Goal: Task Accomplishment & Management: Complete application form

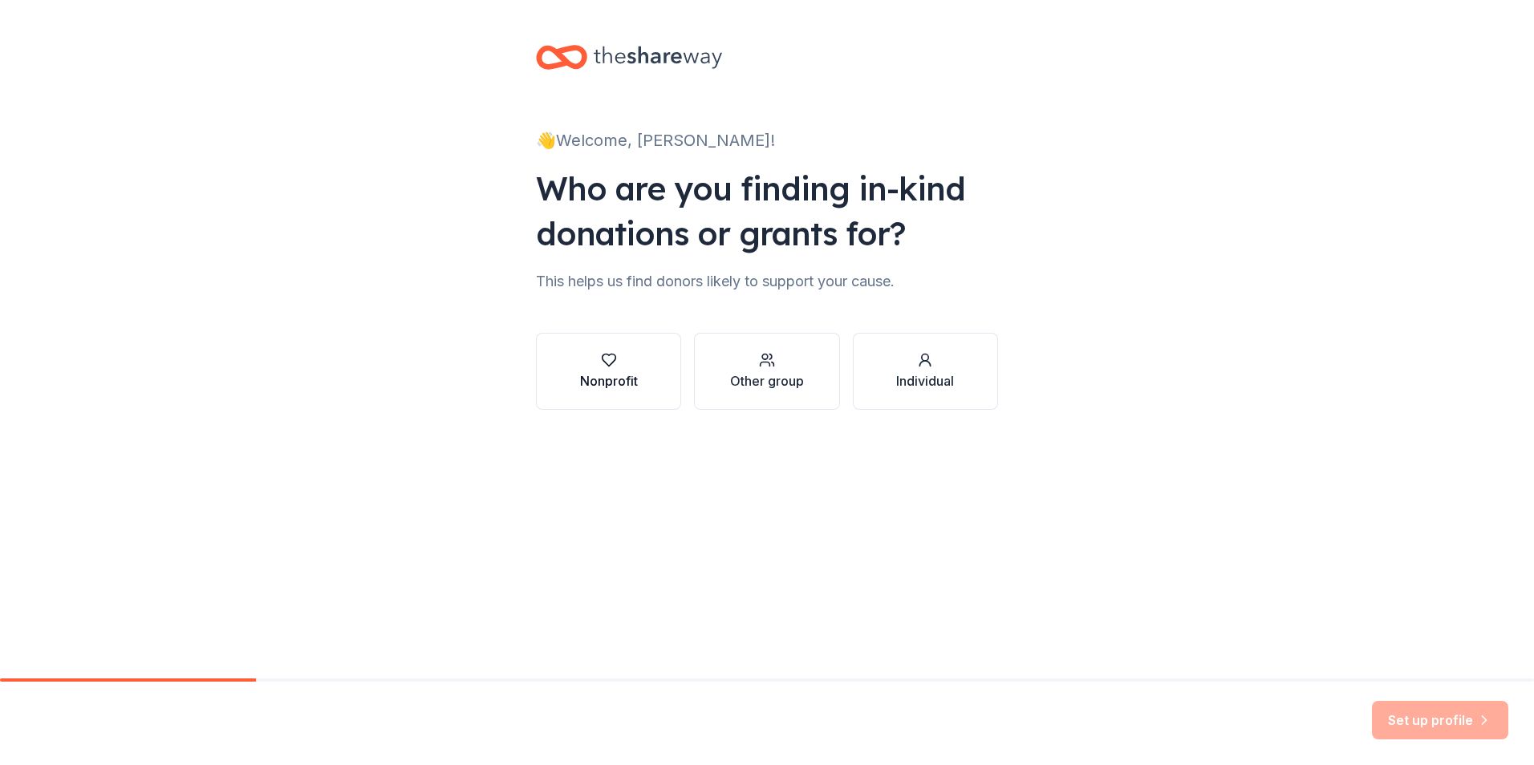
click at [643, 383] on button "Nonprofit" at bounding box center [608, 371] width 145 height 77
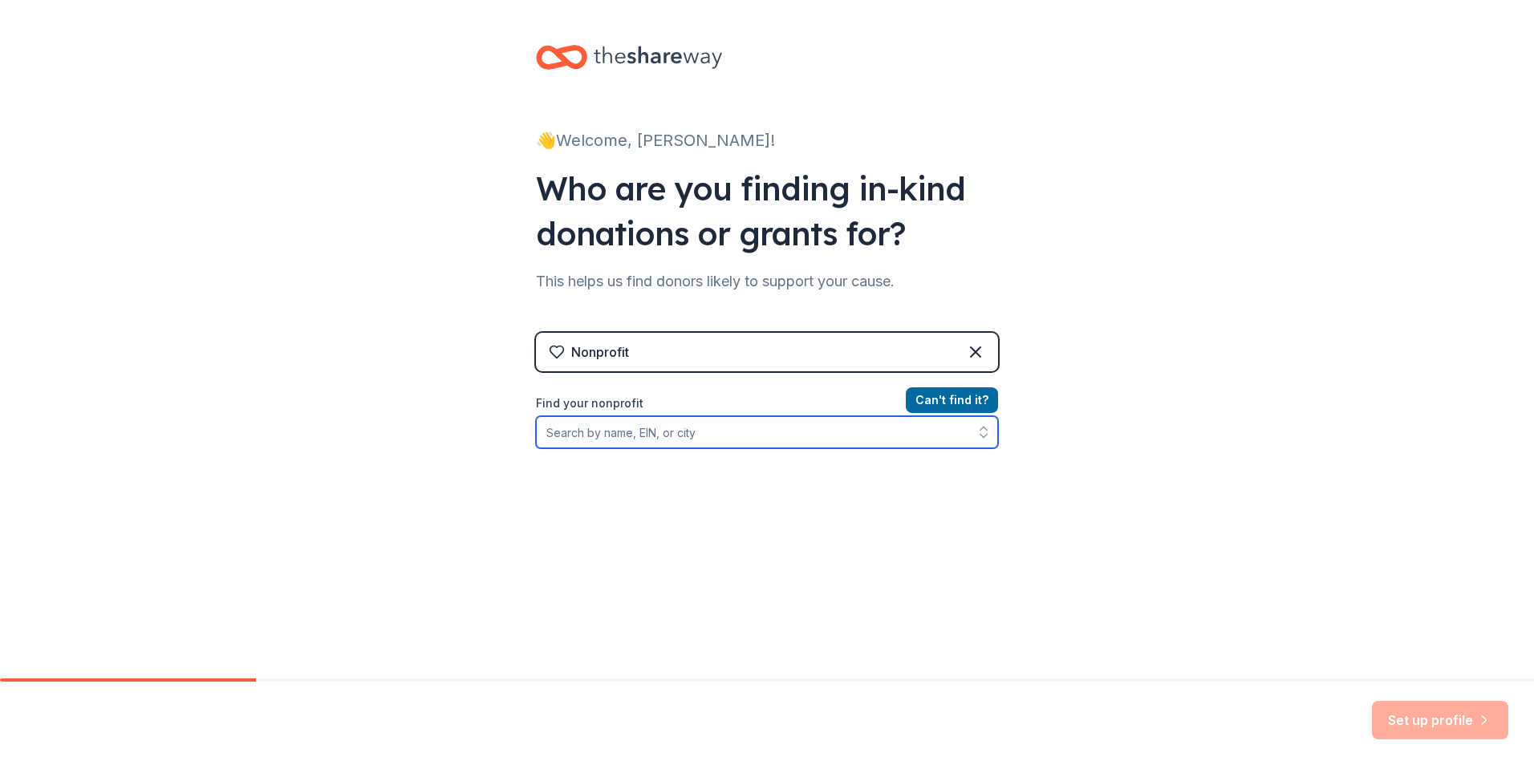
click at [700, 436] on input "Find your nonprofit" at bounding box center [767, 432] width 462 height 32
type input "311768690"
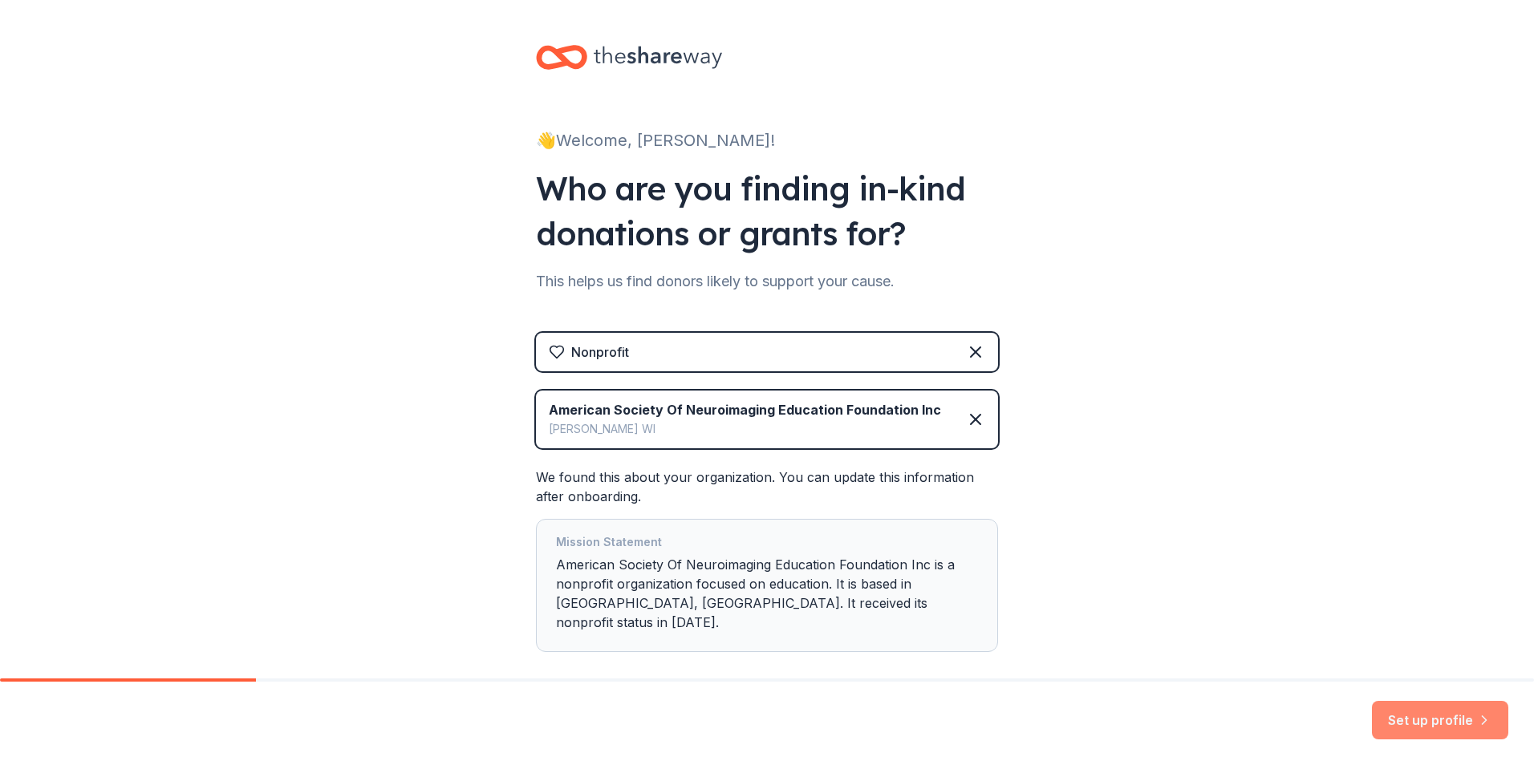
click at [1445, 721] on button "Set up profile" at bounding box center [1440, 720] width 136 height 39
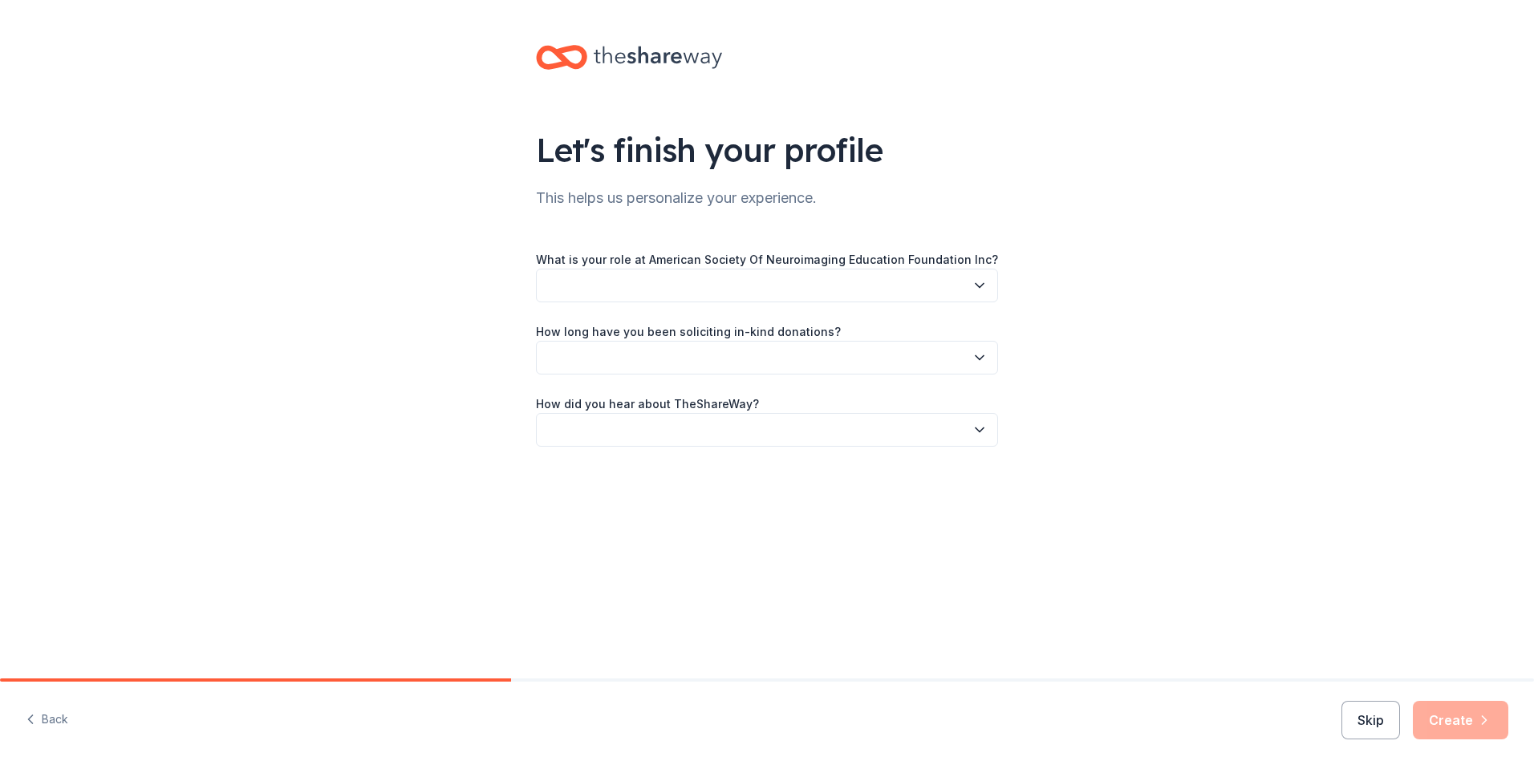
click at [712, 283] on button "button" at bounding box center [767, 286] width 462 height 34
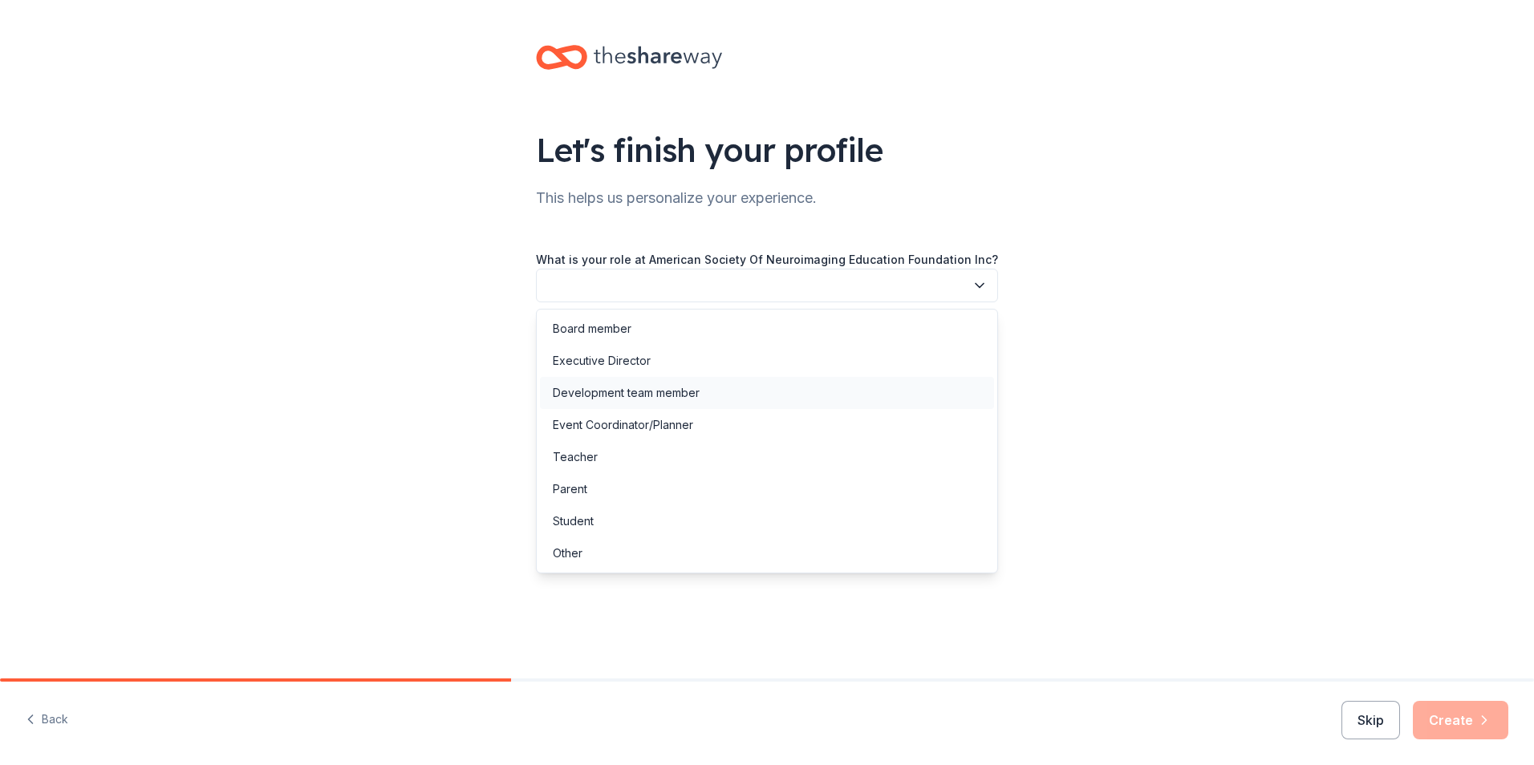
click at [658, 391] on div "Development team member" at bounding box center [626, 392] width 147 height 19
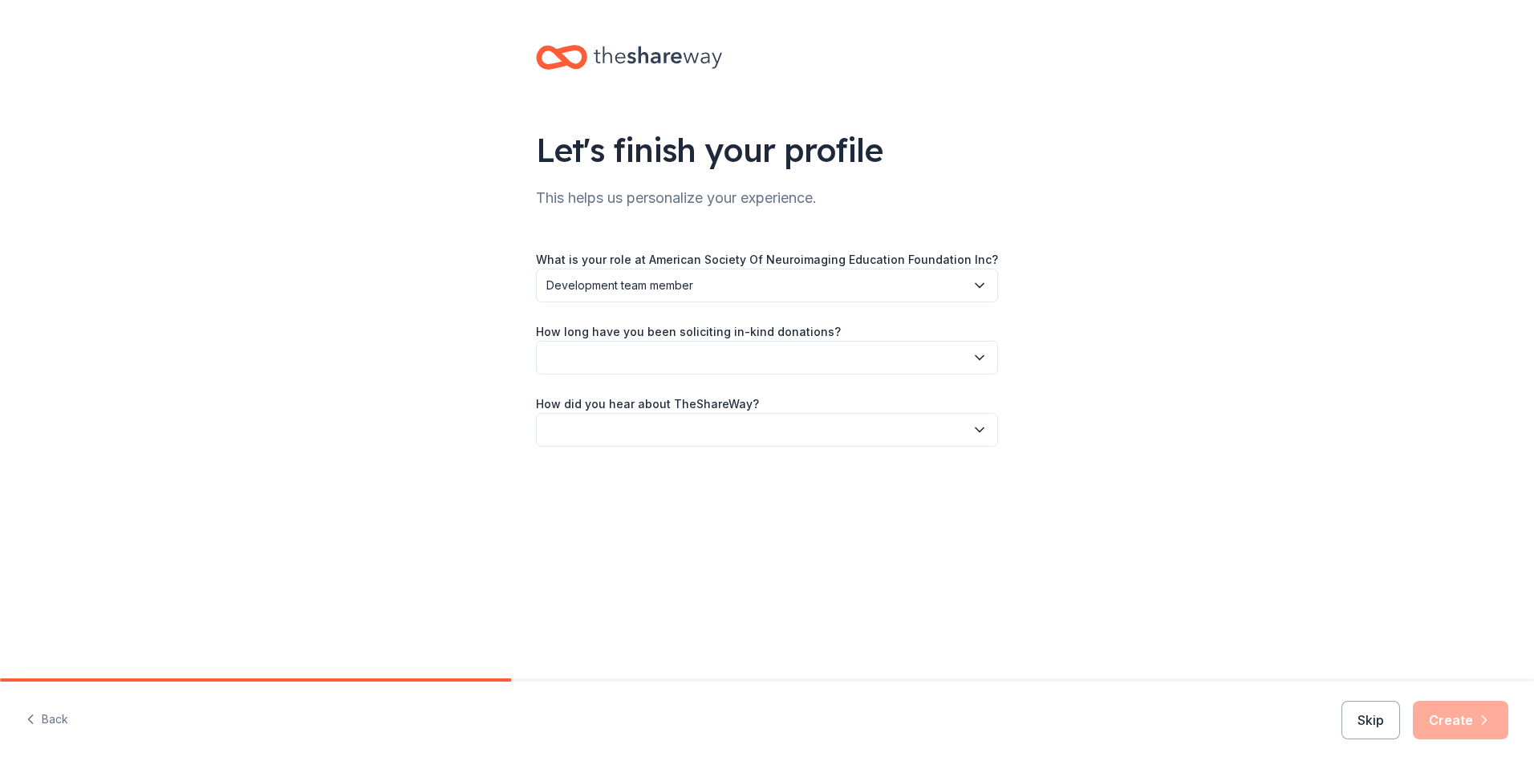
click at [668, 354] on button "button" at bounding box center [767, 358] width 462 height 34
click at [604, 469] on div "2 to 5 years" at bounding box center [584, 465] width 63 height 19
click at [651, 431] on button "button" at bounding box center [767, 430] width 462 height 34
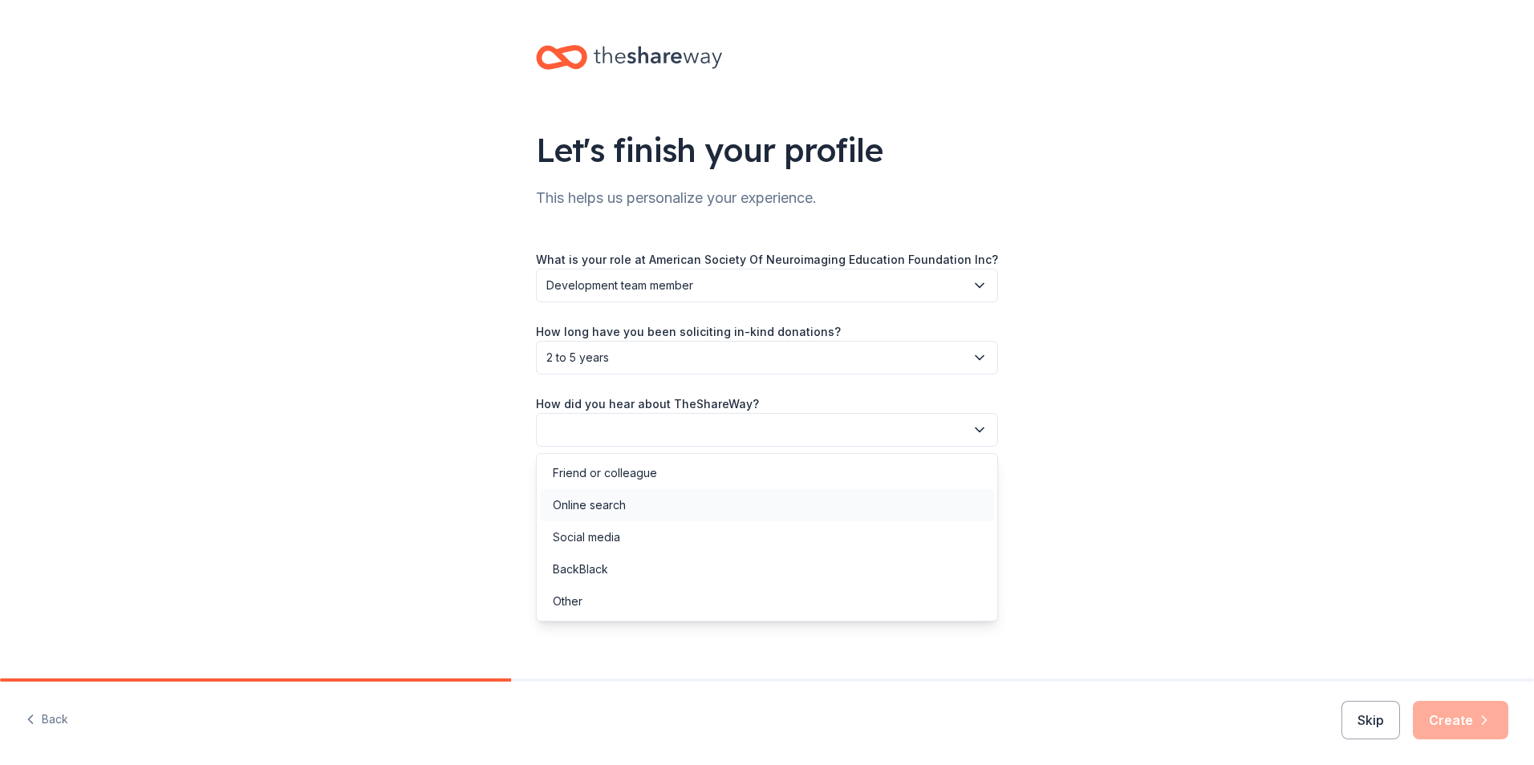
click at [632, 513] on div "Online search" at bounding box center [767, 505] width 454 height 32
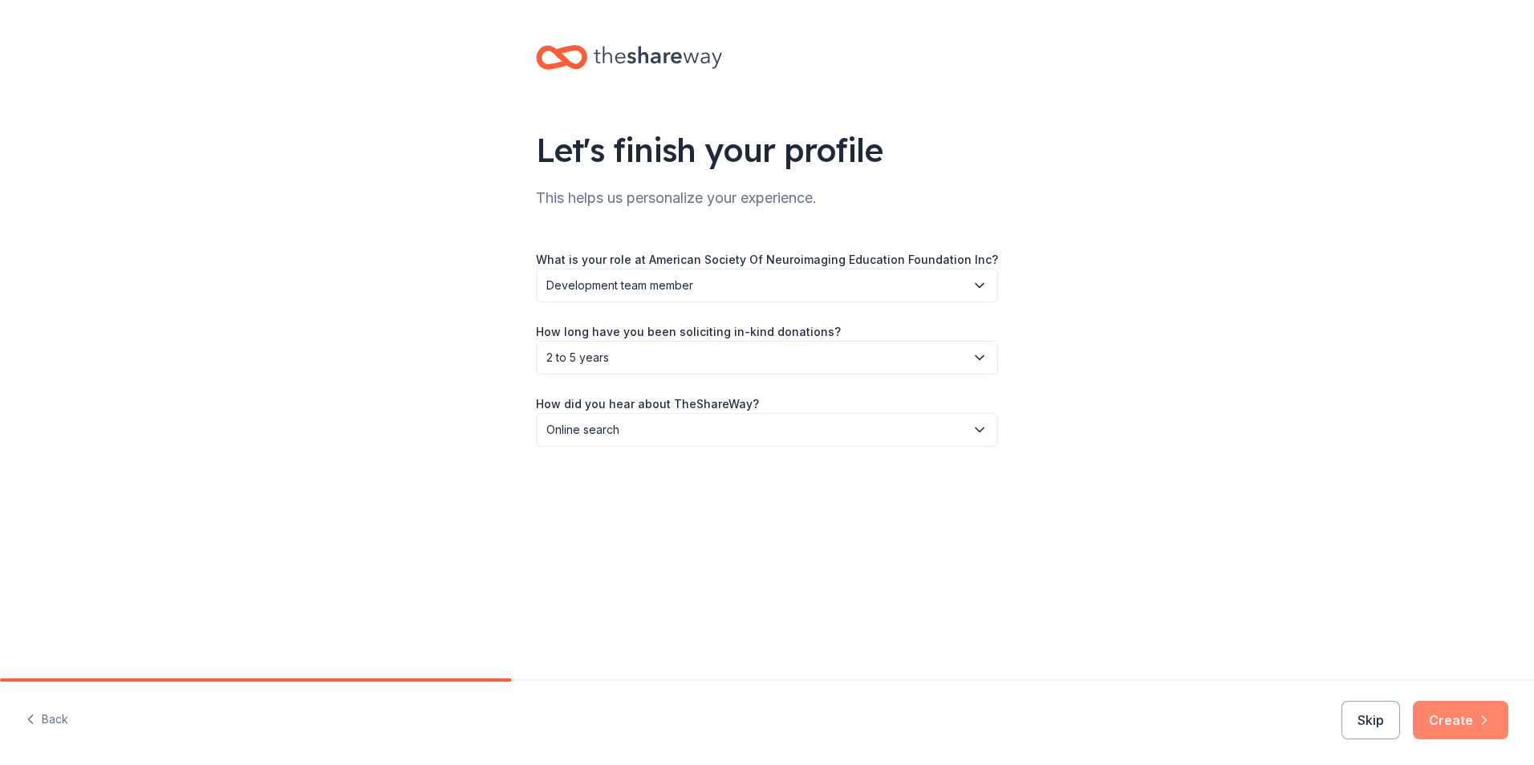
click at [1469, 730] on button "Create" at bounding box center [1460, 720] width 95 height 39
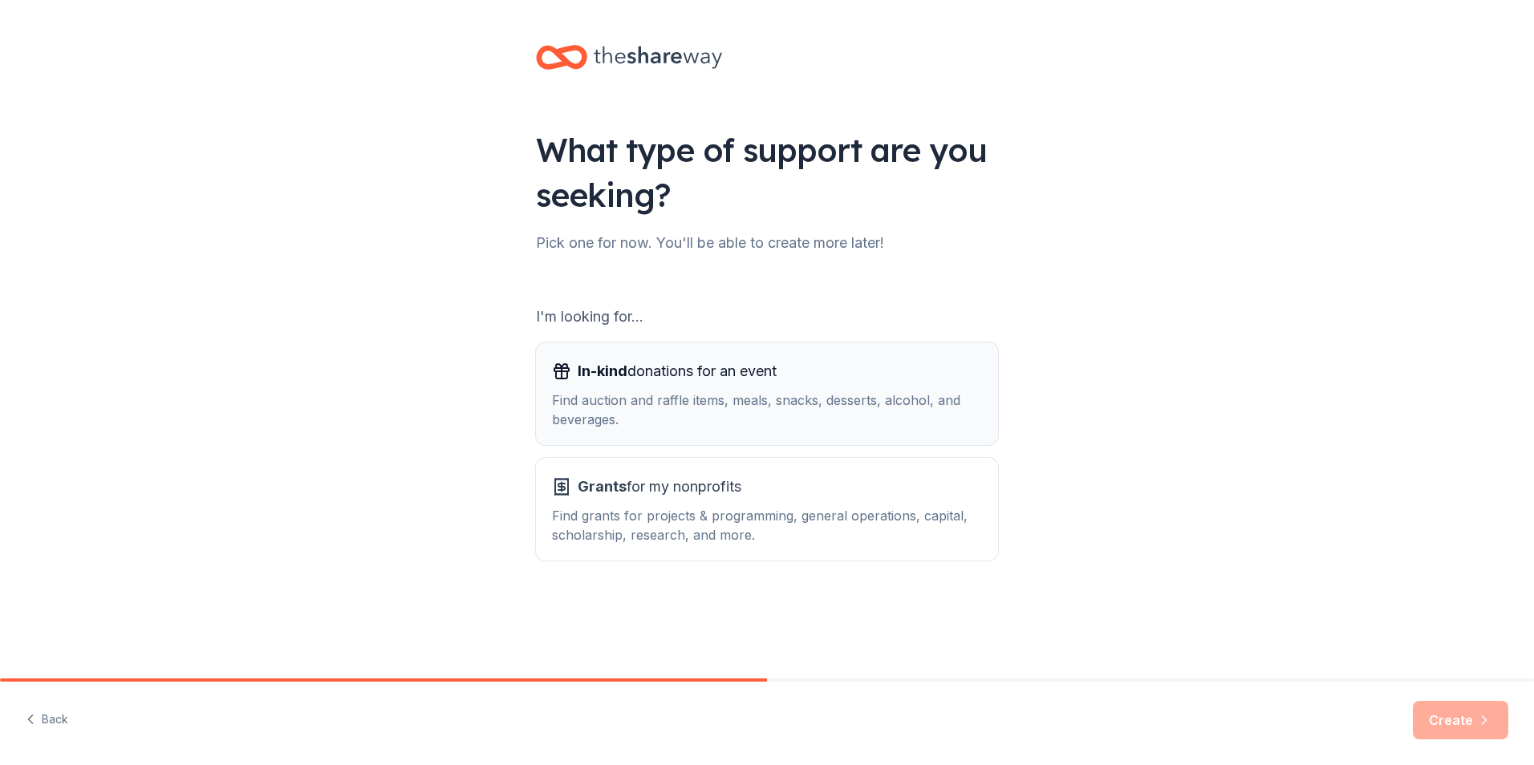
click at [811, 409] on div "Find auction and raffle items, meals, snacks, desserts, alcohol, and beverages." at bounding box center [767, 410] width 430 height 39
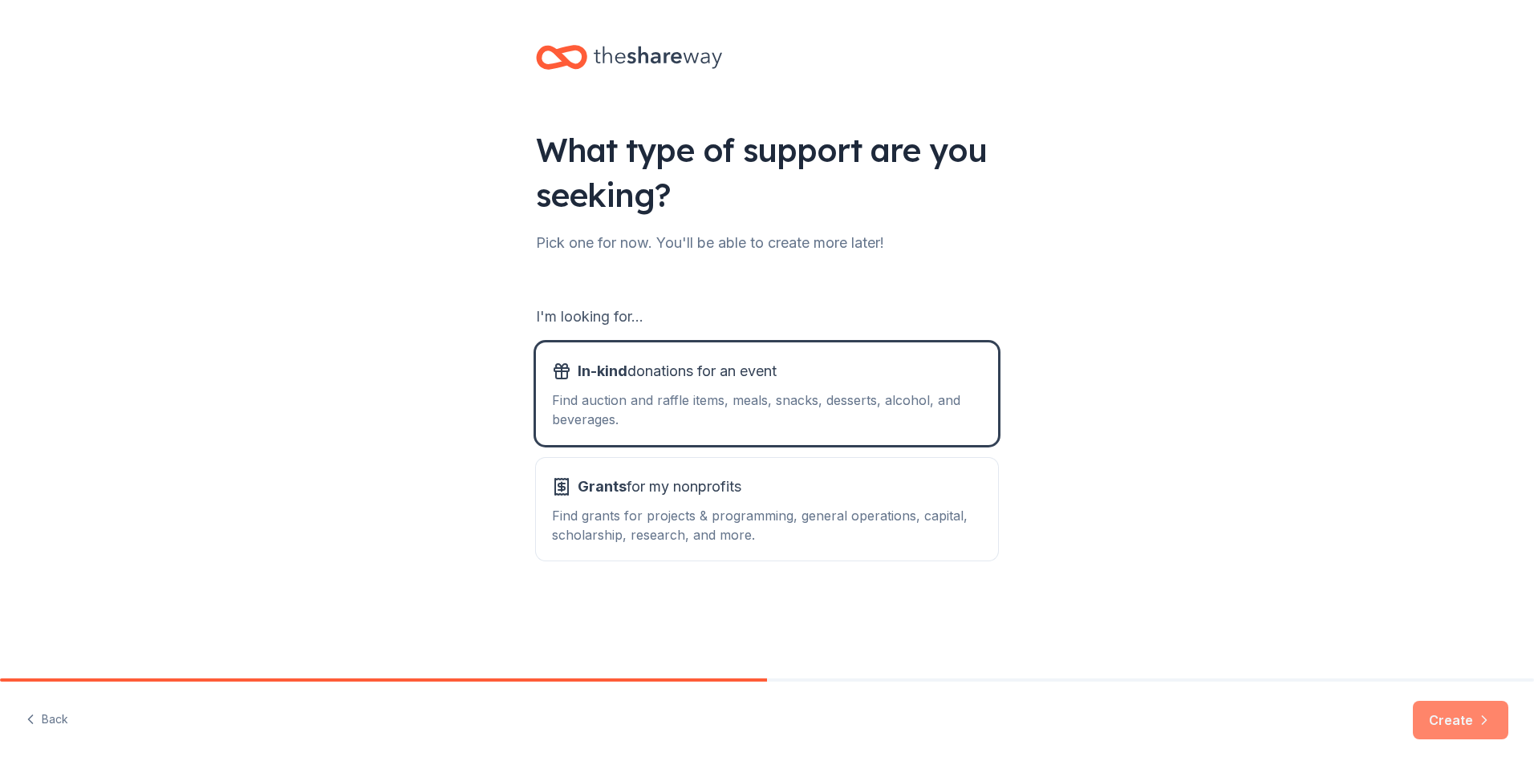
click at [1462, 735] on button "Create" at bounding box center [1460, 720] width 95 height 39
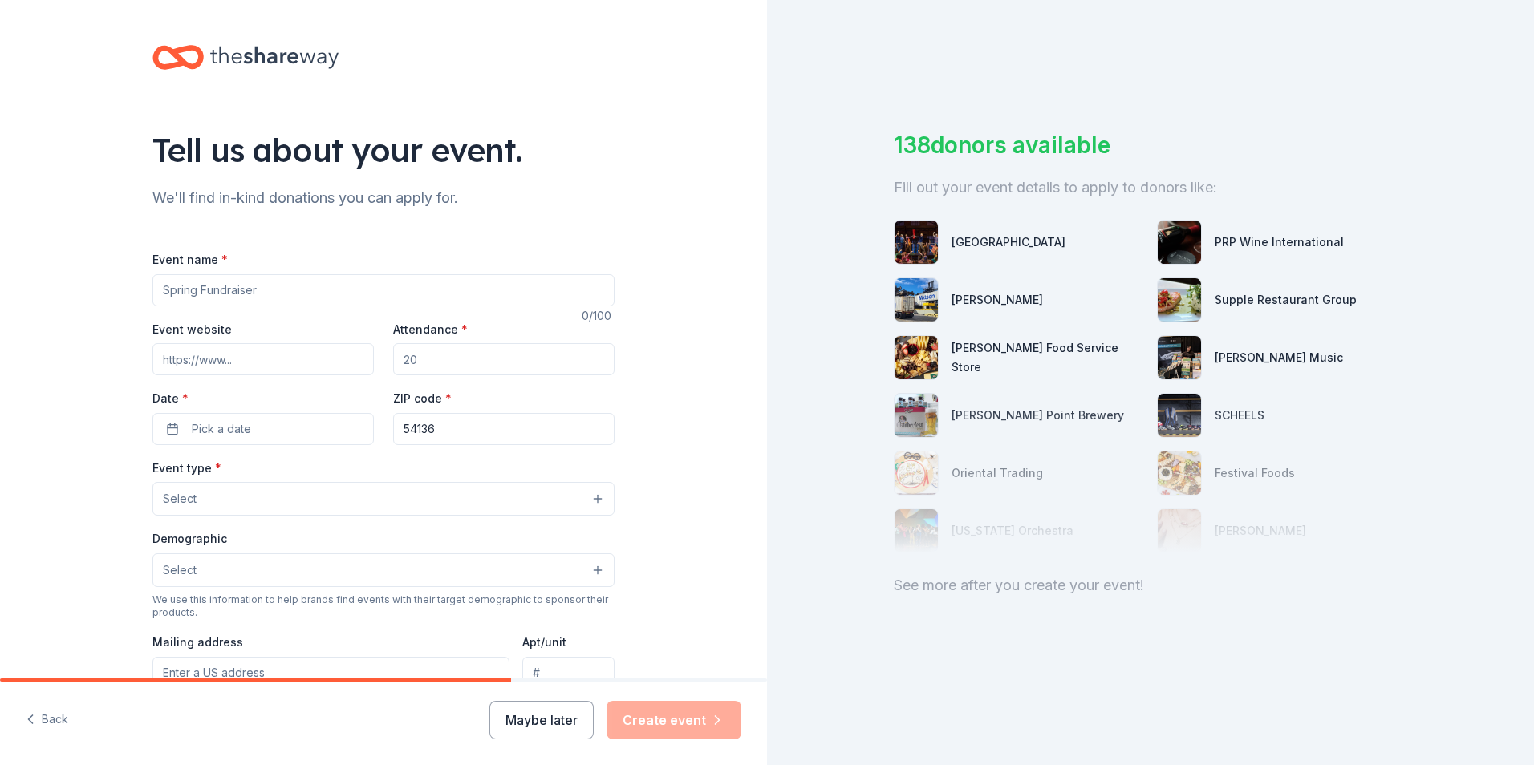
click at [279, 292] on input "Event name *" at bounding box center [383, 290] width 462 height 32
type input "ASN 49th Annual Meeting"
click at [427, 363] on input "Attendance *" at bounding box center [503, 359] width 221 height 32
drag, startPoint x: 420, startPoint y: 361, endPoint x: 383, endPoint y: 354, distance: 38.4
click at [383, 355] on div "Event website Attendance * Date * Pick a date ZIP code * 54136" at bounding box center [383, 382] width 462 height 126
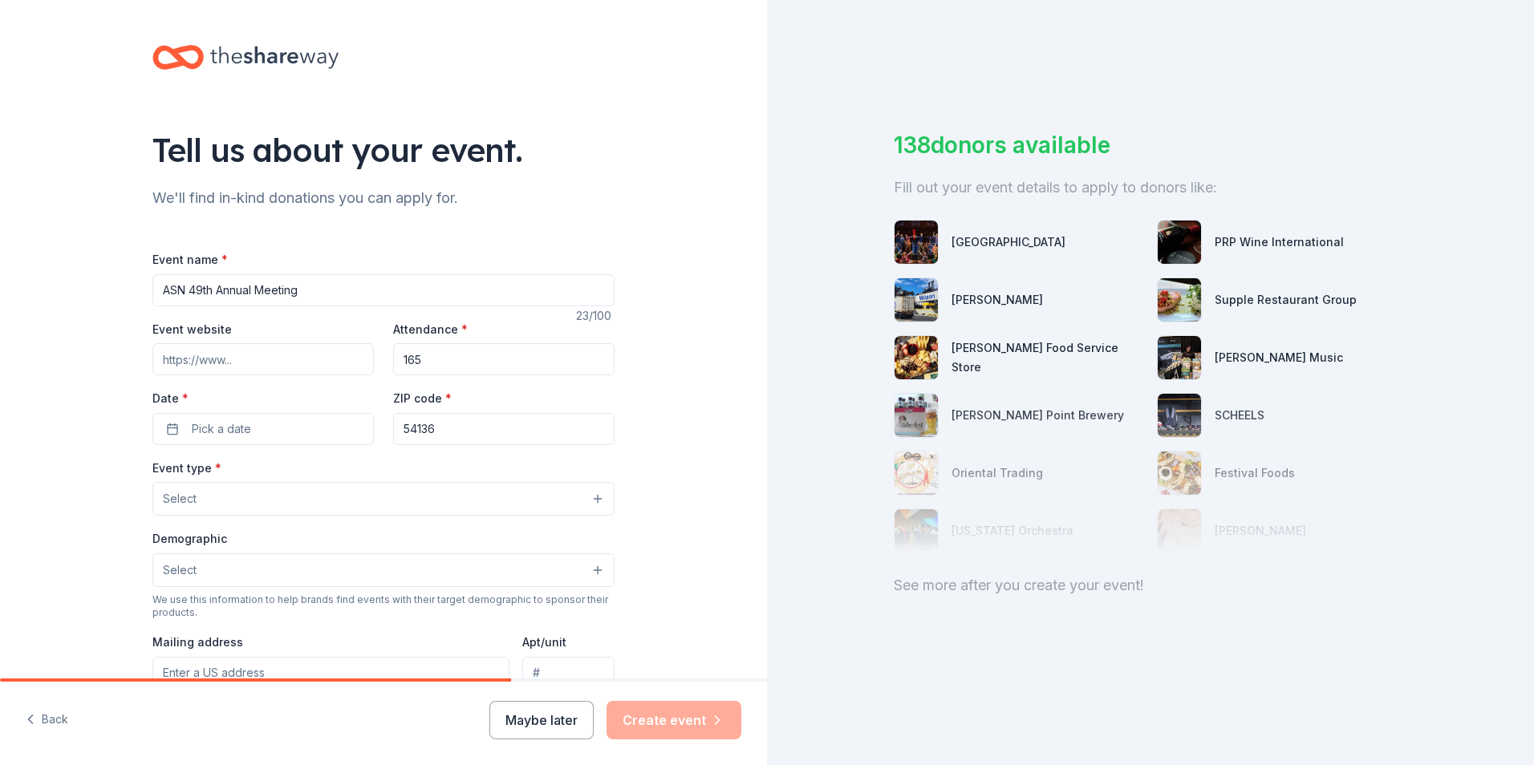
type input "165"
click at [209, 427] on span "Pick a date" at bounding box center [221, 429] width 59 height 19
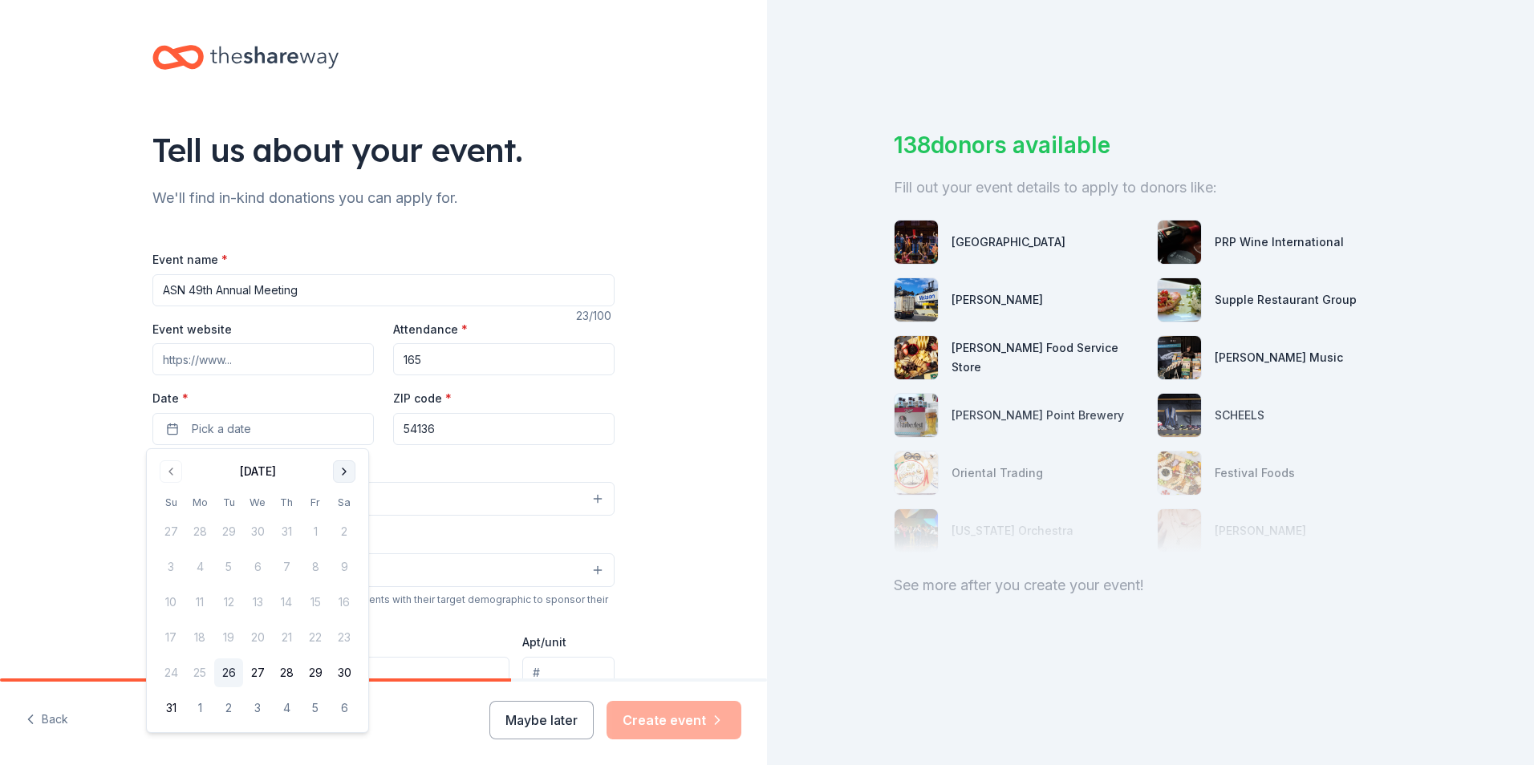
click at [338, 474] on button "Go to next month" at bounding box center [344, 471] width 22 height 22
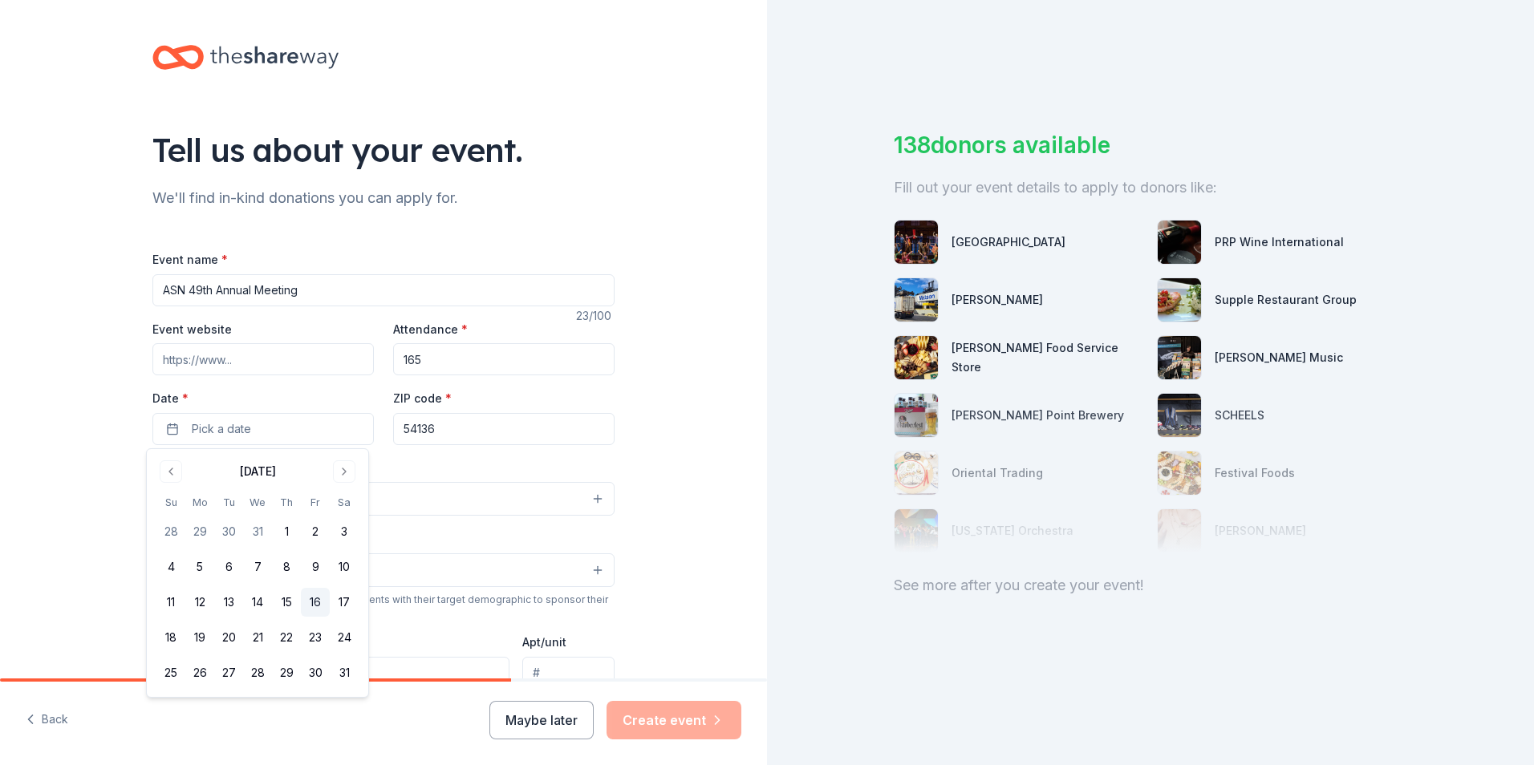
click at [312, 598] on button "16" at bounding box center [315, 602] width 29 height 29
click at [343, 598] on button "17" at bounding box center [344, 602] width 29 height 29
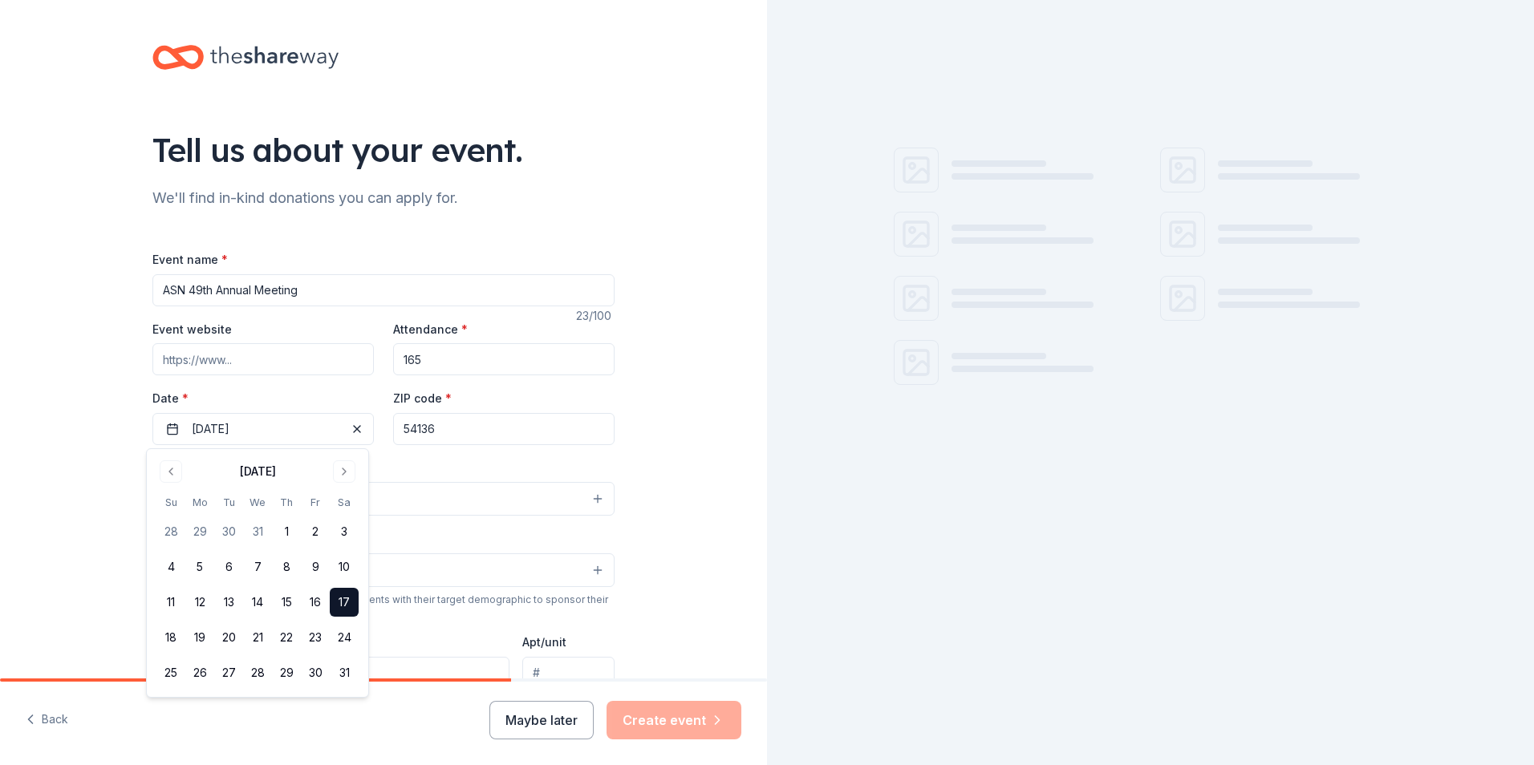
click at [460, 432] on input "54136" at bounding box center [503, 429] width 221 height 32
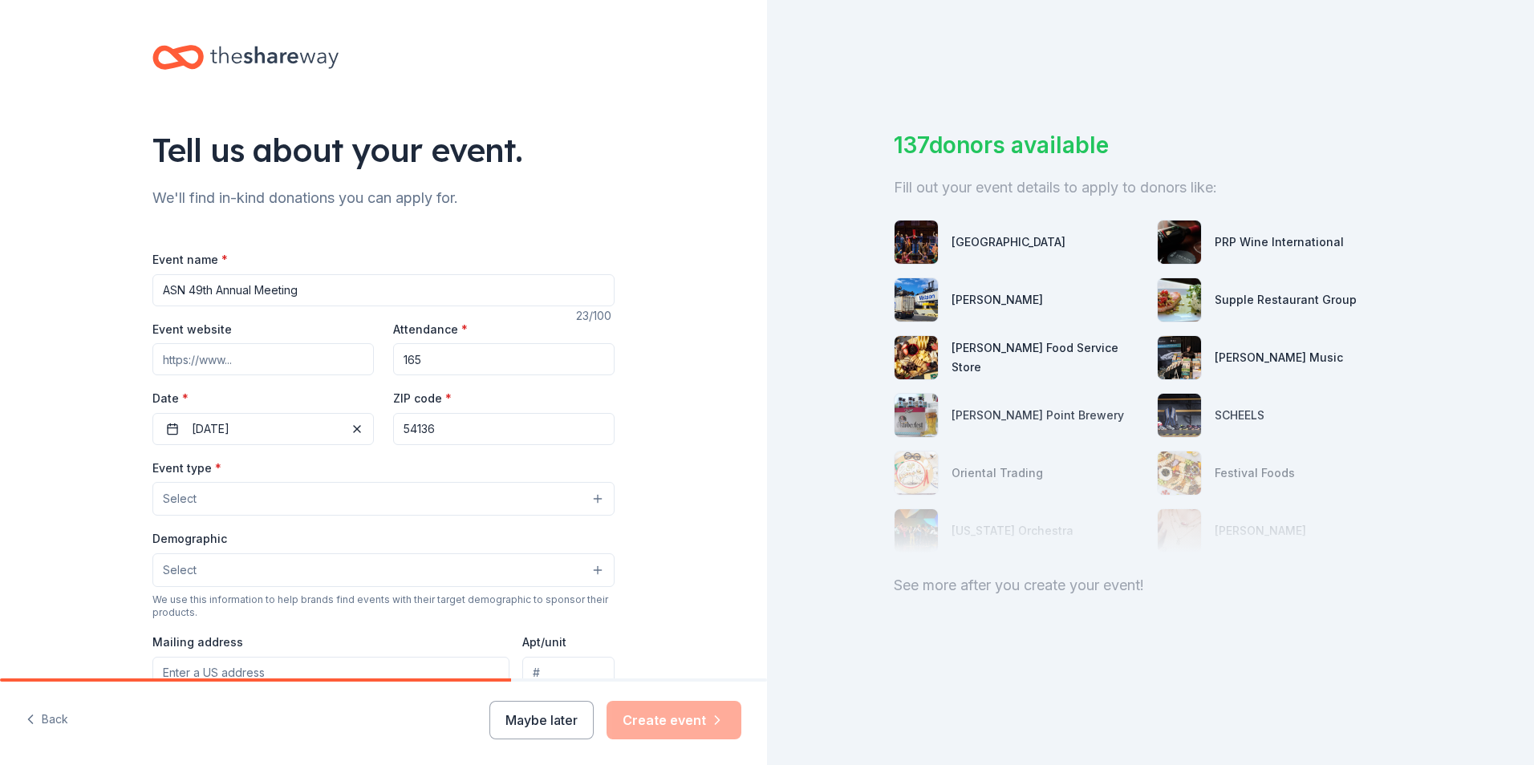
drag, startPoint x: 457, startPoint y: 424, endPoint x: 376, endPoint y: 424, distance: 81.0
click at [376, 424] on div "Event website Attendance * 165 Date * 01/17/2026 ZIP code * 54136" at bounding box center [383, 382] width 462 height 126
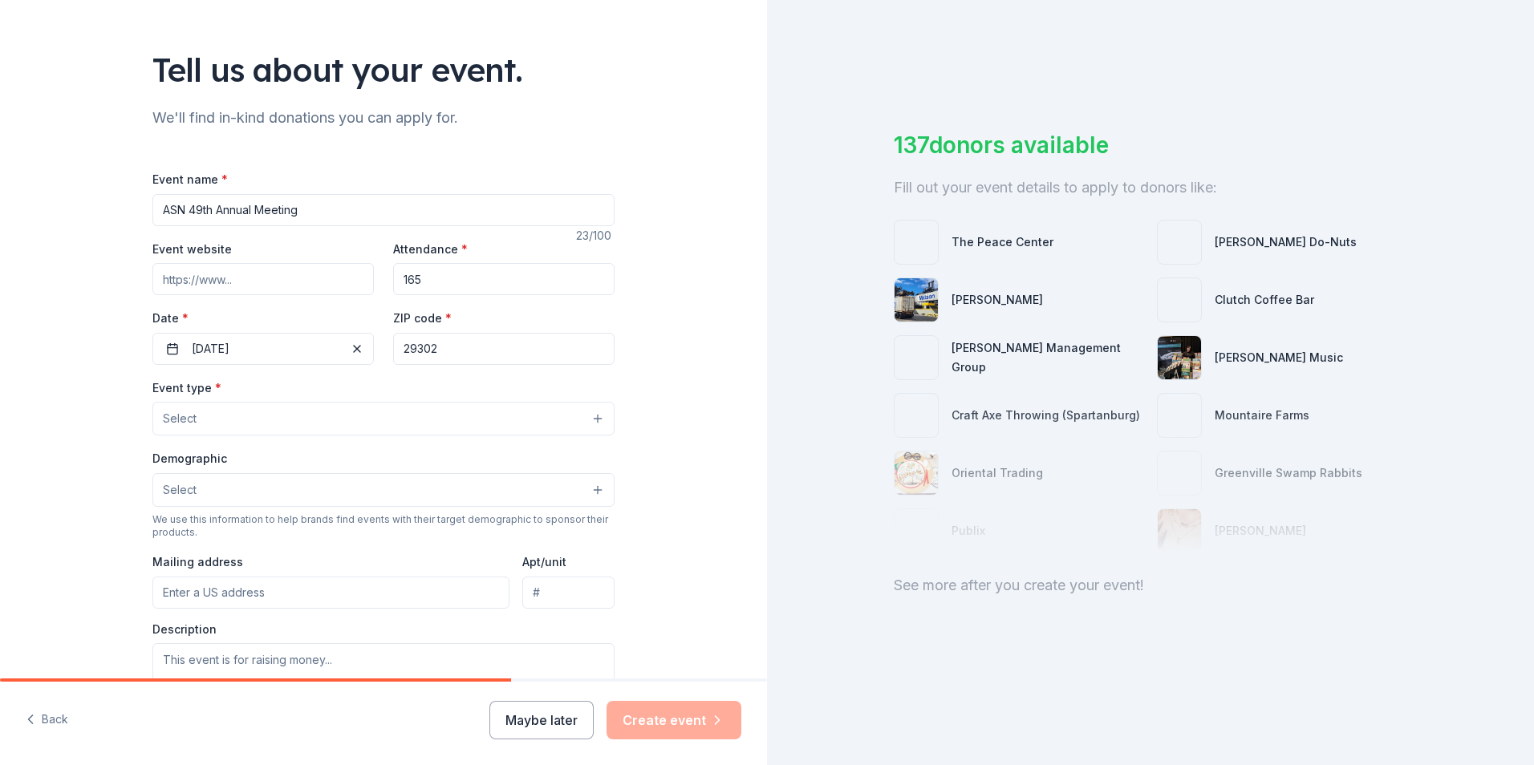
scroll to position [160, 0]
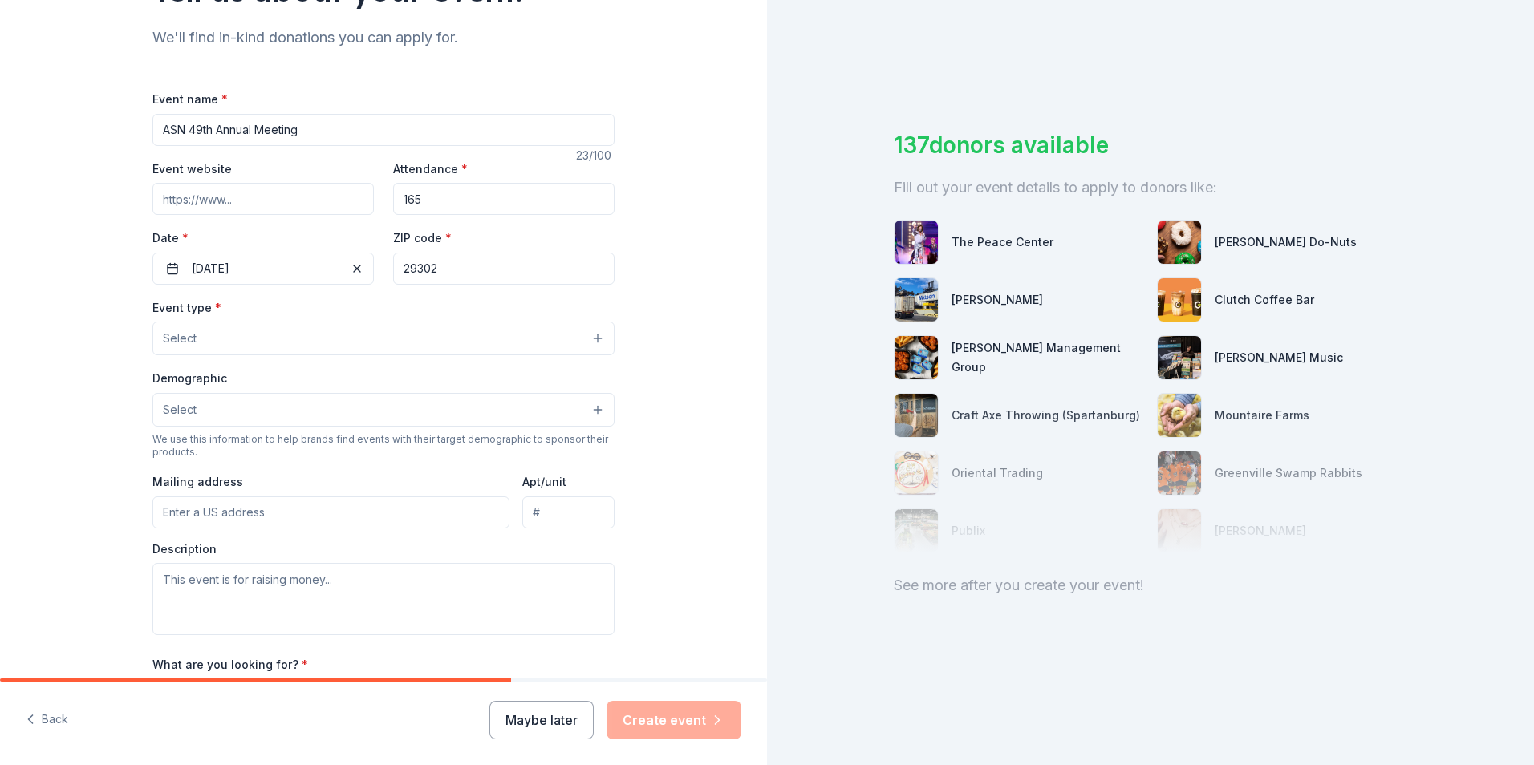
type input "29302"
drag, startPoint x: 664, startPoint y: 388, endPoint x: 610, endPoint y: 386, distance: 54.6
click at [664, 388] on div "Tell us about your event. We'll find in-kind donations you can apply for. Event…" at bounding box center [383, 374] width 767 height 1068
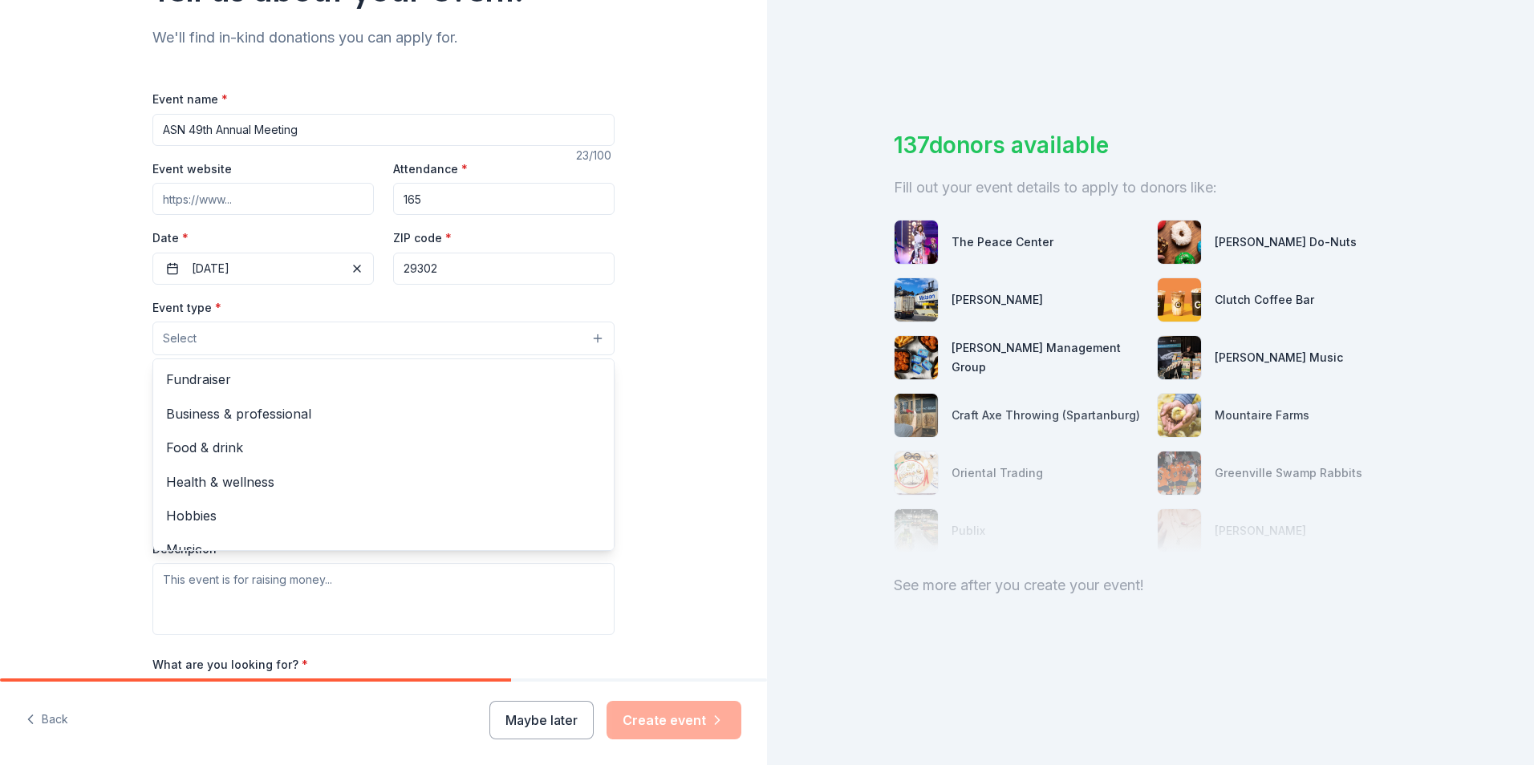
click at [214, 343] on button "Select" at bounding box center [383, 339] width 462 height 34
click at [253, 382] on span "Fundraiser" at bounding box center [383, 379] width 435 height 21
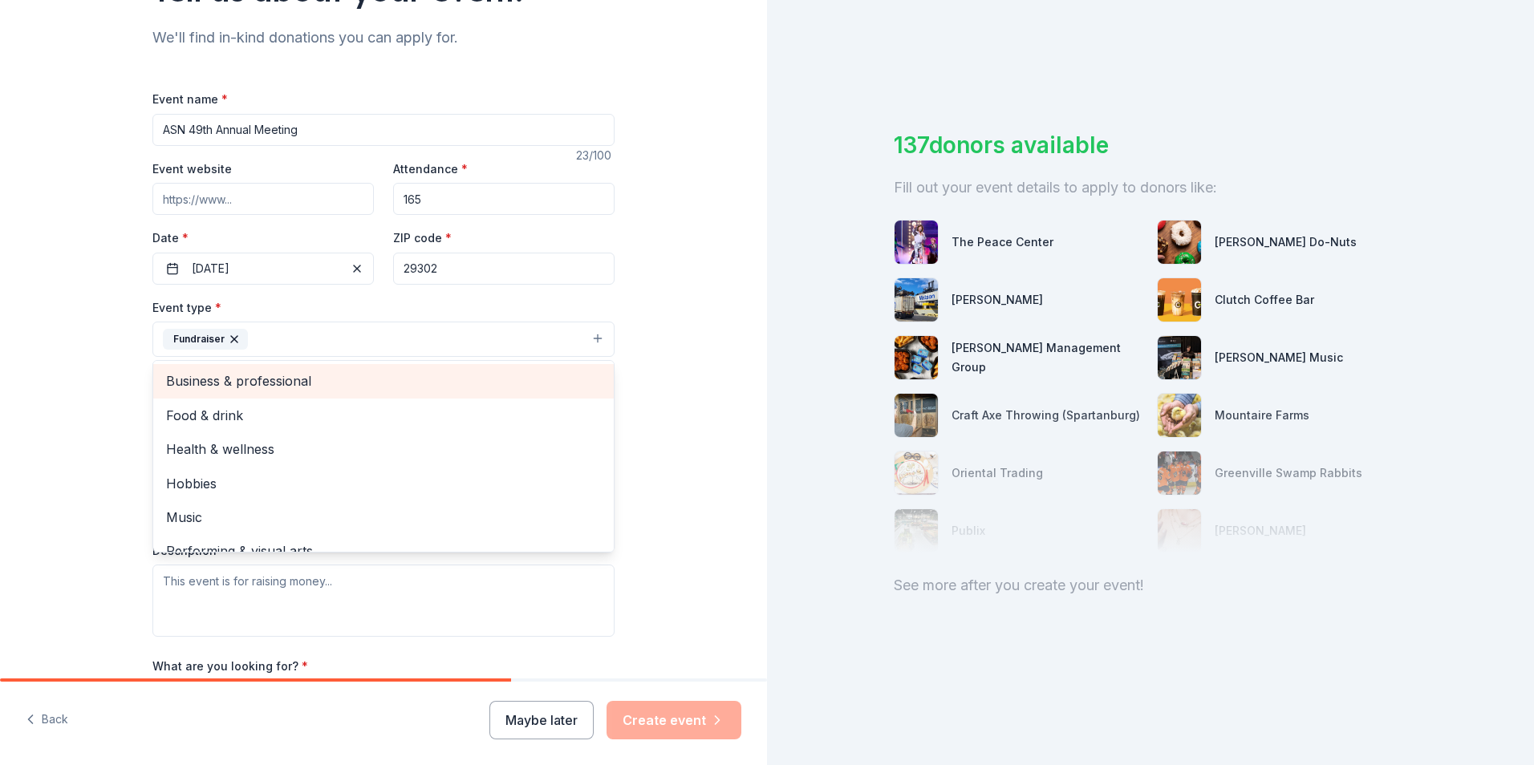
click at [280, 392] on div "Business & professional" at bounding box center [383, 381] width 460 height 34
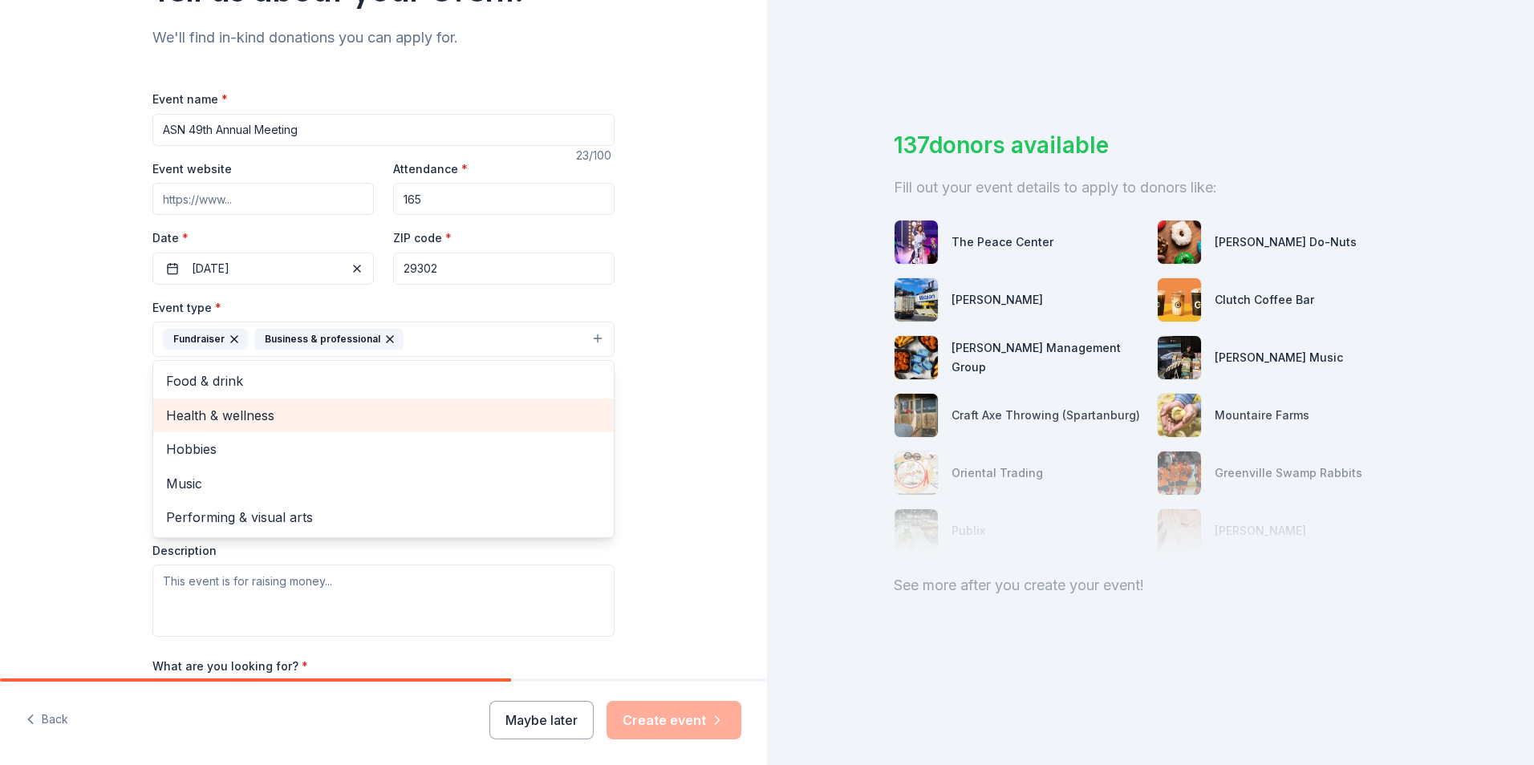
click at [274, 423] on span "Health & wellness" at bounding box center [383, 415] width 435 height 21
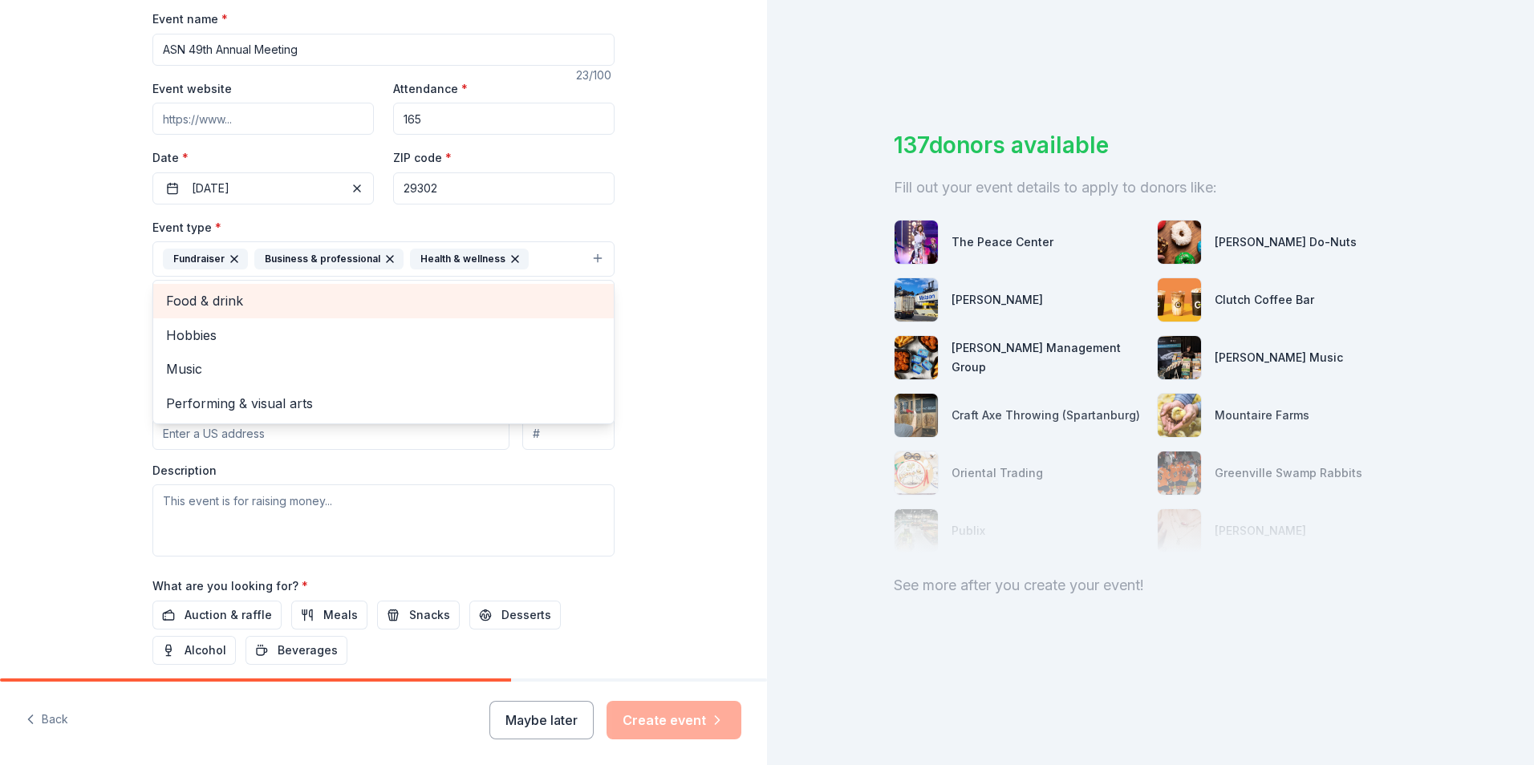
click at [260, 301] on span "Food & drink" at bounding box center [383, 300] width 435 height 21
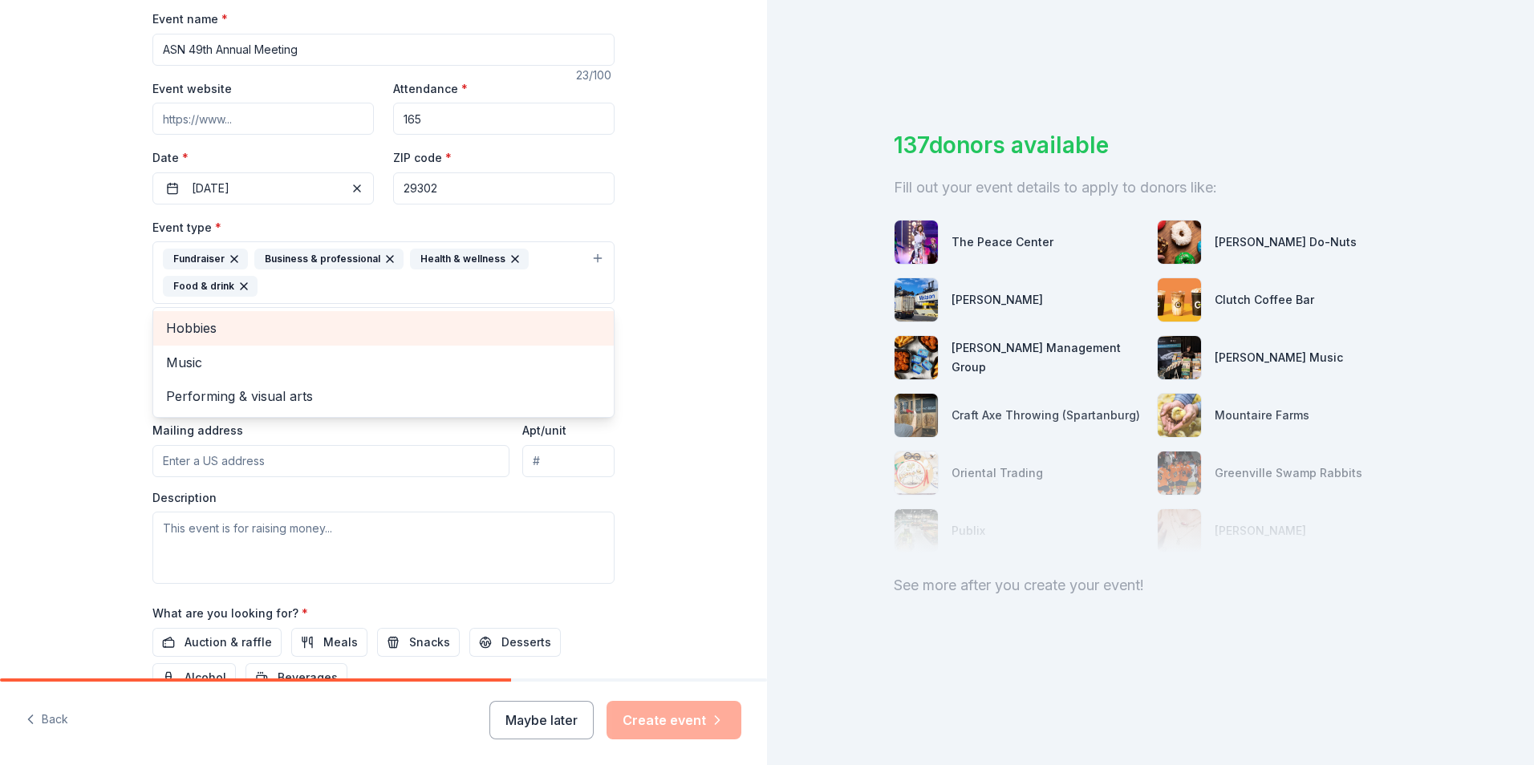
click at [268, 335] on span "Hobbies" at bounding box center [383, 328] width 435 height 21
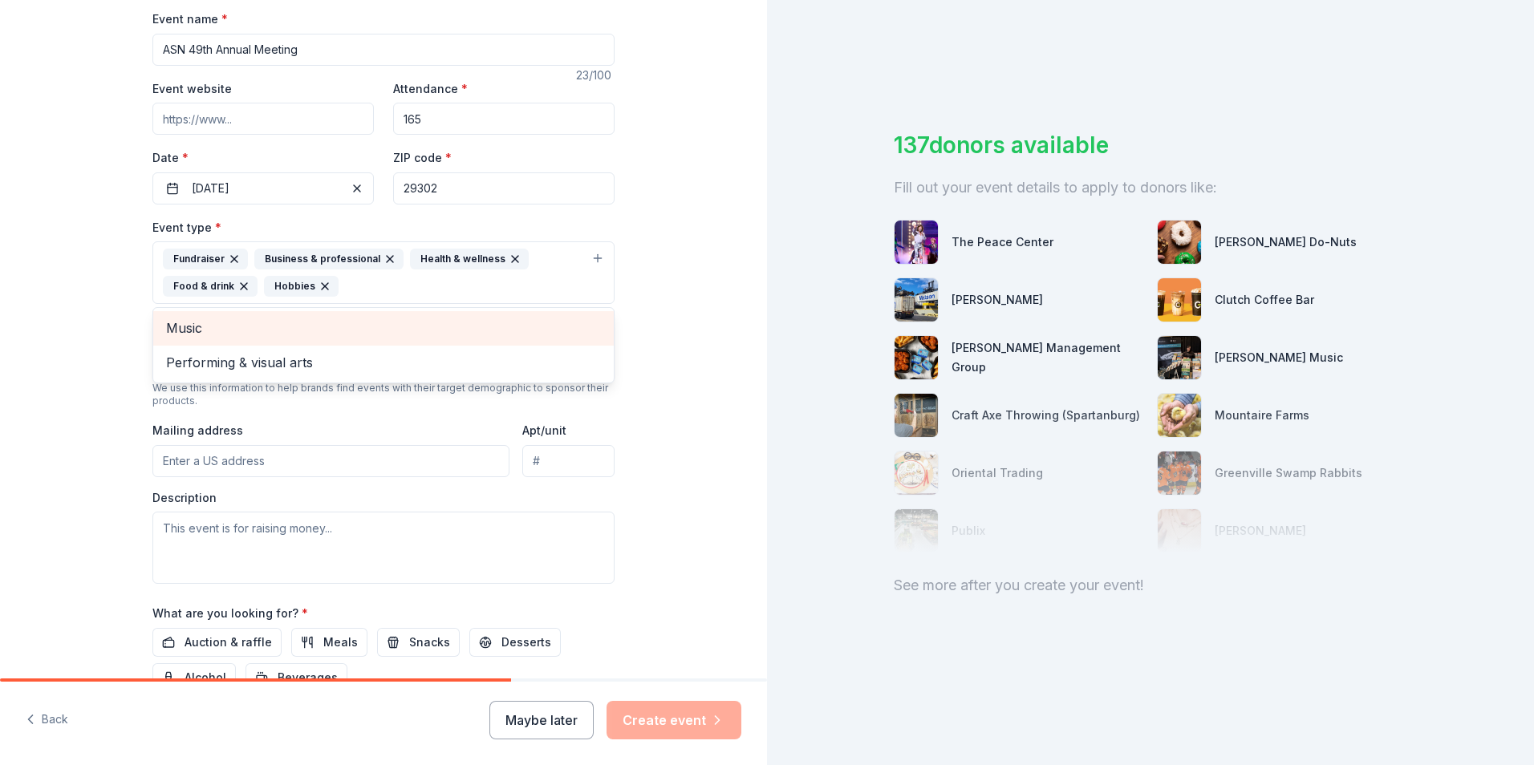
click at [264, 339] on div "Music" at bounding box center [383, 328] width 460 height 34
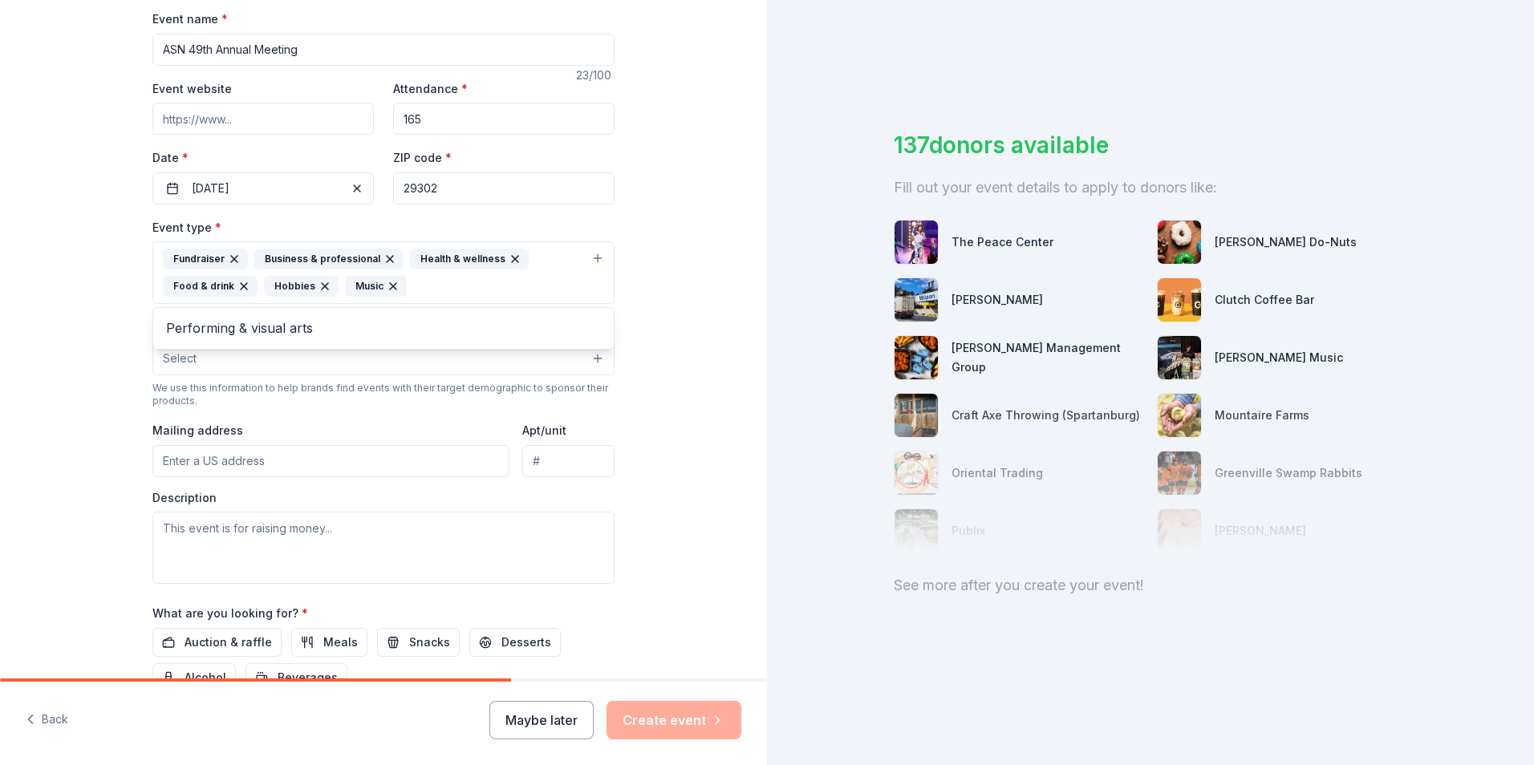
click at [387, 284] on icon "button" at bounding box center [393, 286] width 13 height 13
click at [318, 284] on icon "button" at bounding box center [324, 286] width 13 height 13
click at [237, 283] on icon "button" at bounding box center [243, 286] width 13 height 13
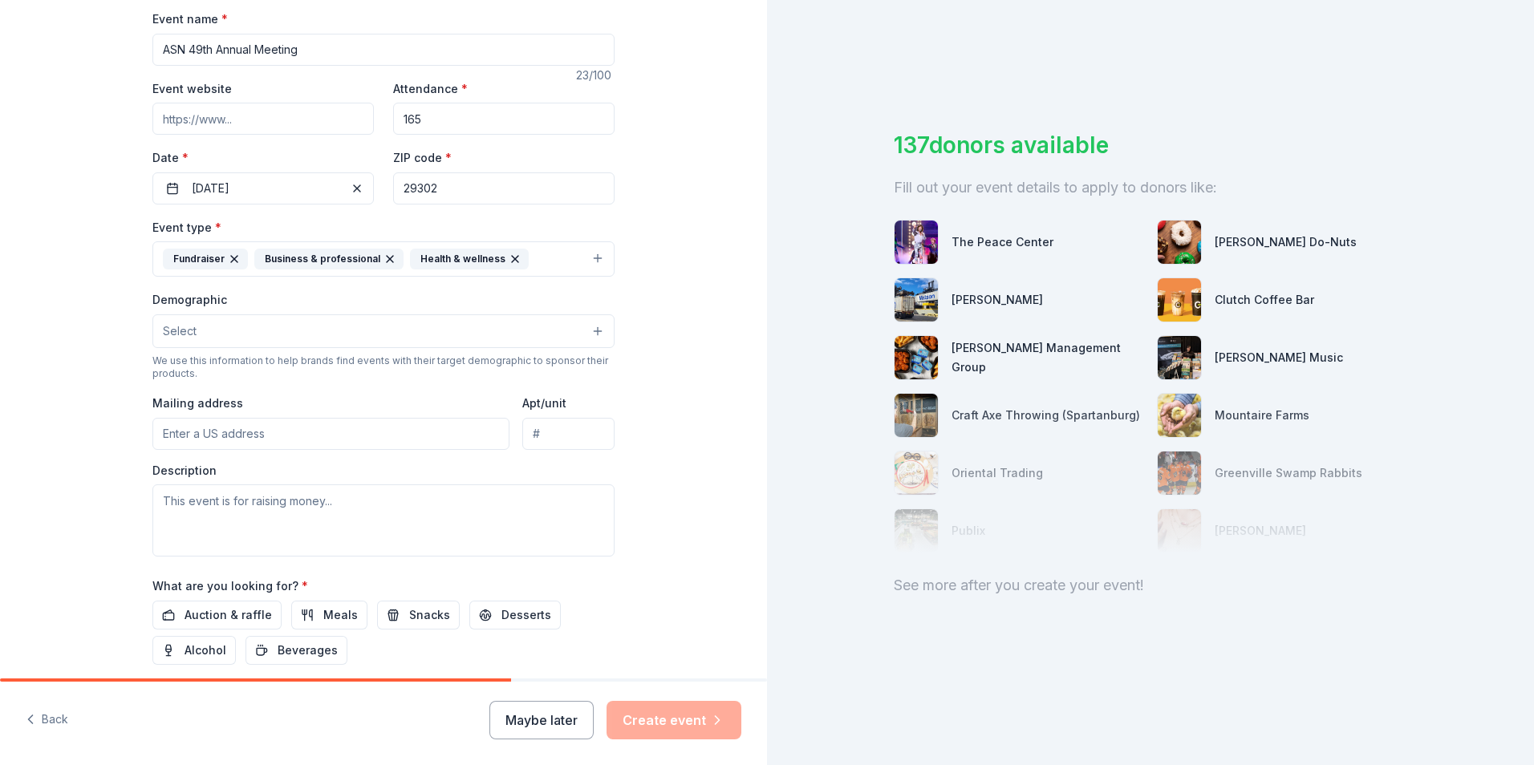
click at [570, 338] on button "Select" at bounding box center [383, 331] width 462 height 34
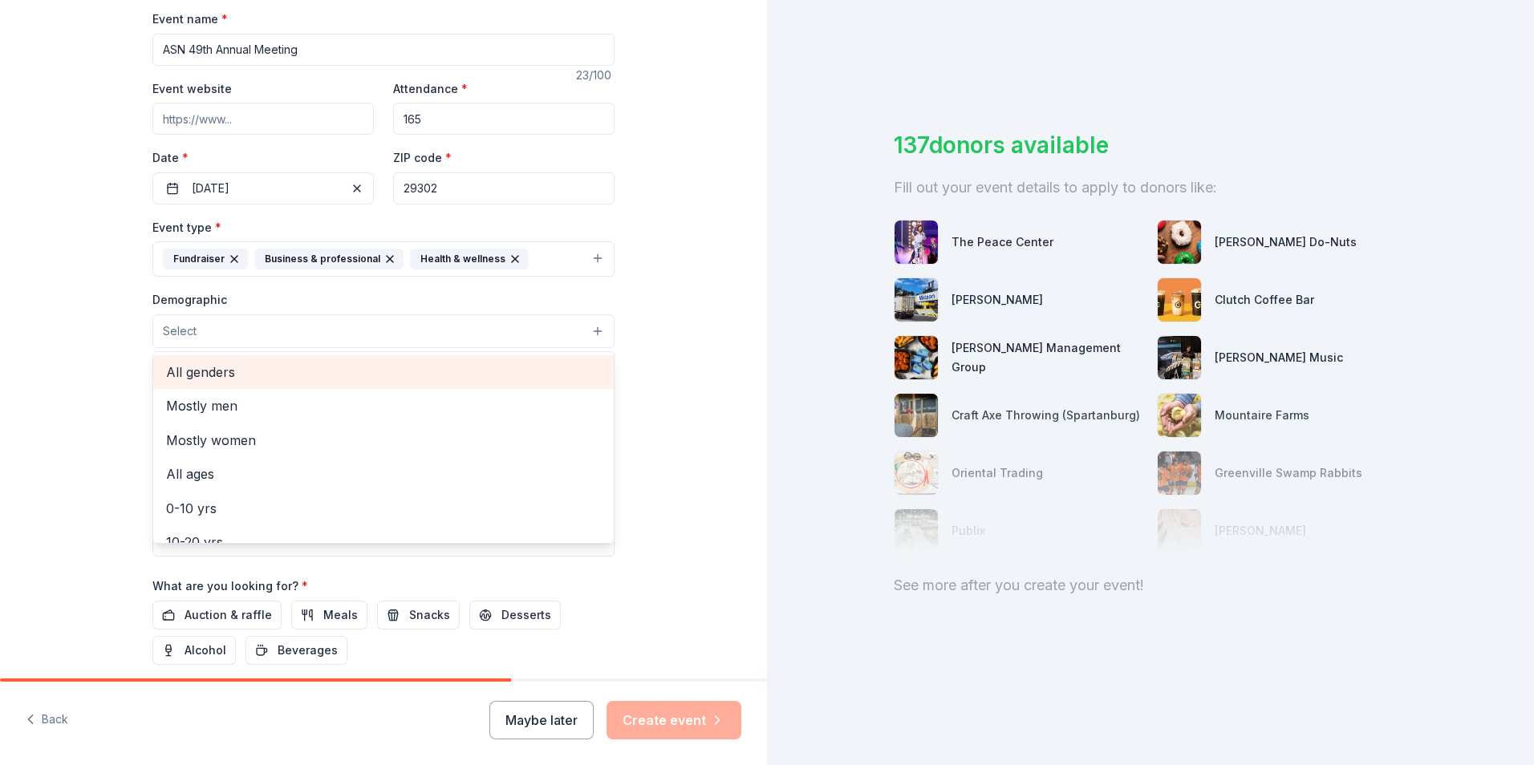
click at [229, 379] on span "All genders" at bounding box center [383, 372] width 435 height 21
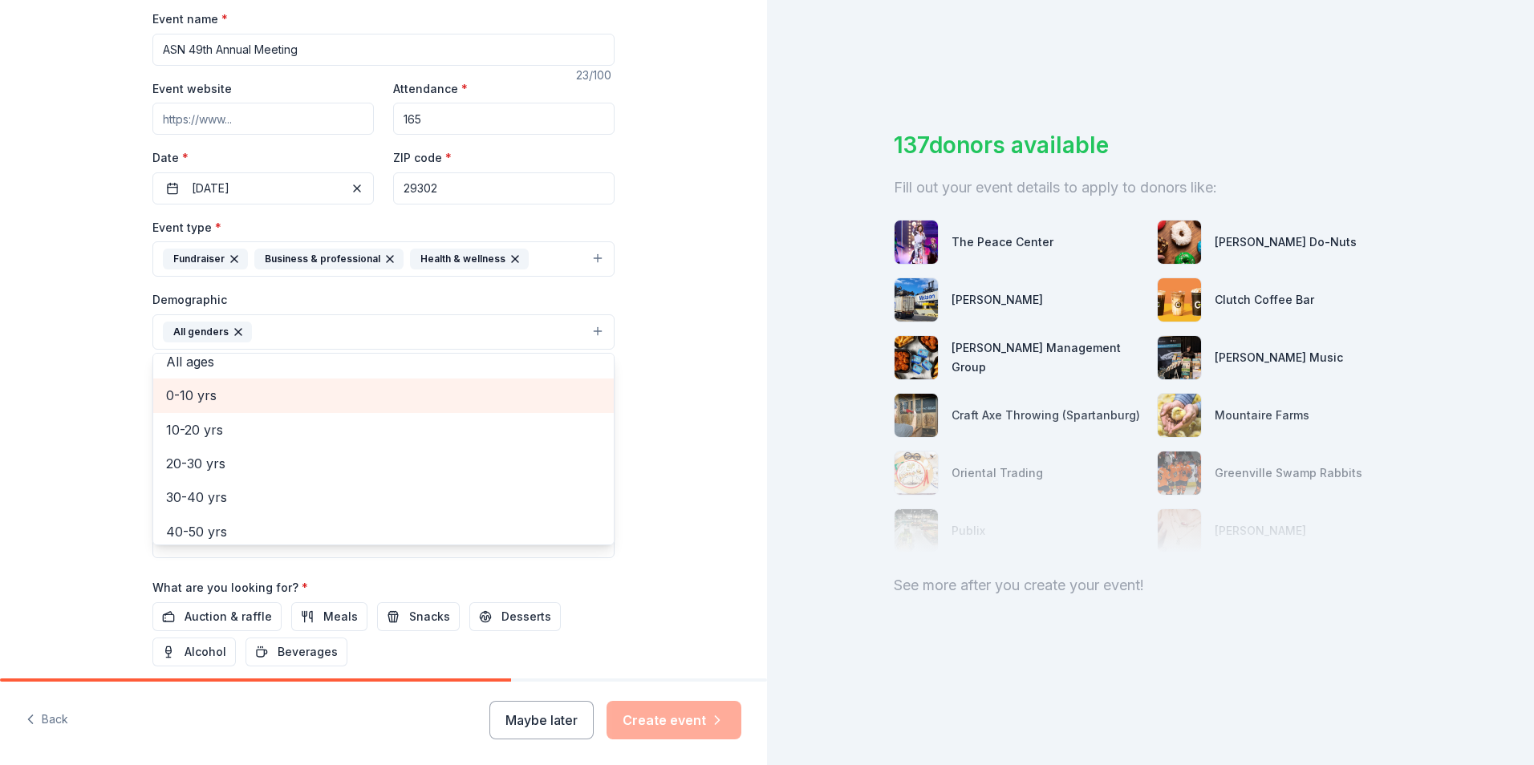
scroll to position [160, 0]
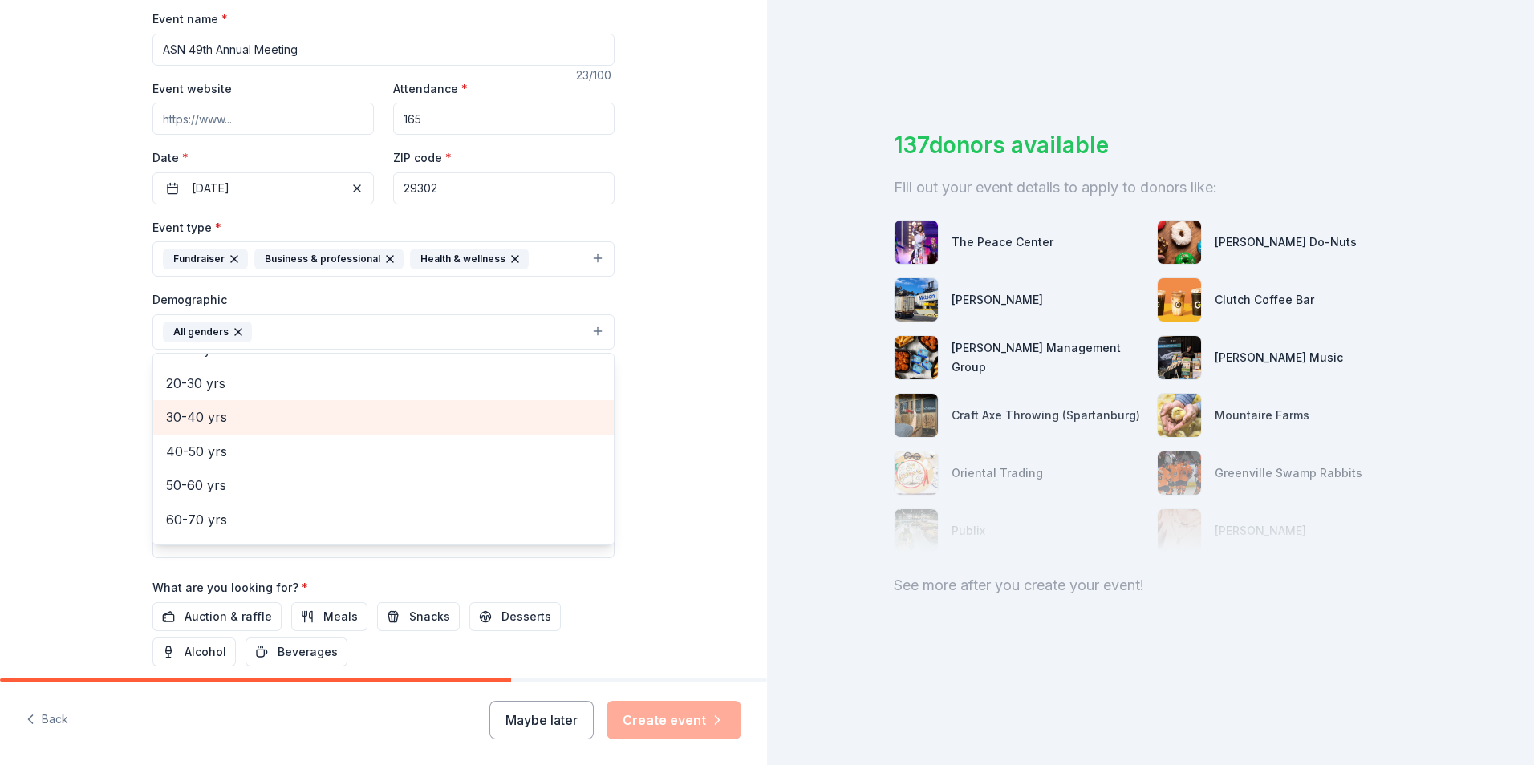
click at [212, 414] on span "30-40 yrs" at bounding box center [383, 417] width 435 height 21
click at [210, 422] on span "40-50 yrs" at bounding box center [383, 417] width 435 height 21
click at [206, 426] on span "50-60 yrs" at bounding box center [383, 422] width 435 height 21
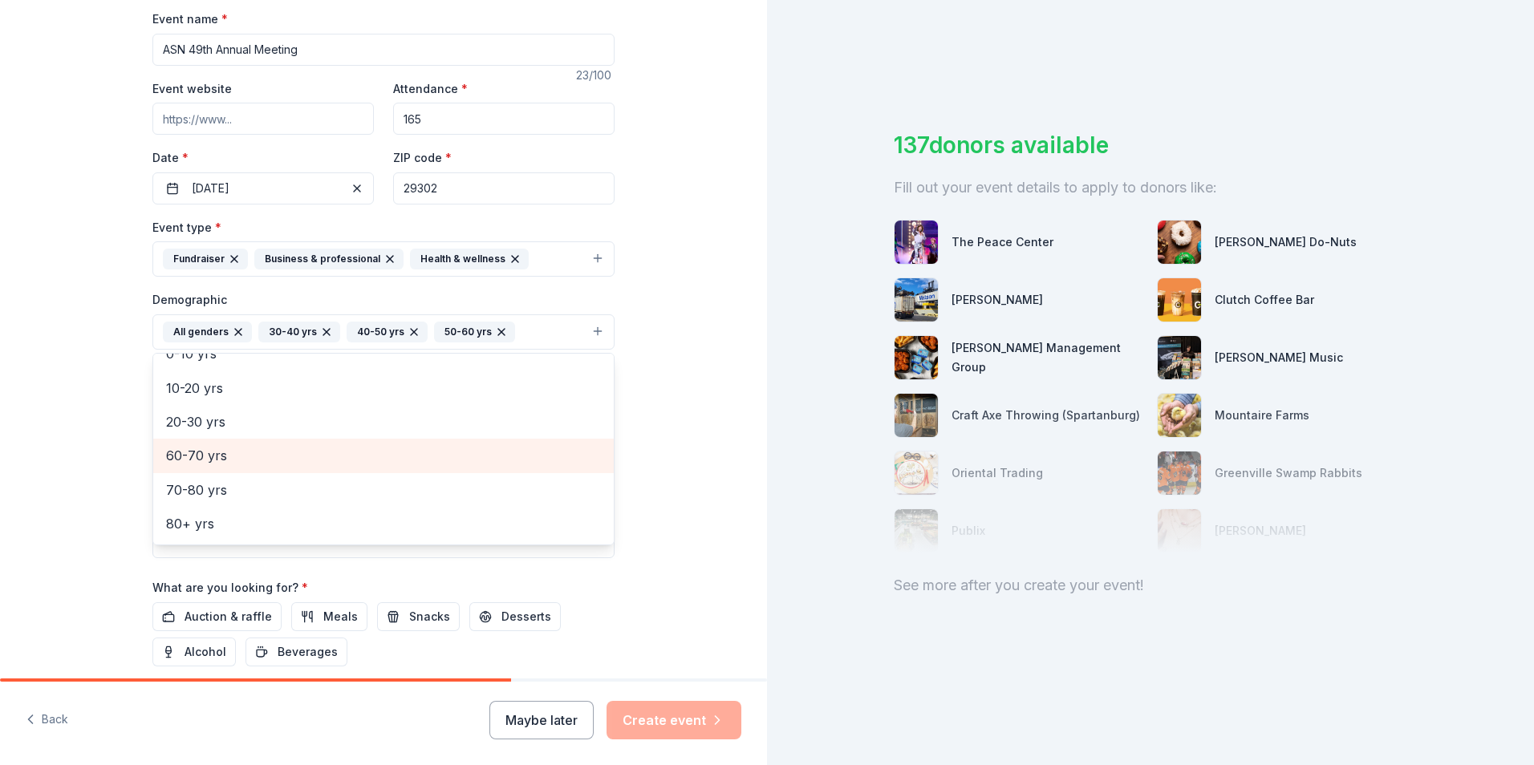
click at [232, 450] on span "60-70 yrs" at bounding box center [383, 455] width 435 height 21
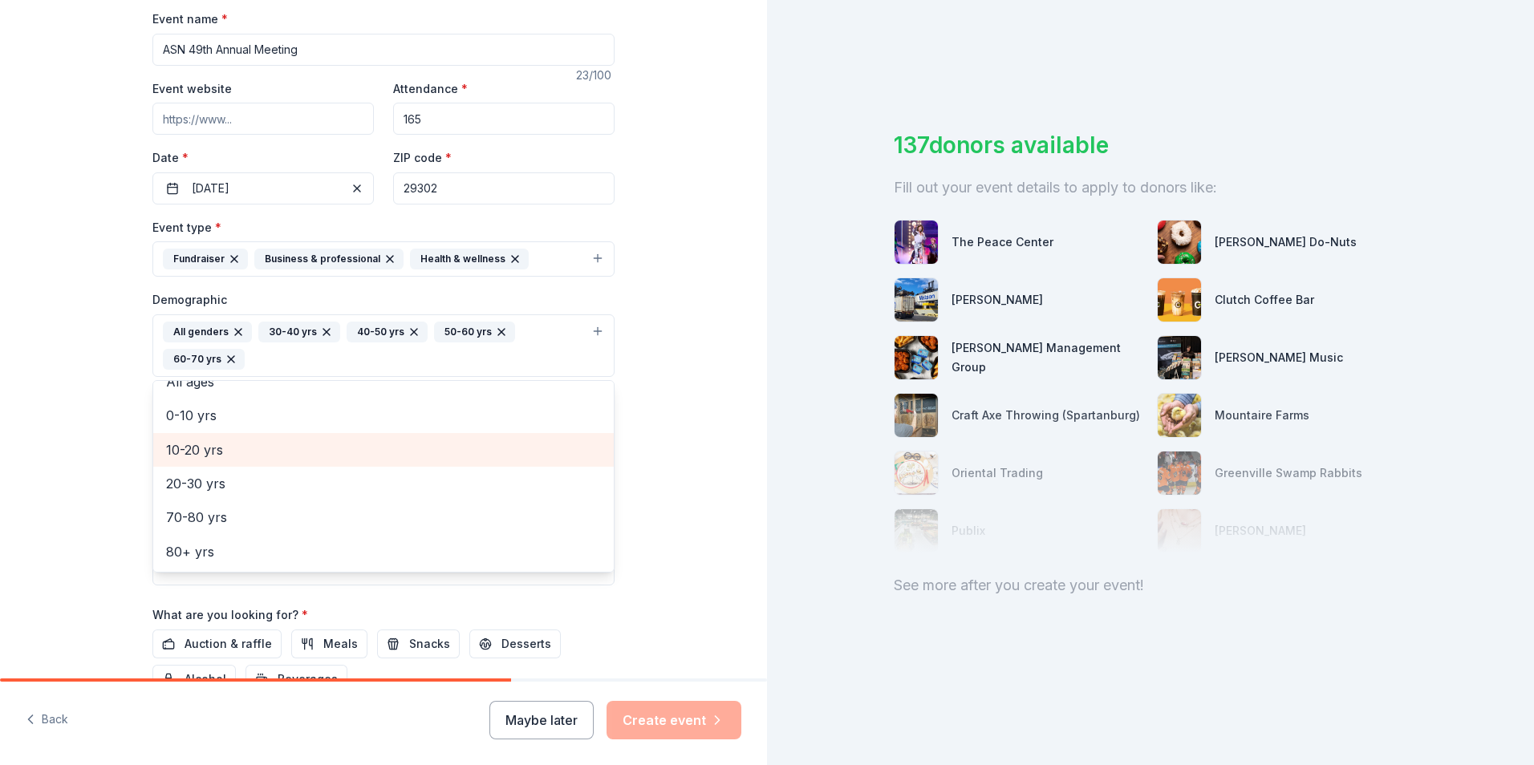
scroll to position [87, 0]
click at [669, 406] on div "Tell us about your event. We'll find in-kind donations you can apply for. Event…" at bounding box center [383, 308] width 767 height 1098
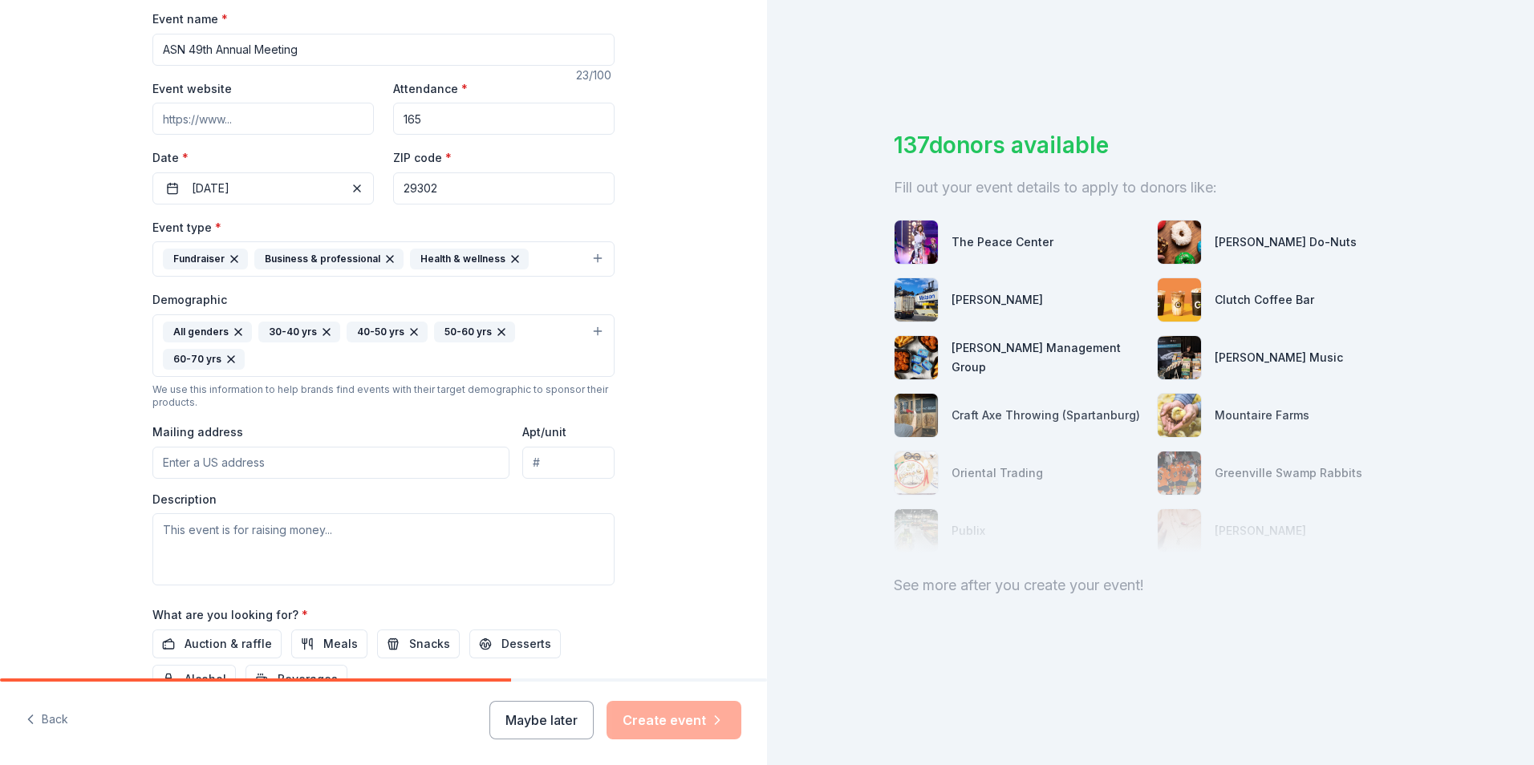
scroll to position [401, 0]
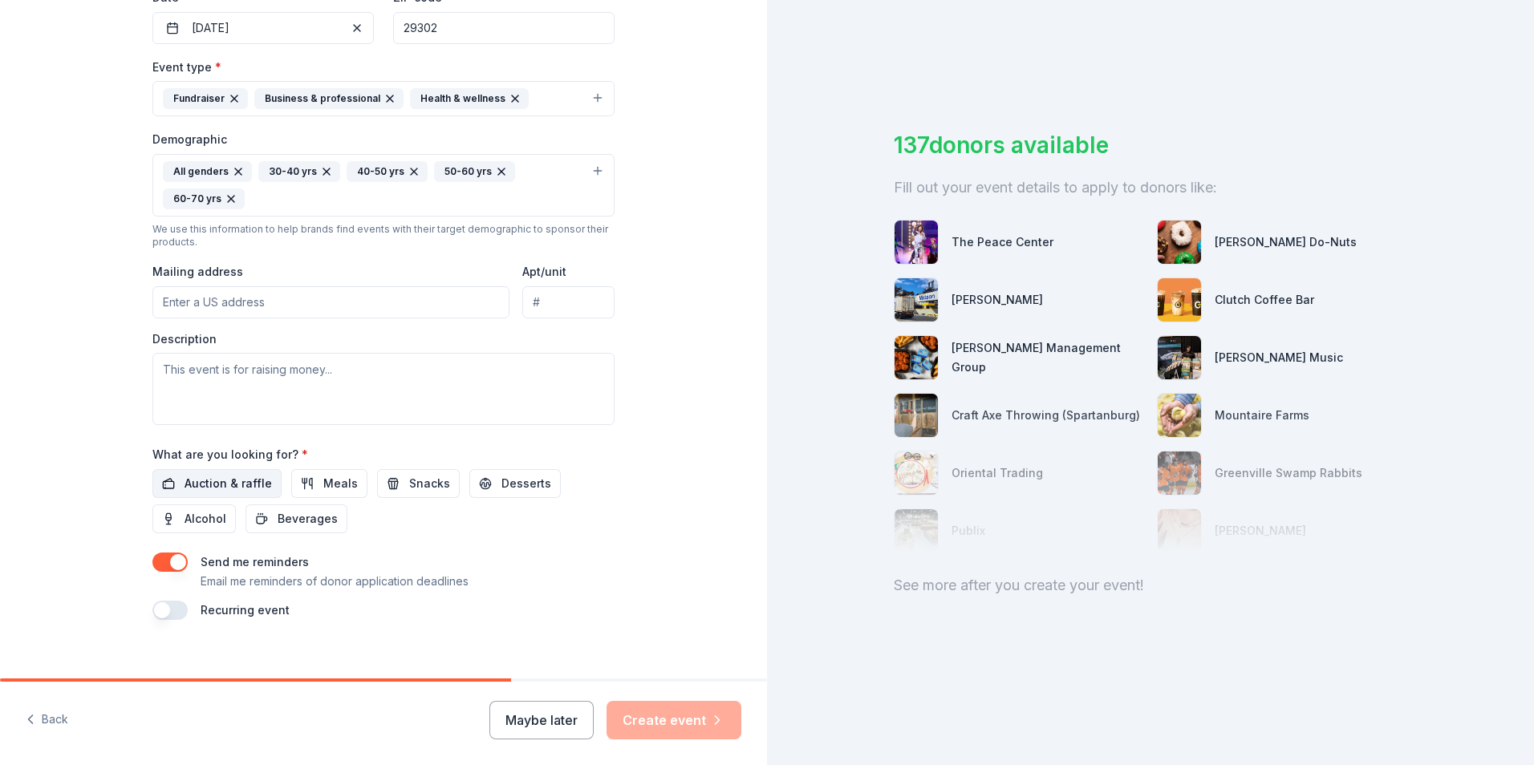
click at [194, 484] on span "Auction & raffle" at bounding box center [227, 483] width 87 height 19
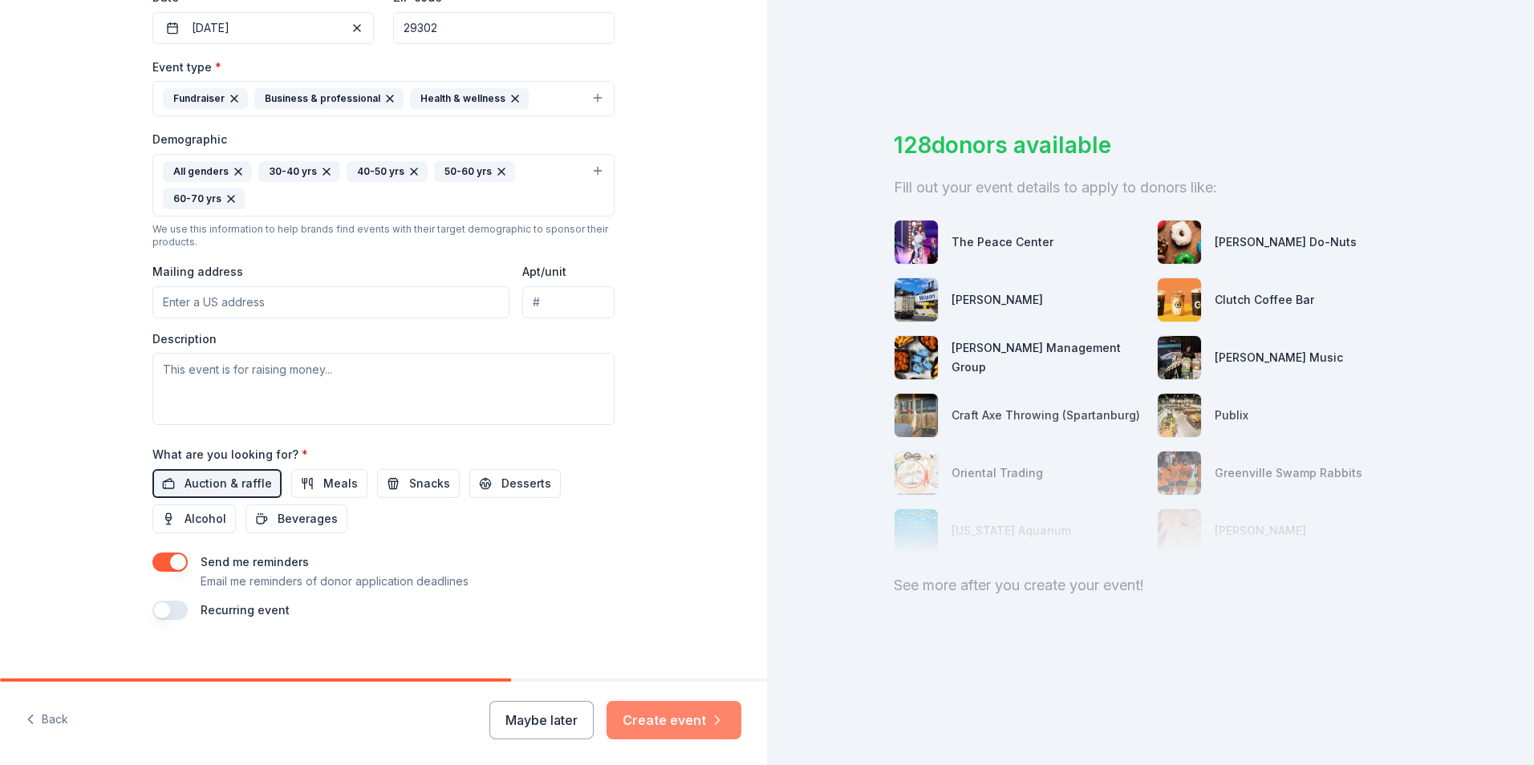
click at [687, 714] on button "Create event" at bounding box center [673, 720] width 135 height 39
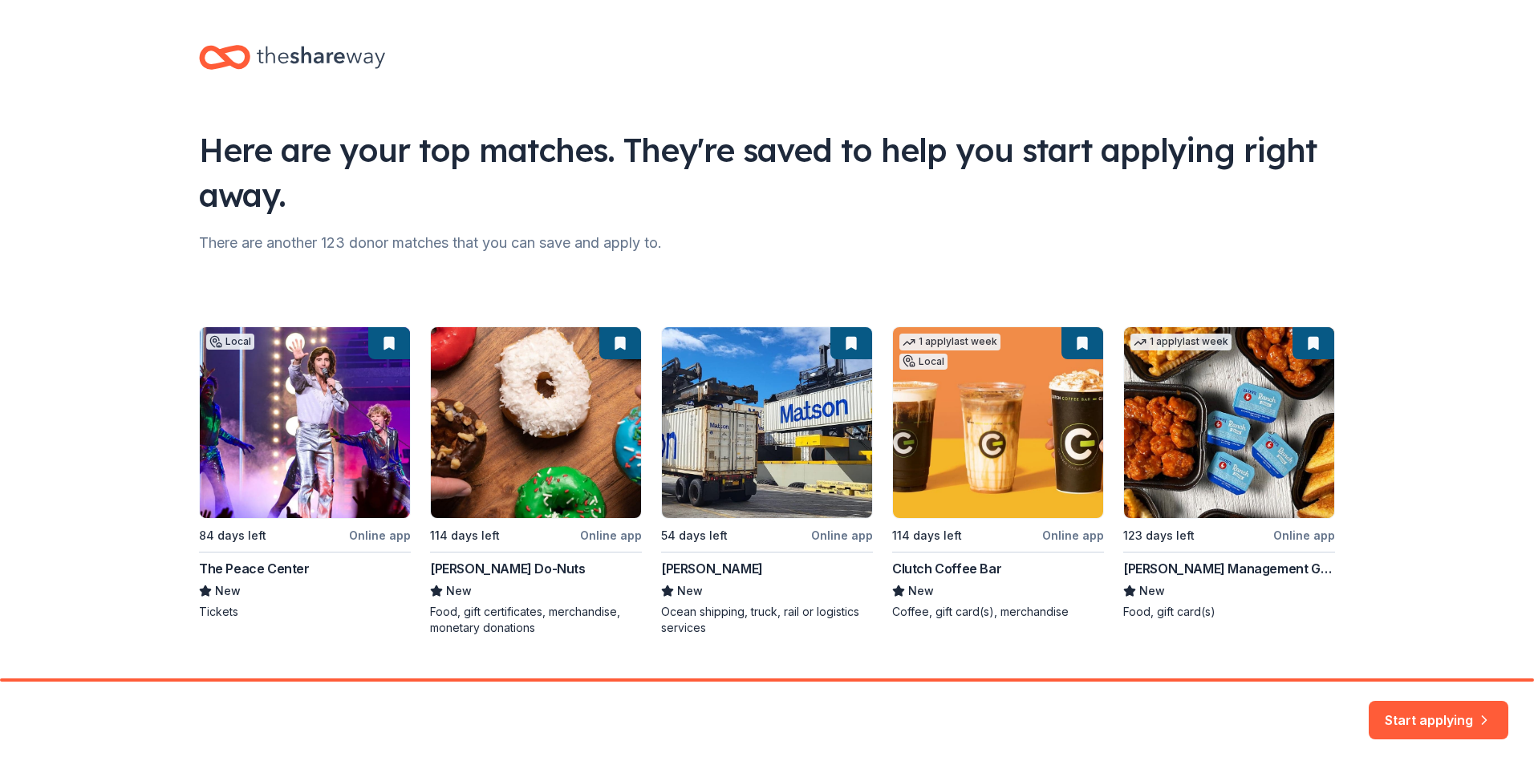
click at [937, 574] on div "Local 84 days left Online app The Peace Center New Tickets 114 days left Online…" at bounding box center [767, 481] width 1136 height 310
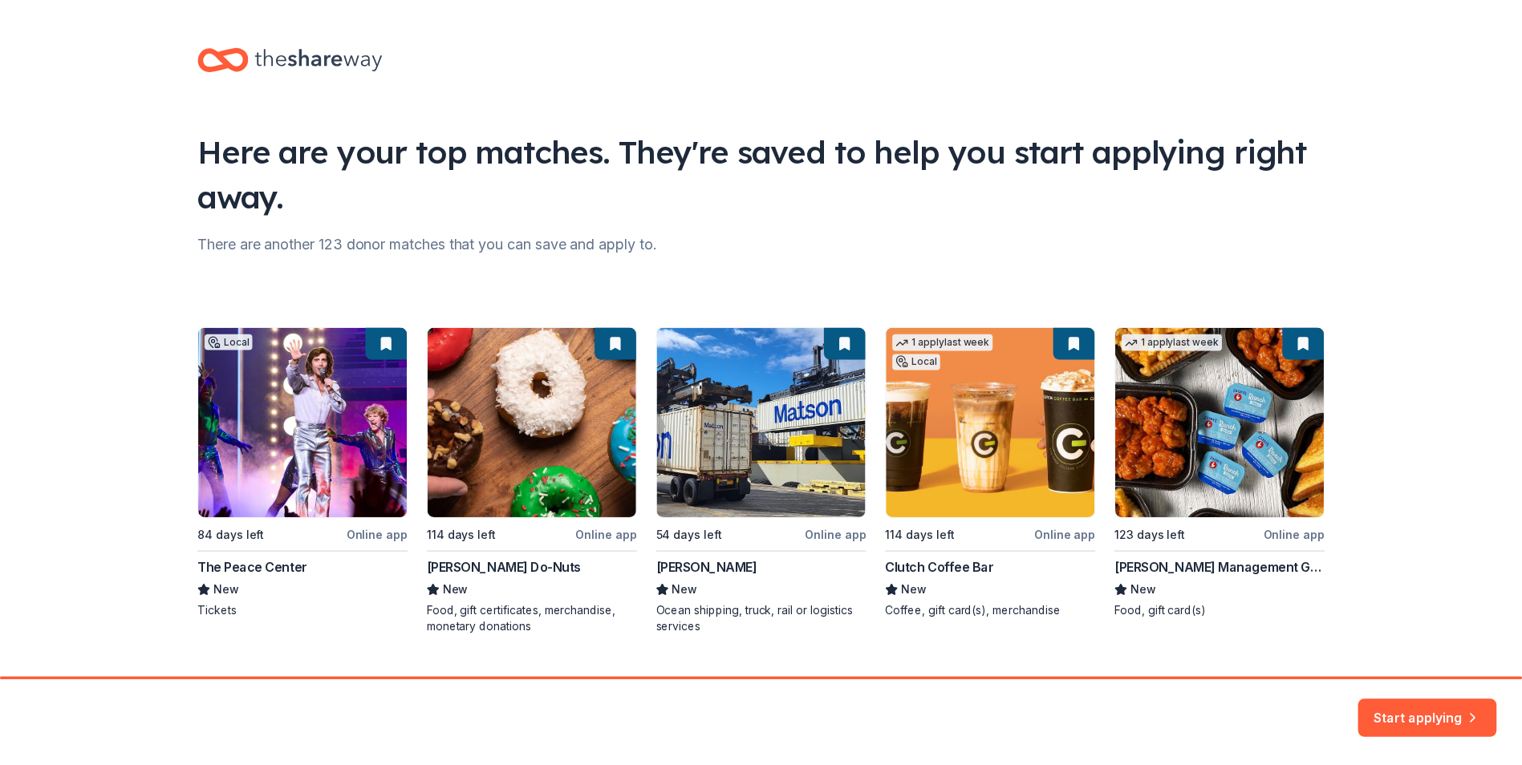
scroll to position [34, 0]
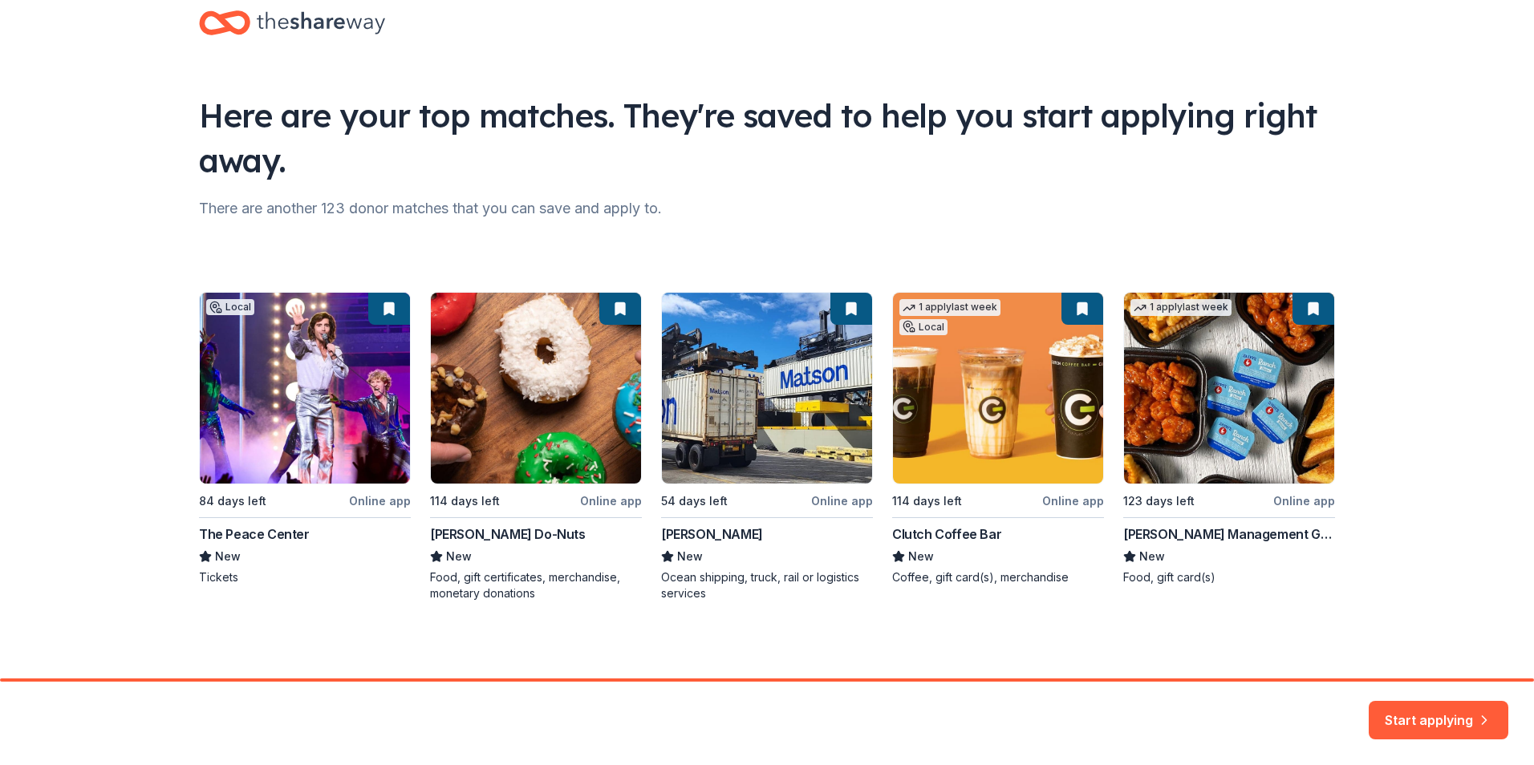
click at [1419, 697] on div "Start applying" at bounding box center [767, 723] width 1534 height 83
click at [1419, 708] on button "Start applying" at bounding box center [1439, 710] width 140 height 39
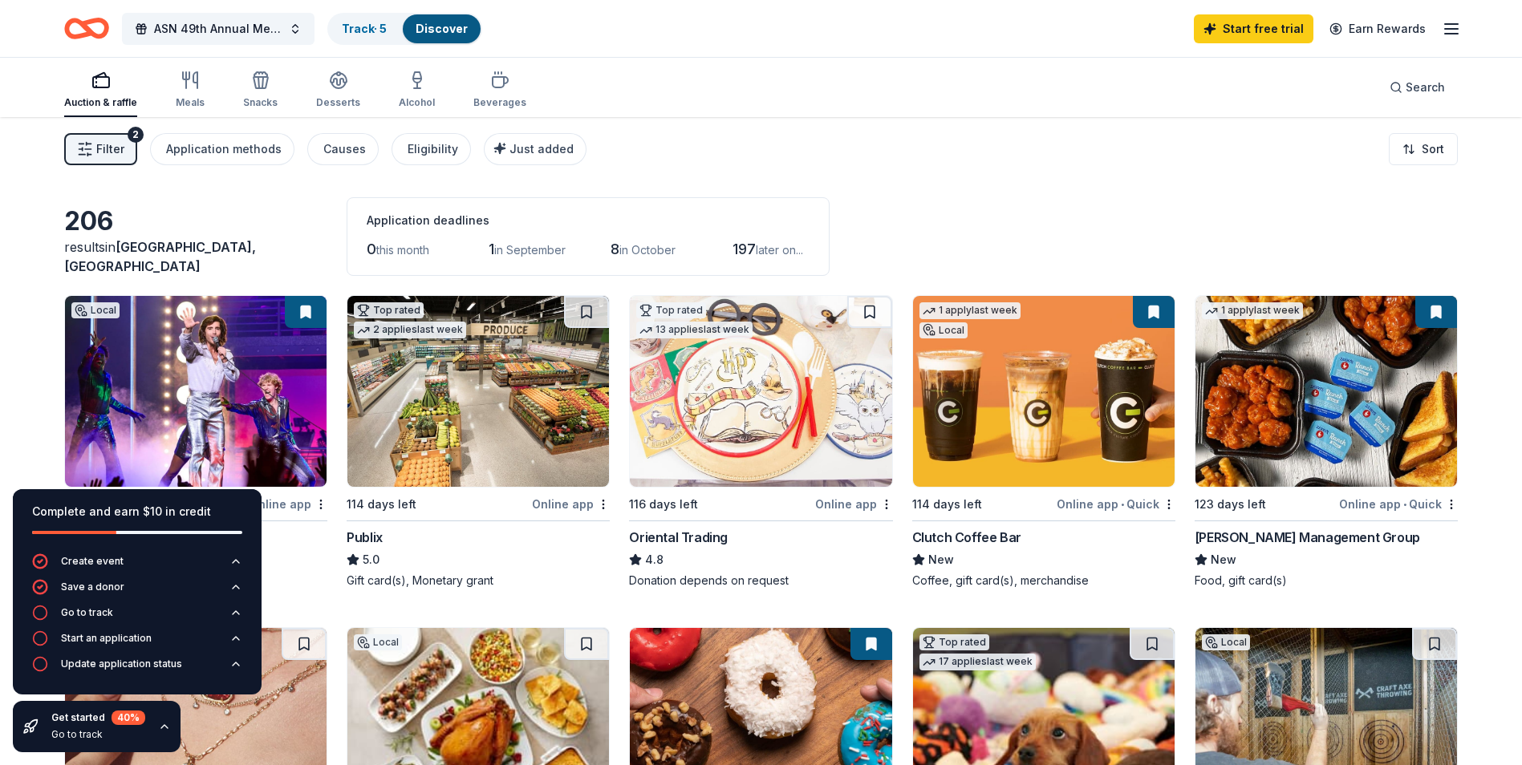
click at [946, 415] on img at bounding box center [1044, 391] width 262 height 191
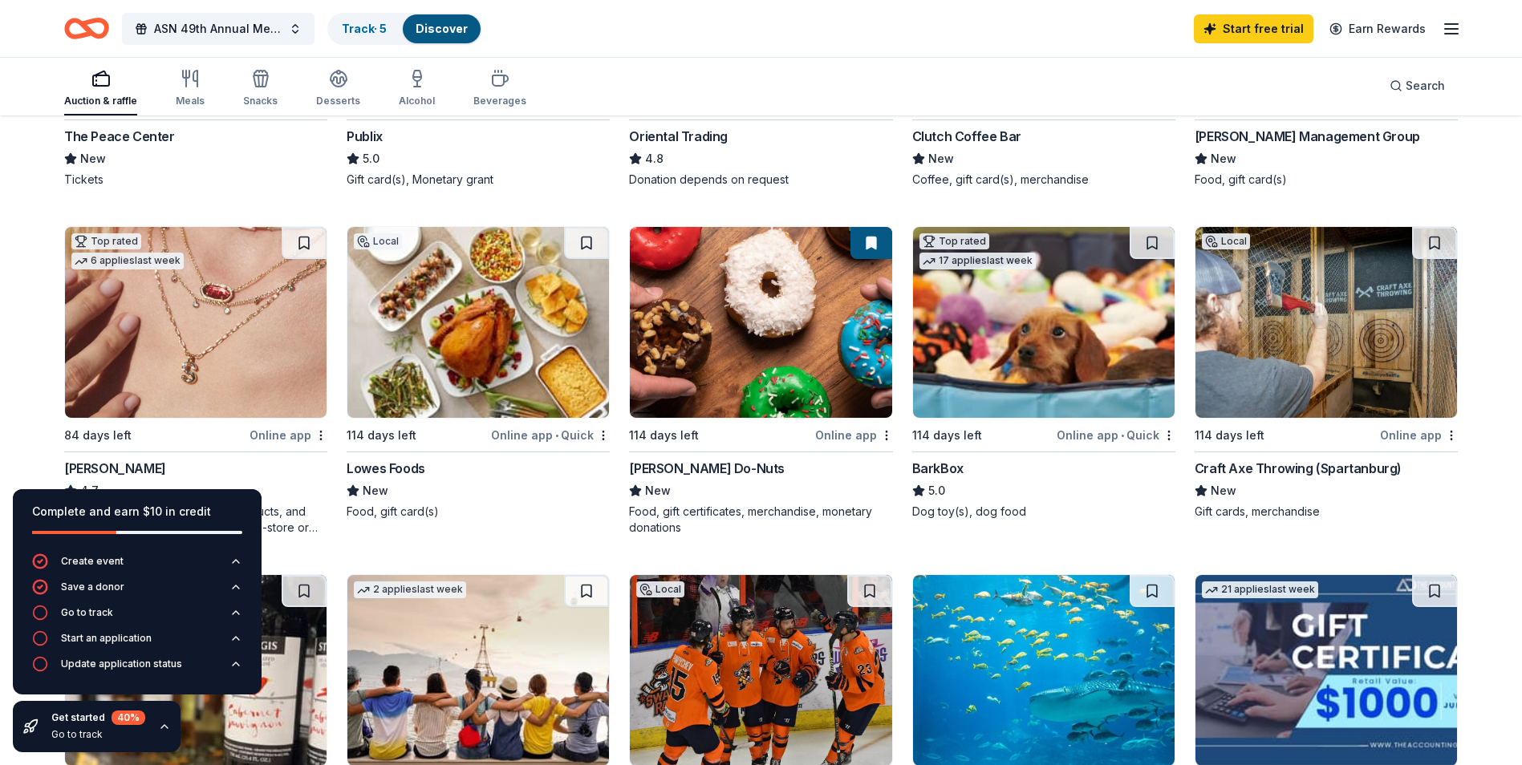
scroll to position [481, 0]
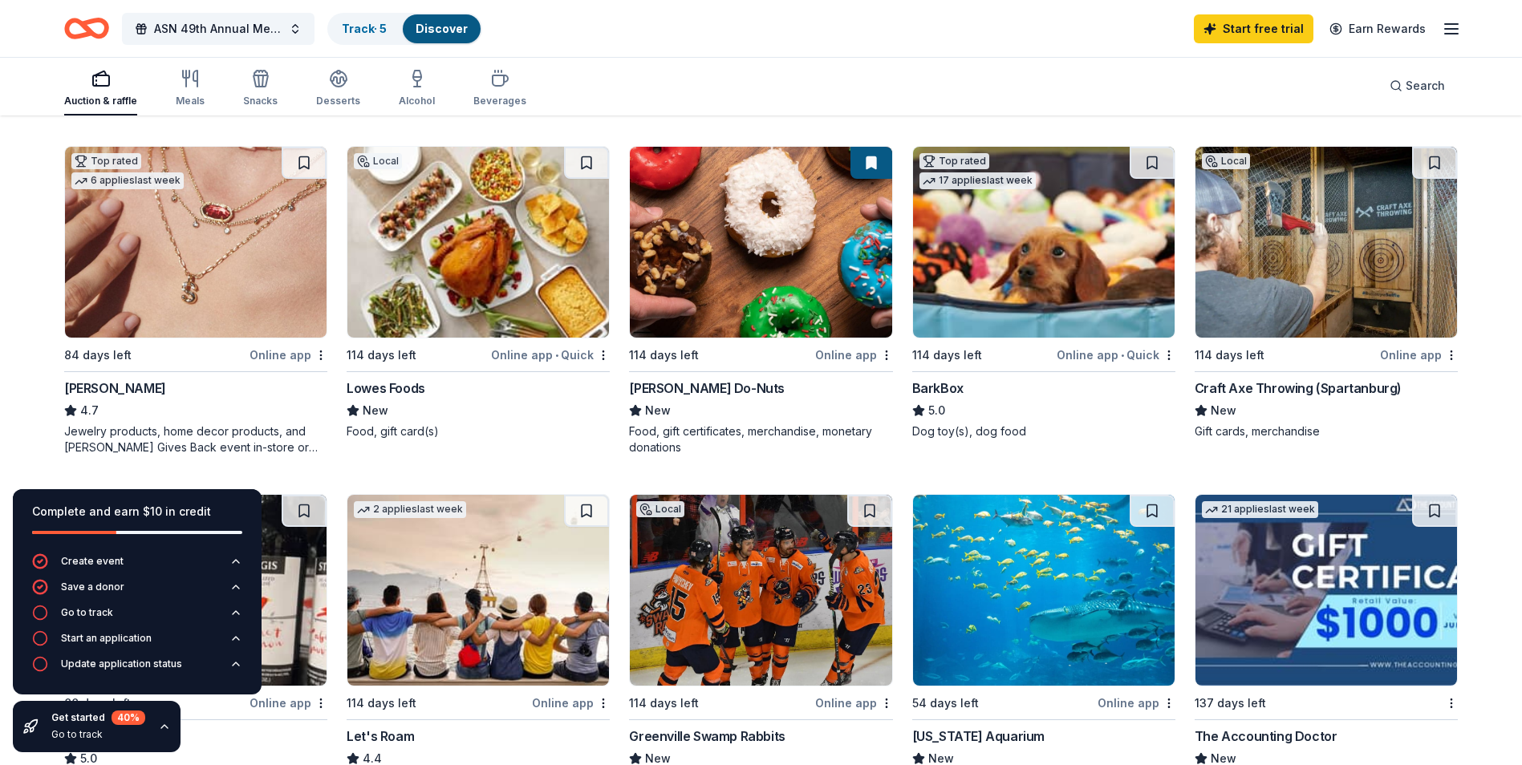
click at [206, 257] on img at bounding box center [196, 242] width 262 height 191
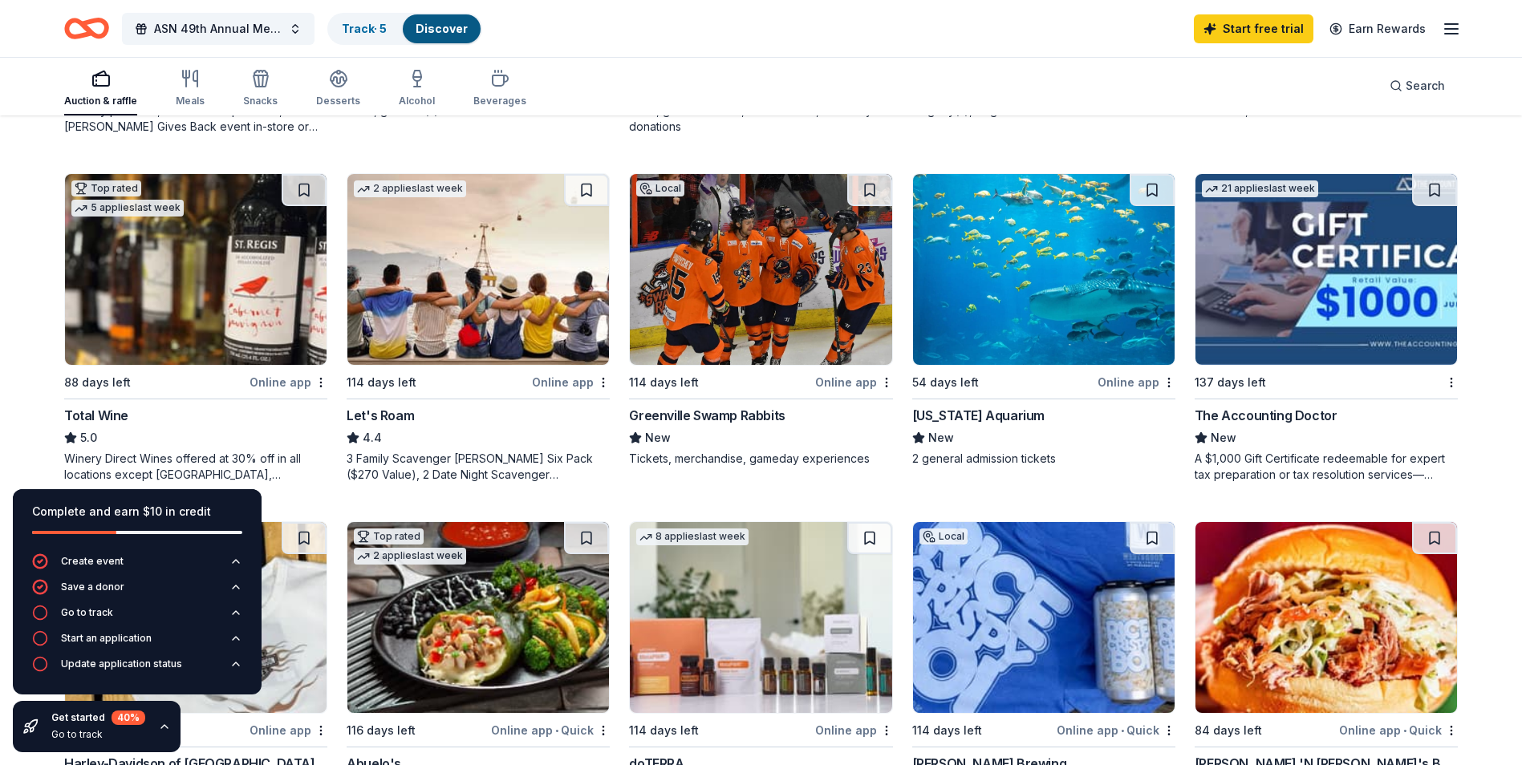
scroll to position [882, 0]
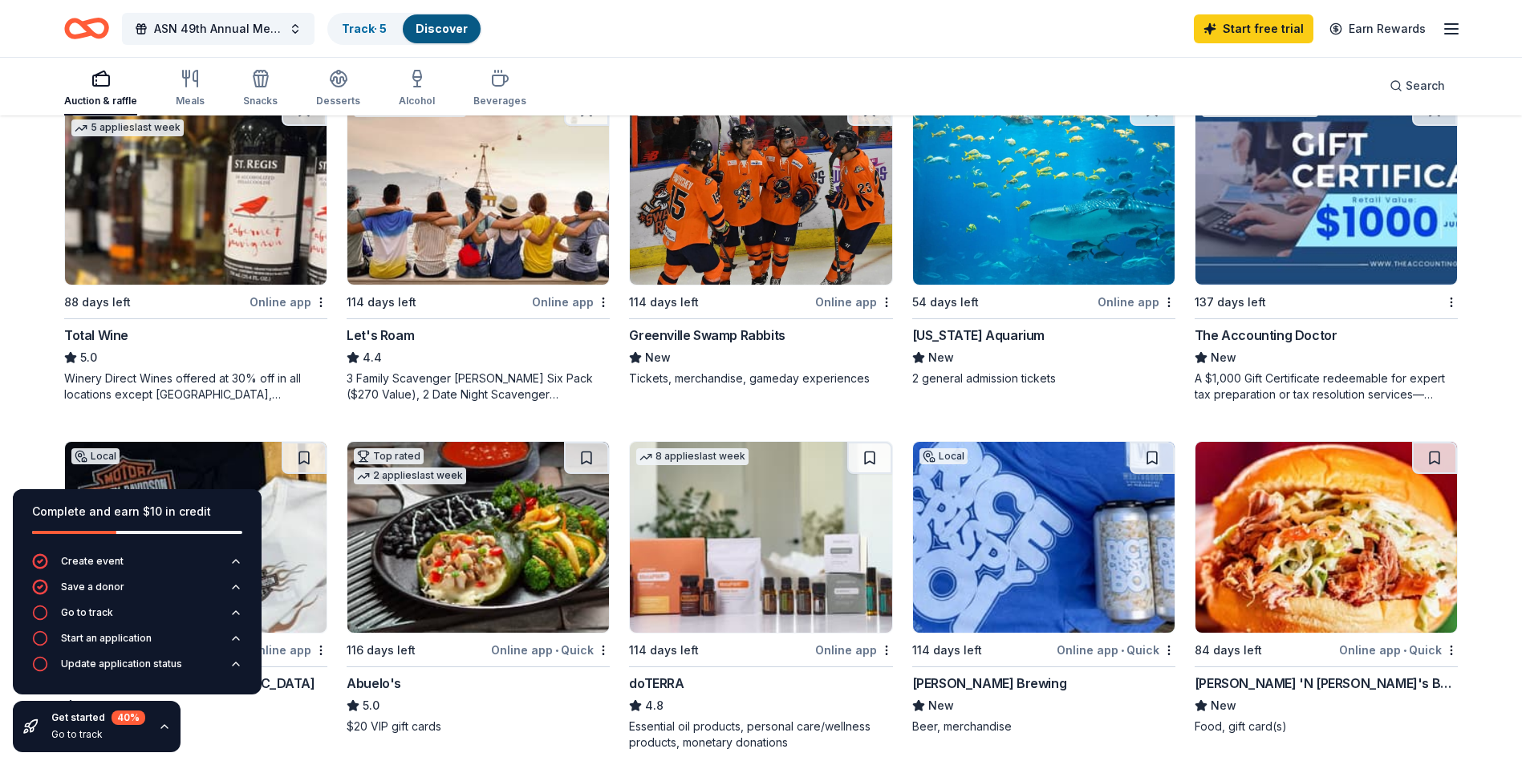
click at [178, 248] on img at bounding box center [196, 189] width 262 height 191
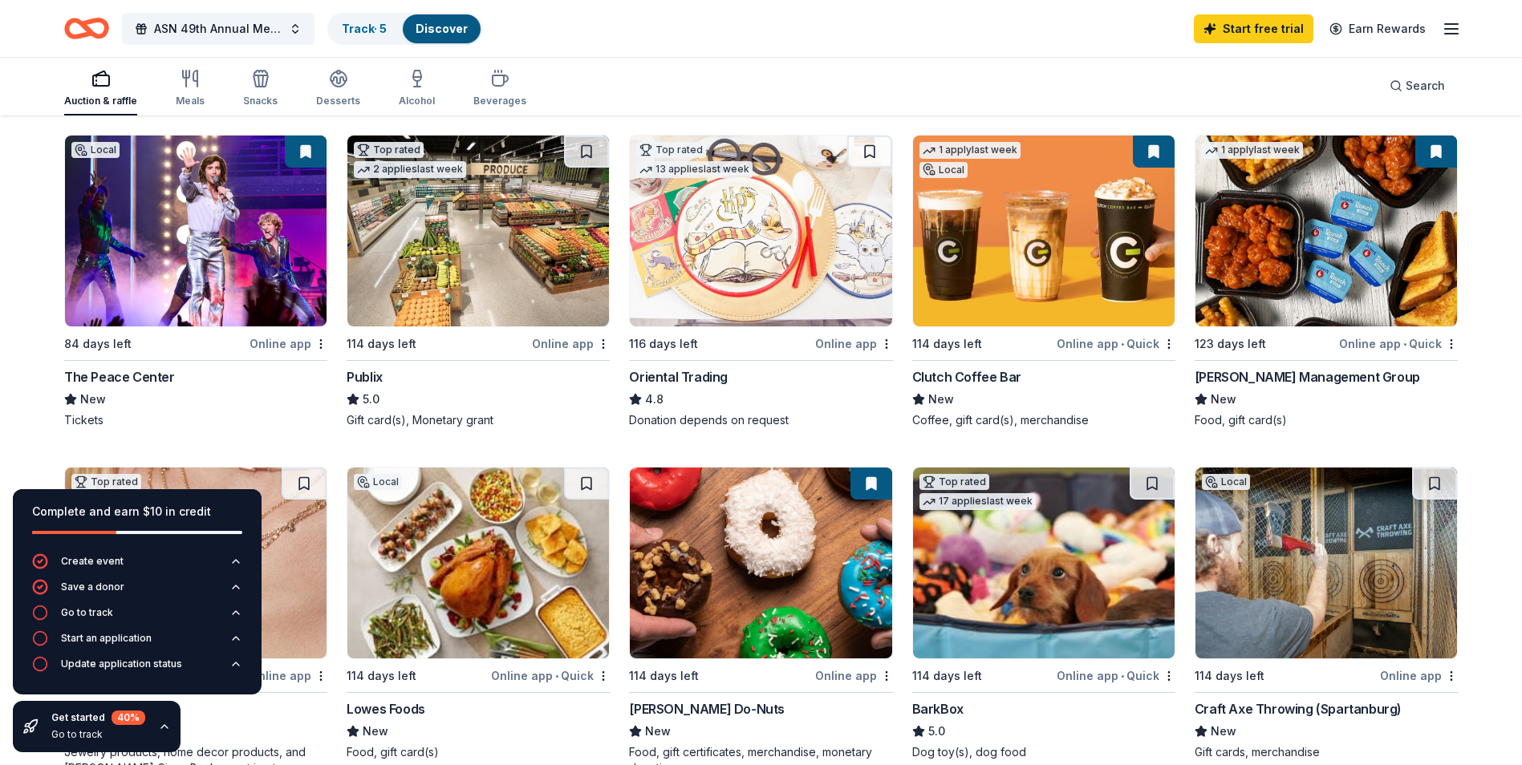
scroll to position [241, 0]
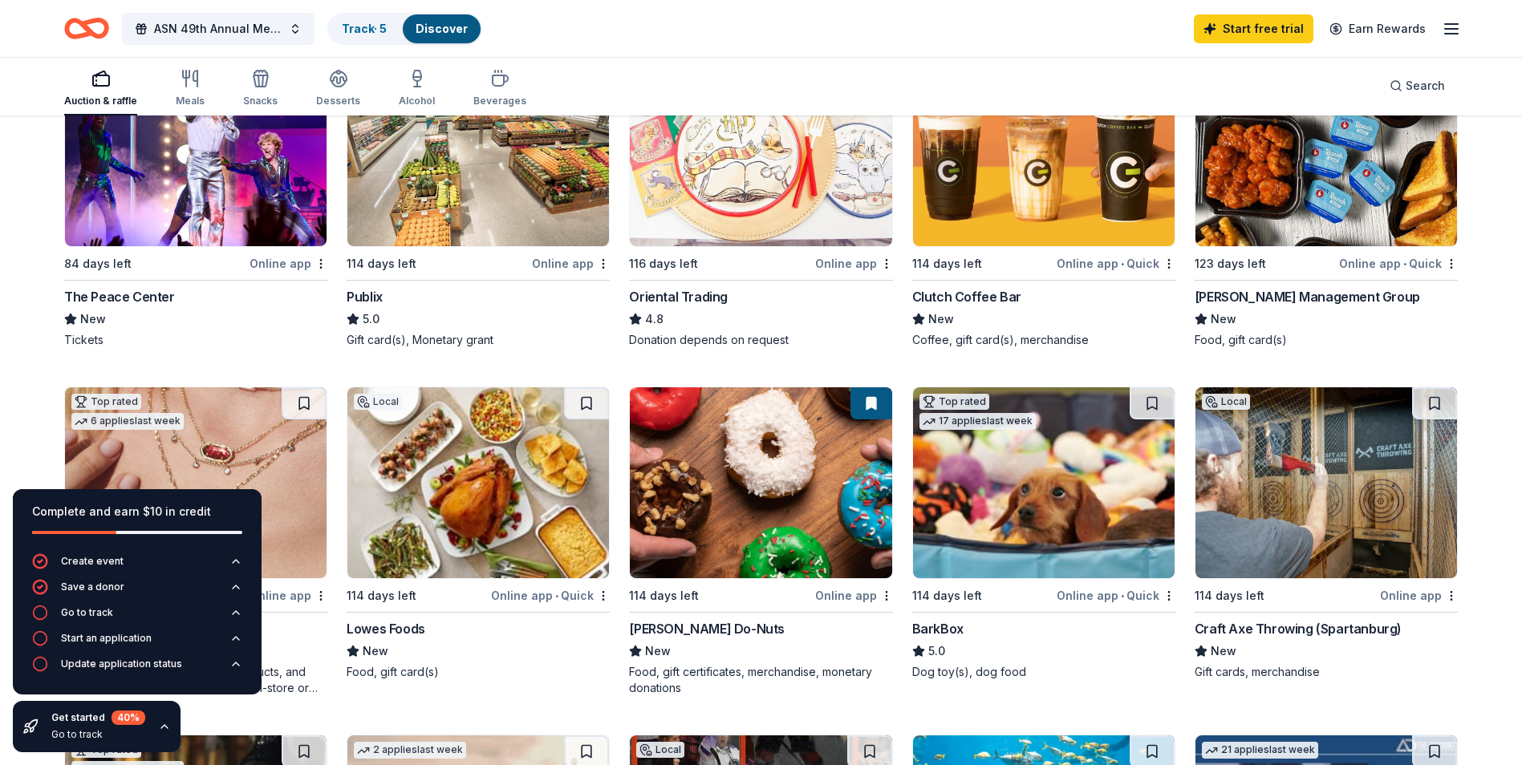
click at [1044, 525] on img at bounding box center [1044, 482] width 262 height 191
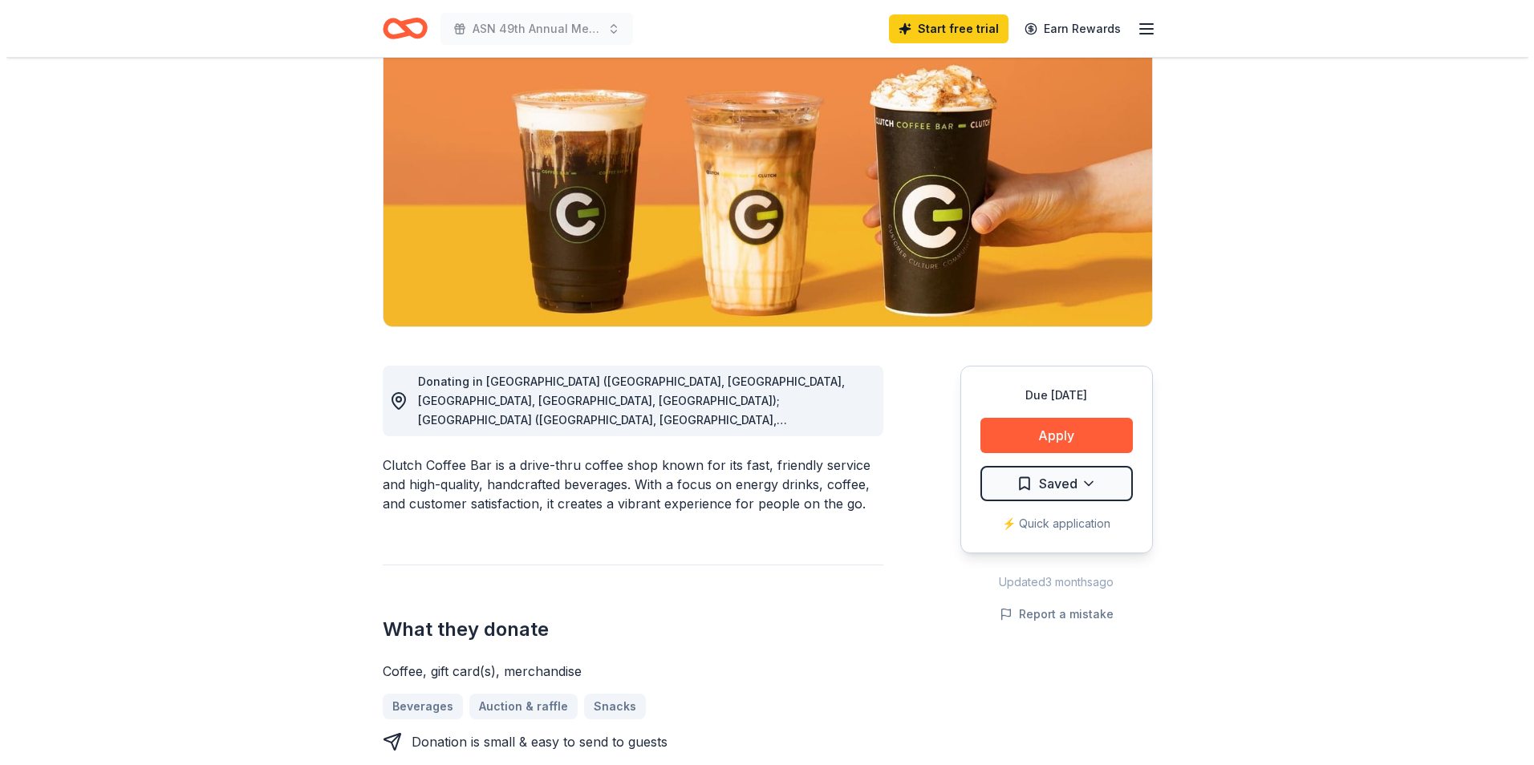
scroll to position [241, 0]
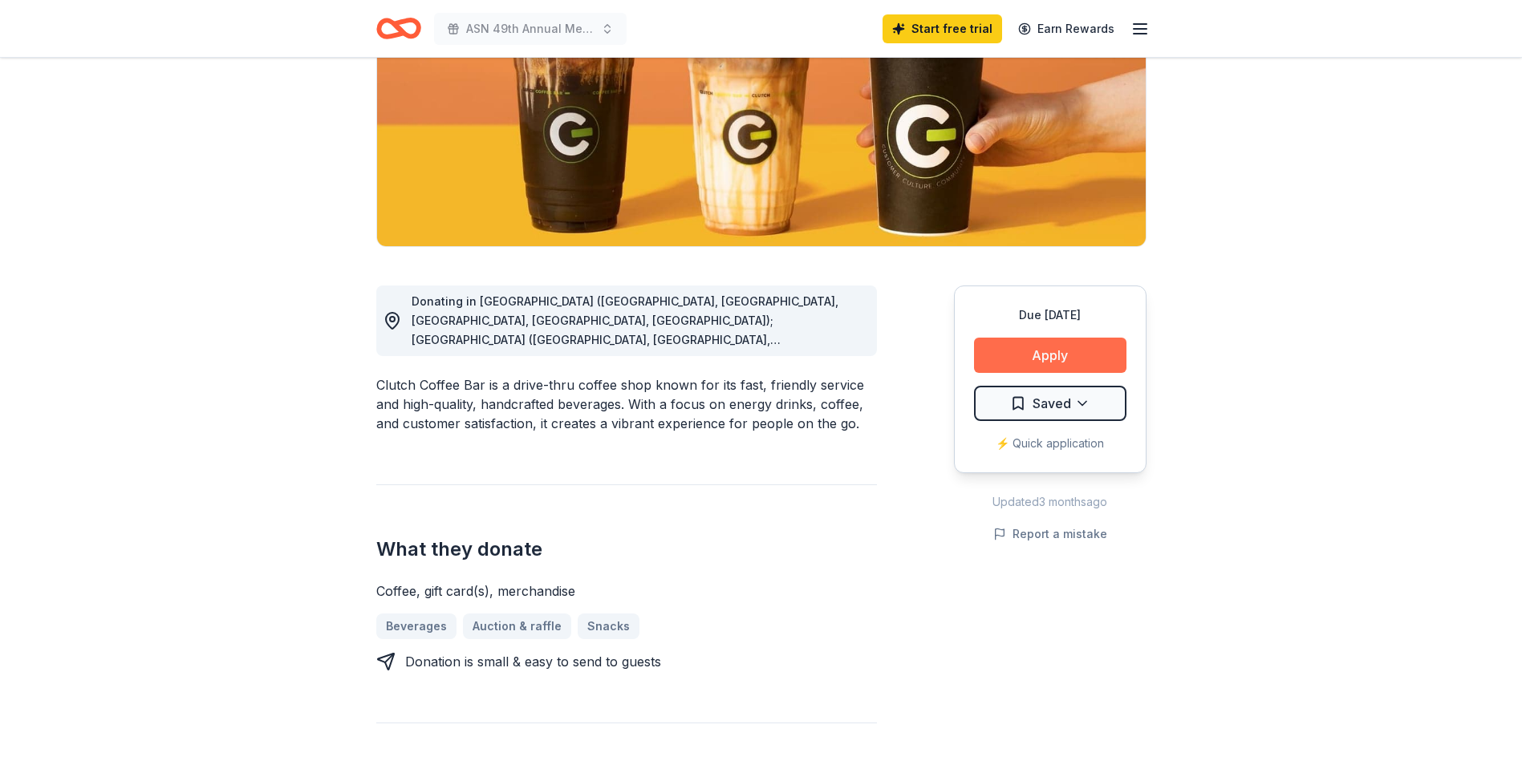
click at [1033, 356] on button "Apply" at bounding box center [1050, 355] width 152 height 35
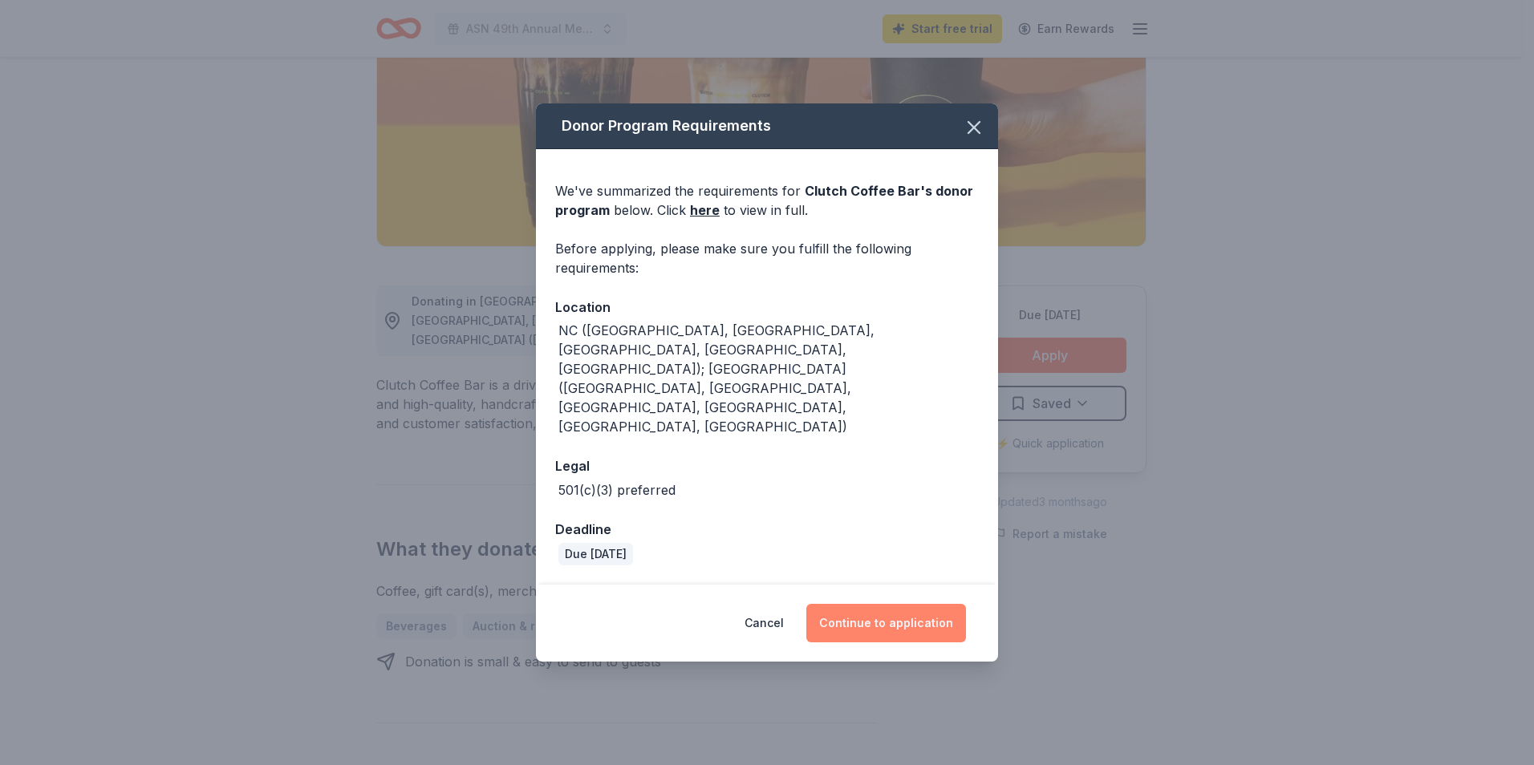
click at [904, 604] on button "Continue to application" at bounding box center [886, 623] width 160 height 39
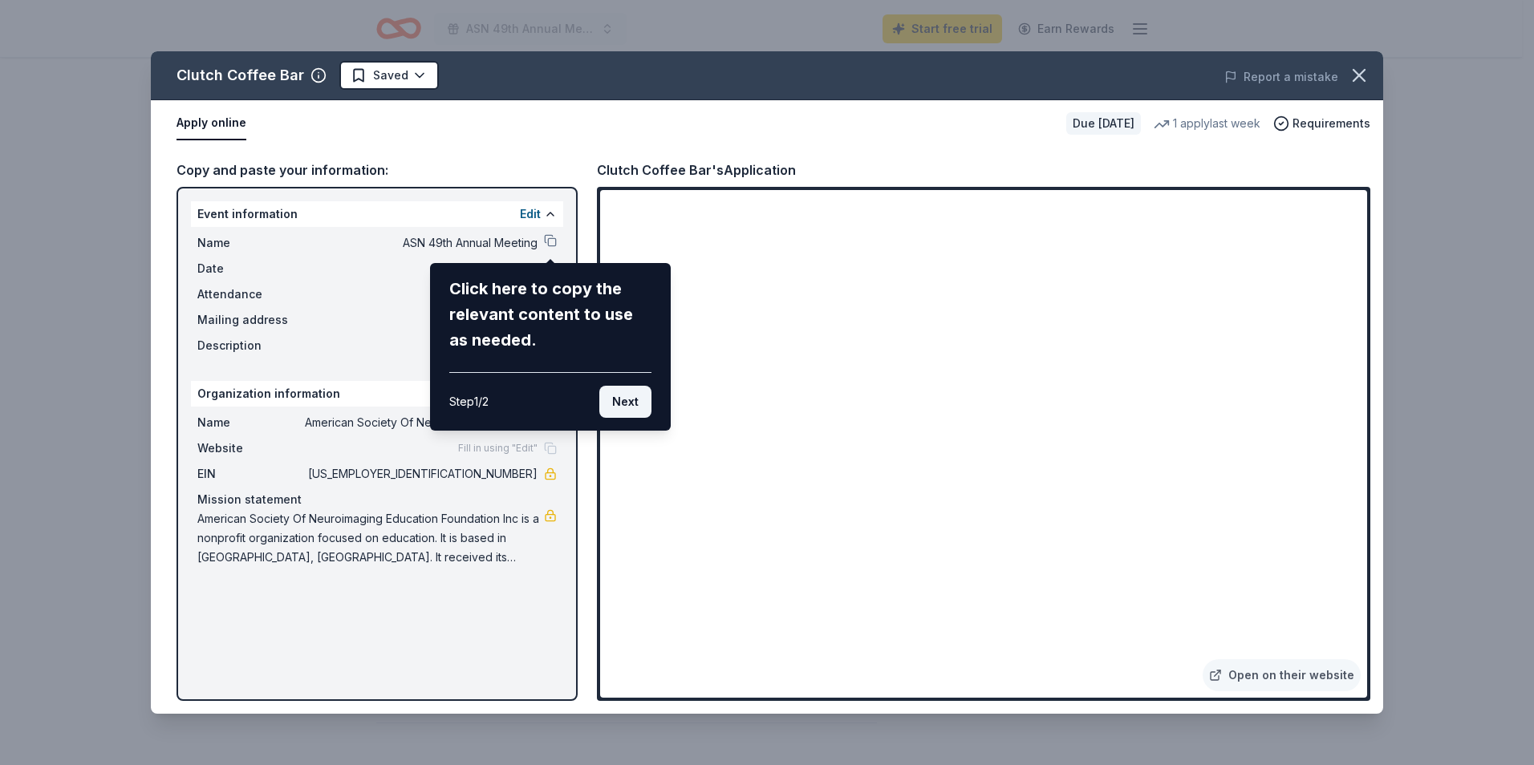
click at [631, 403] on button "Next" at bounding box center [625, 402] width 52 height 32
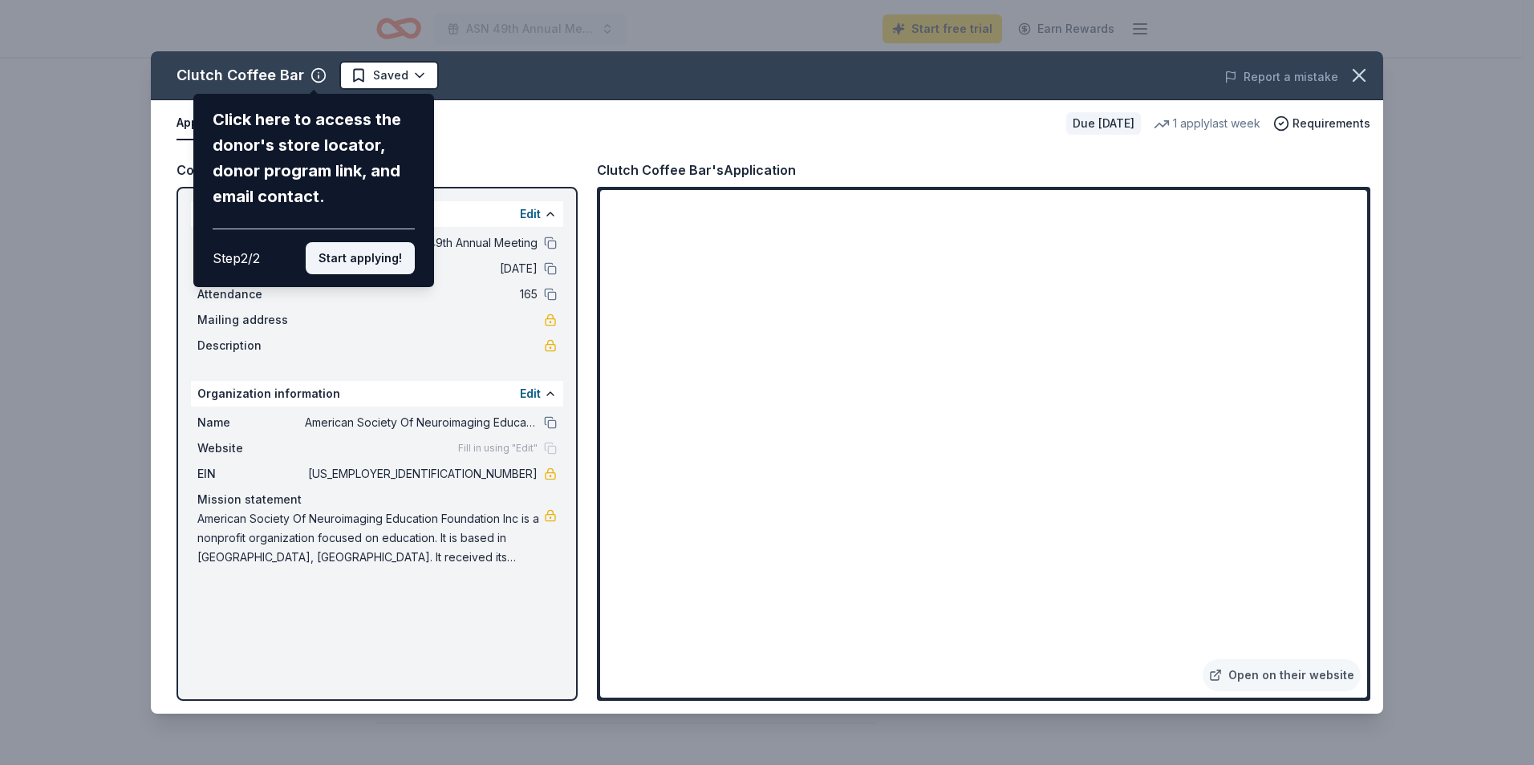
click at [361, 263] on button "Start applying!" at bounding box center [360, 258] width 109 height 32
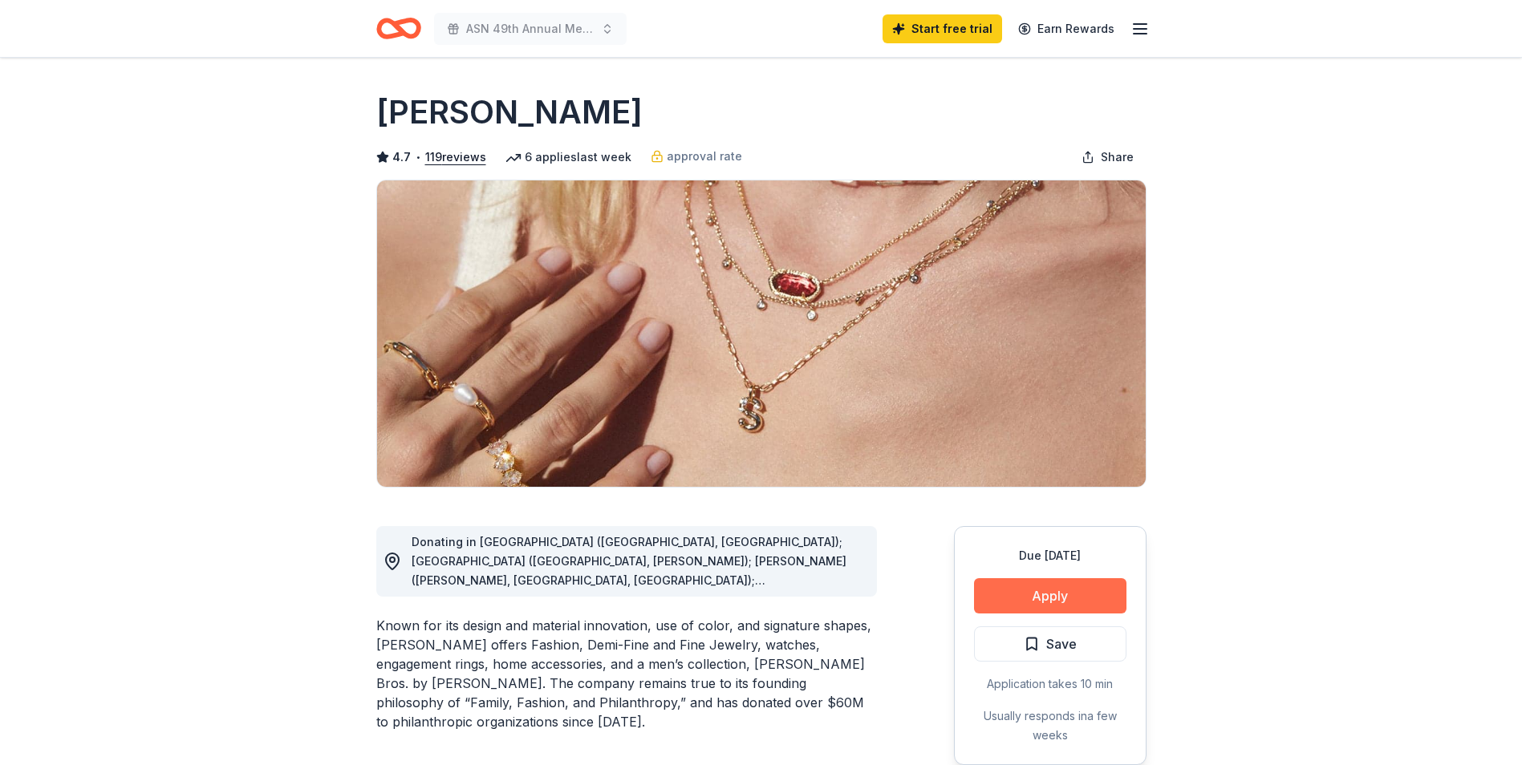
click at [1049, 602] on button "Apply" at bounding box center [1050, 595] width 152 height 35
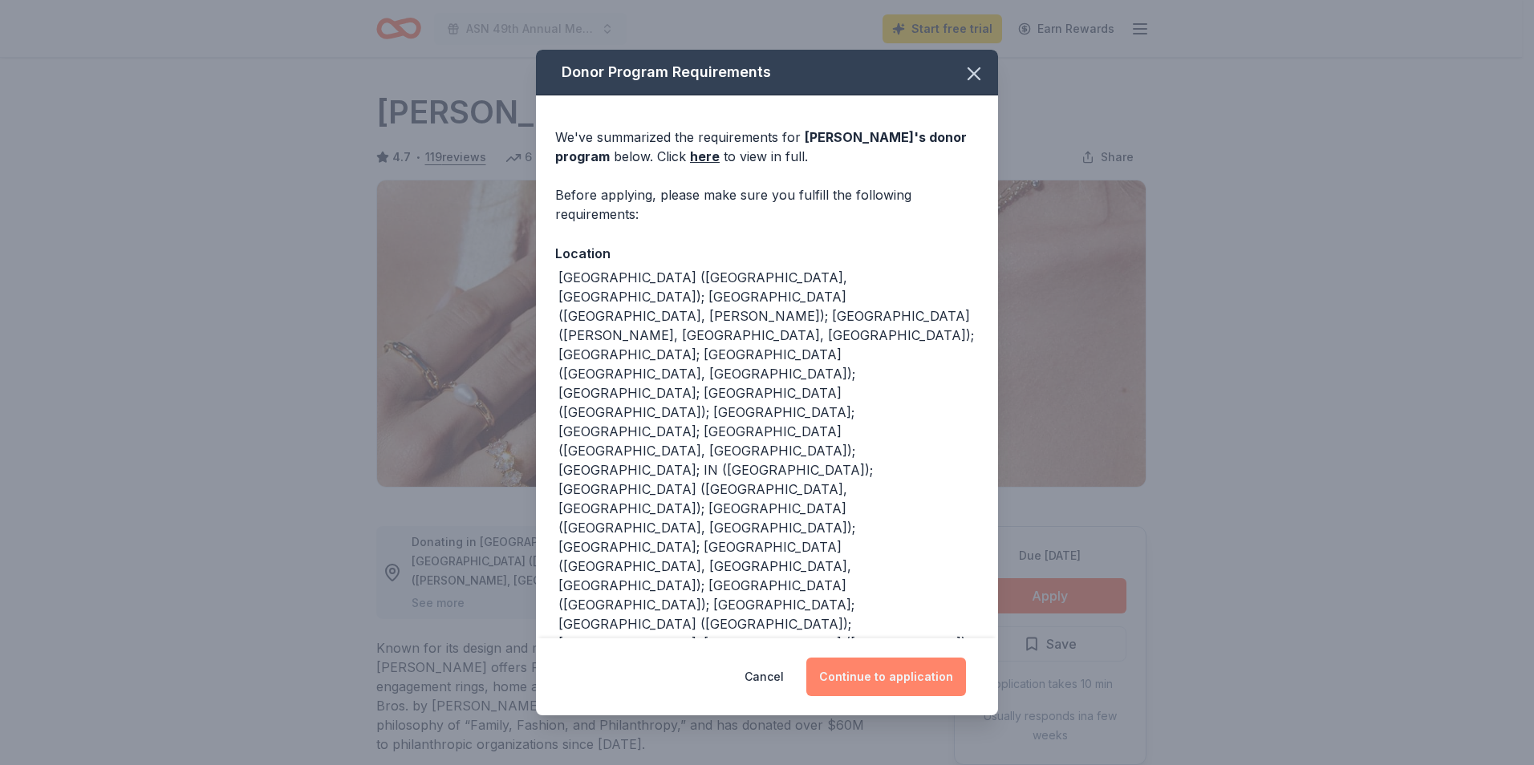
click at [856, 679] on button "Continue to application" at bounding box center [886, 677] width 160 height 39
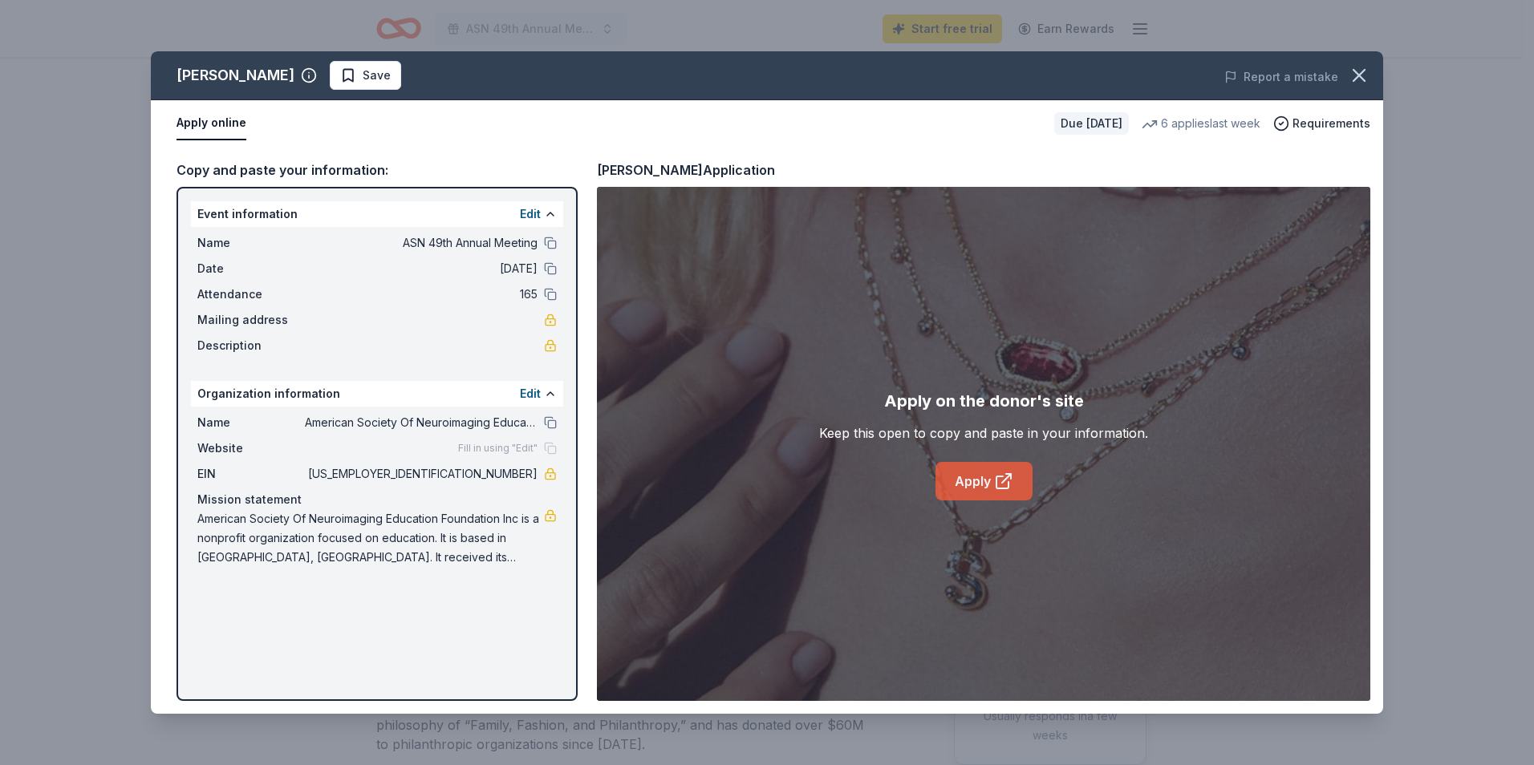
click at [987, 481] on link "Apply" at bounding box center [983, 481] width 97 height 39
click at [1361, 65] on icon "button" at bounding box center [1359, 75] width 22 height 22
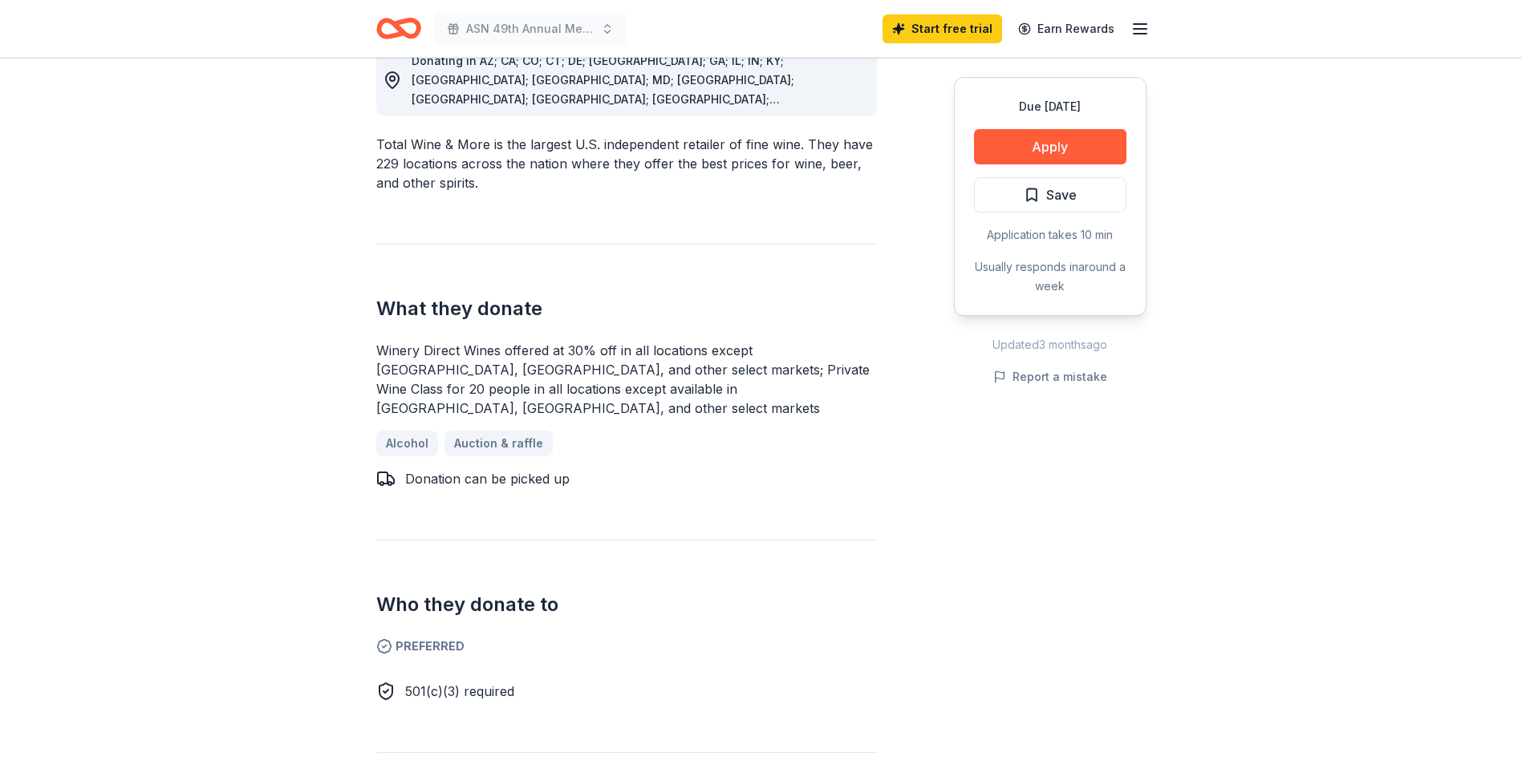
scroll to position [80, 0]
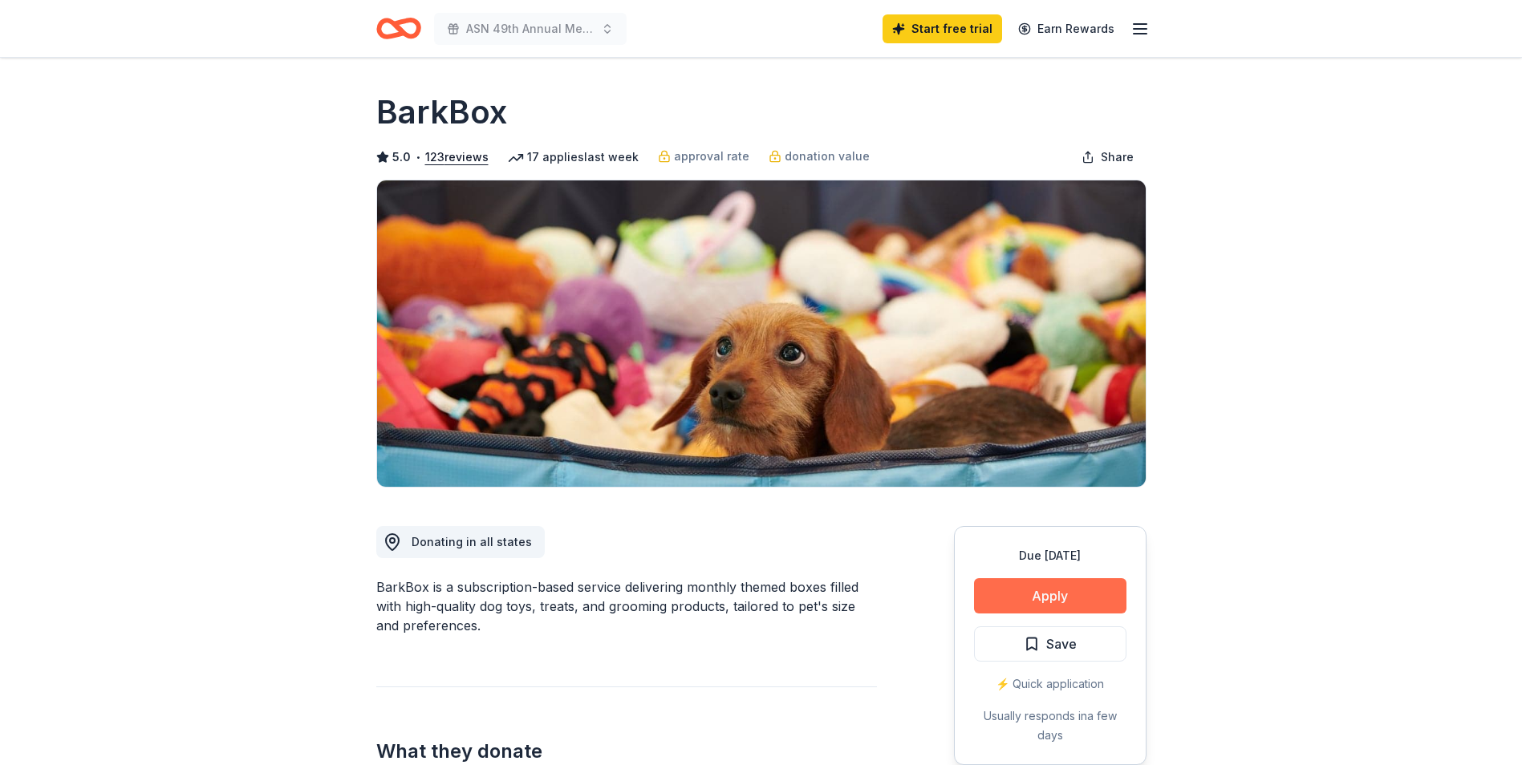
click at [1076, 594] on button "Apply" at bounding box center [1050, 595] width 152 height 35
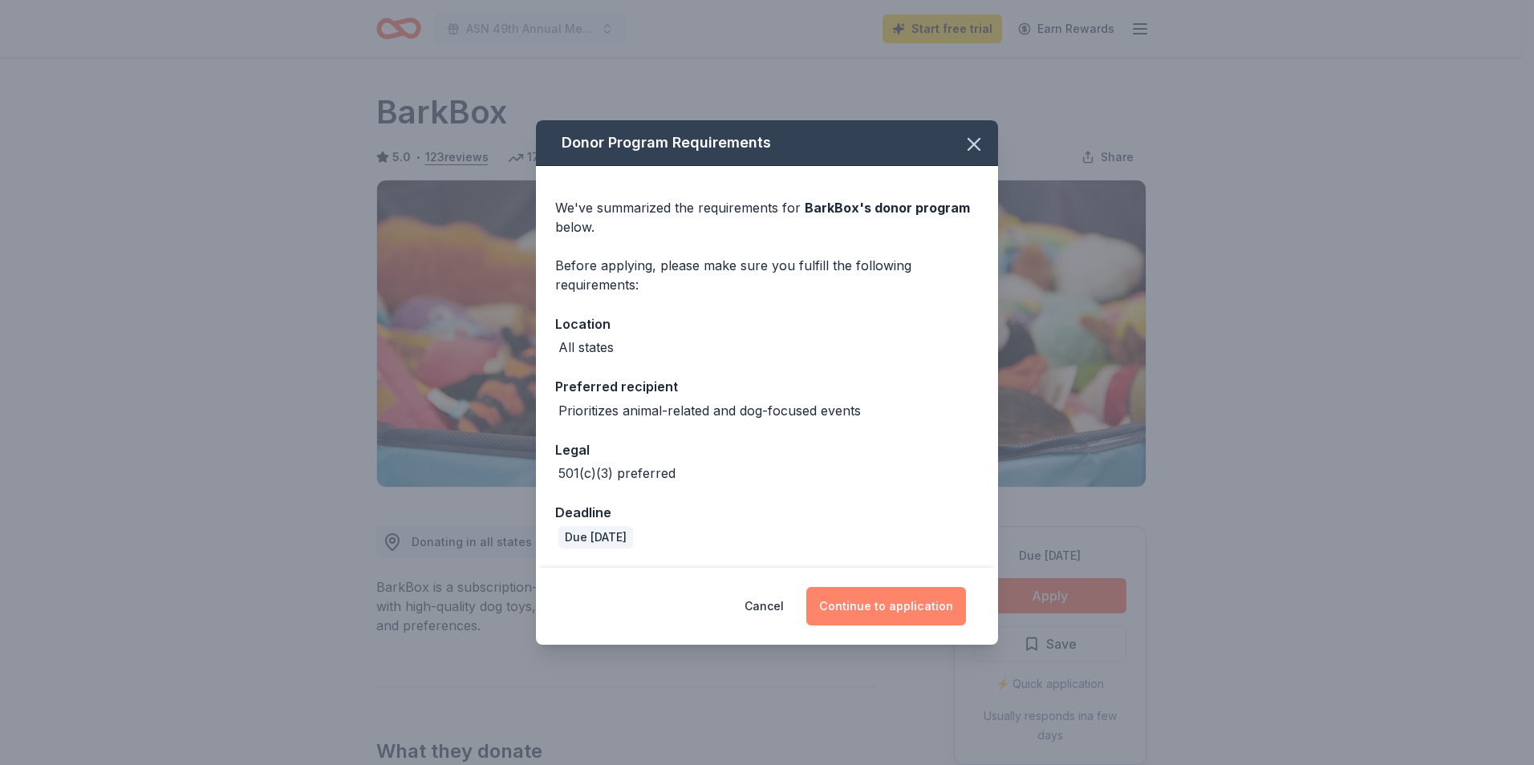
click at [885, 604] on button "Continue to application" at bounding box center [886, 606] width 160 height 39
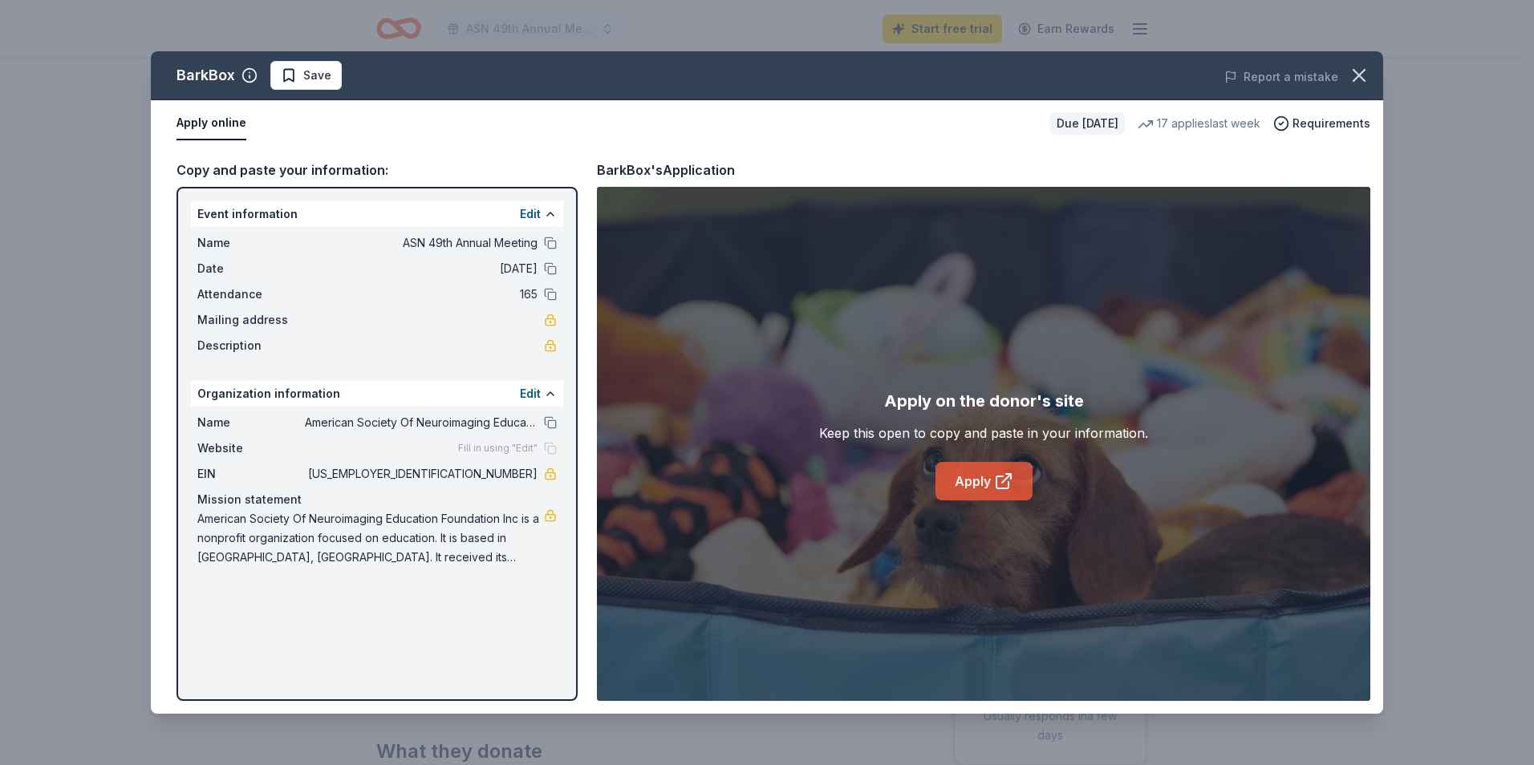
click at [1012, 486] on icon at bounding box center [1003, 481] width 19 height 19
click at [1360, 69] on icon "button" at bounding box center [1359, 75] width 22 height 22
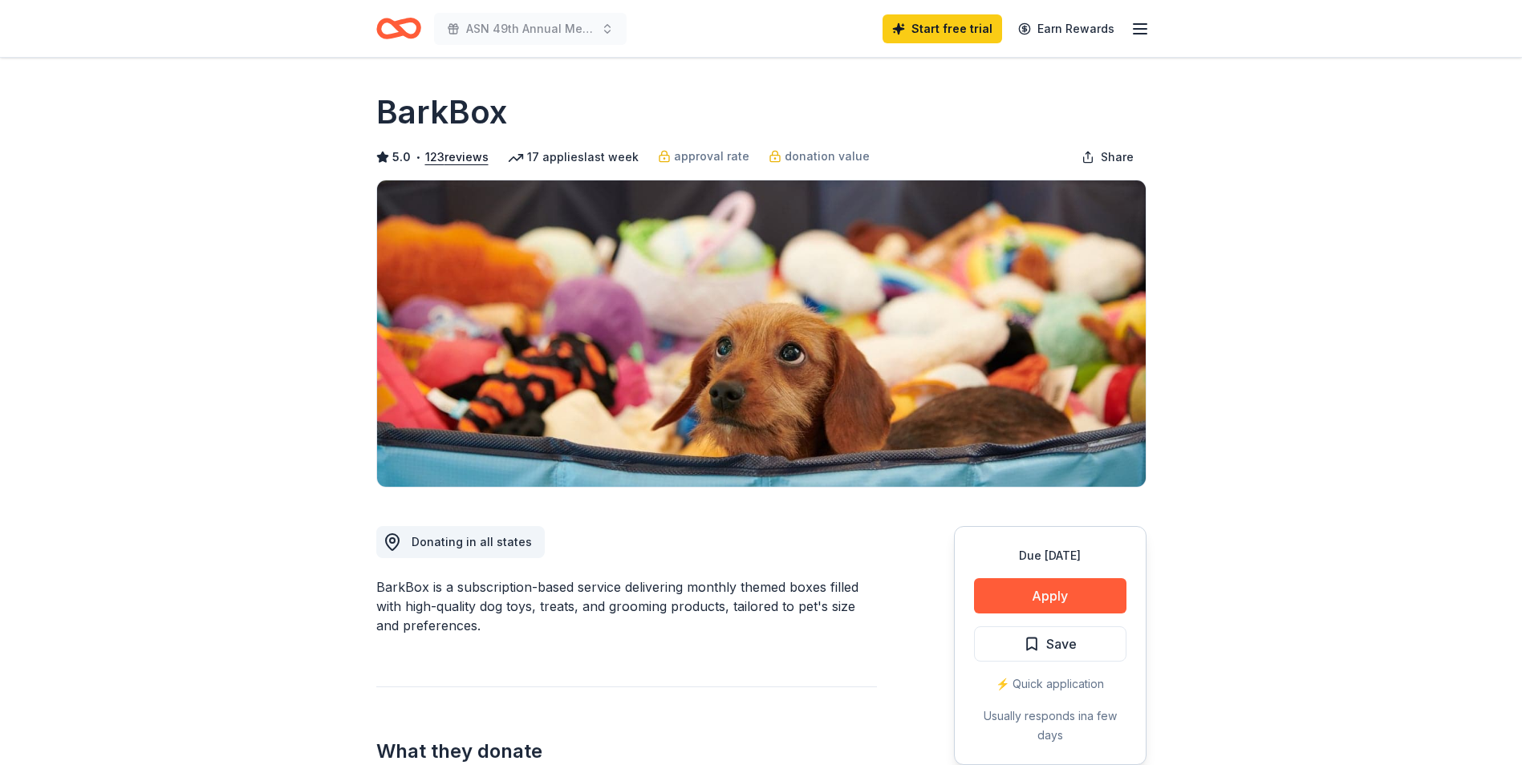
click at [383, 26] on icon "Home" at bounding box center [398, 29] width 45 height 38
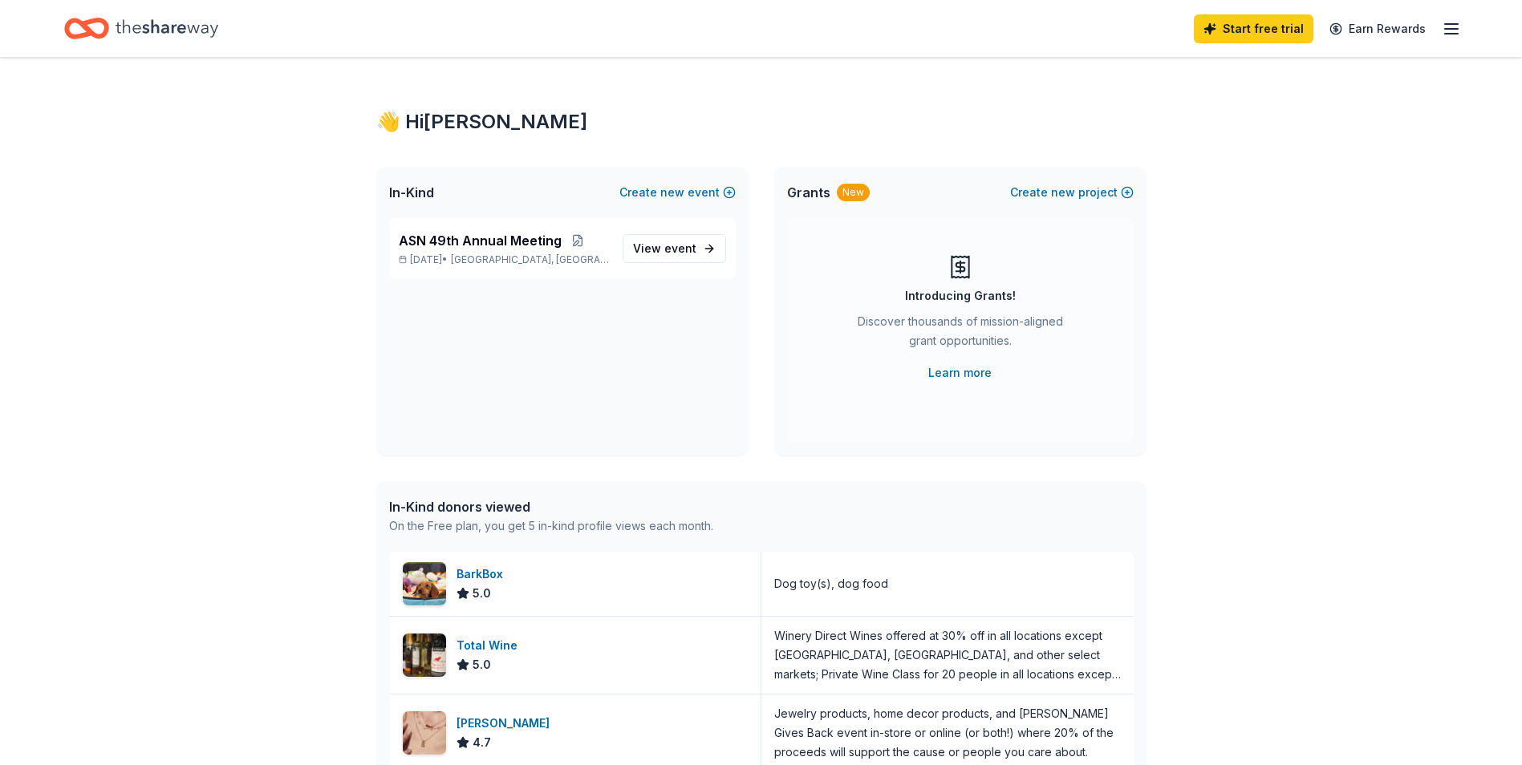
click at [1447, 26] on icon "button" at bounding box center [1450, 28] width 19 height 19
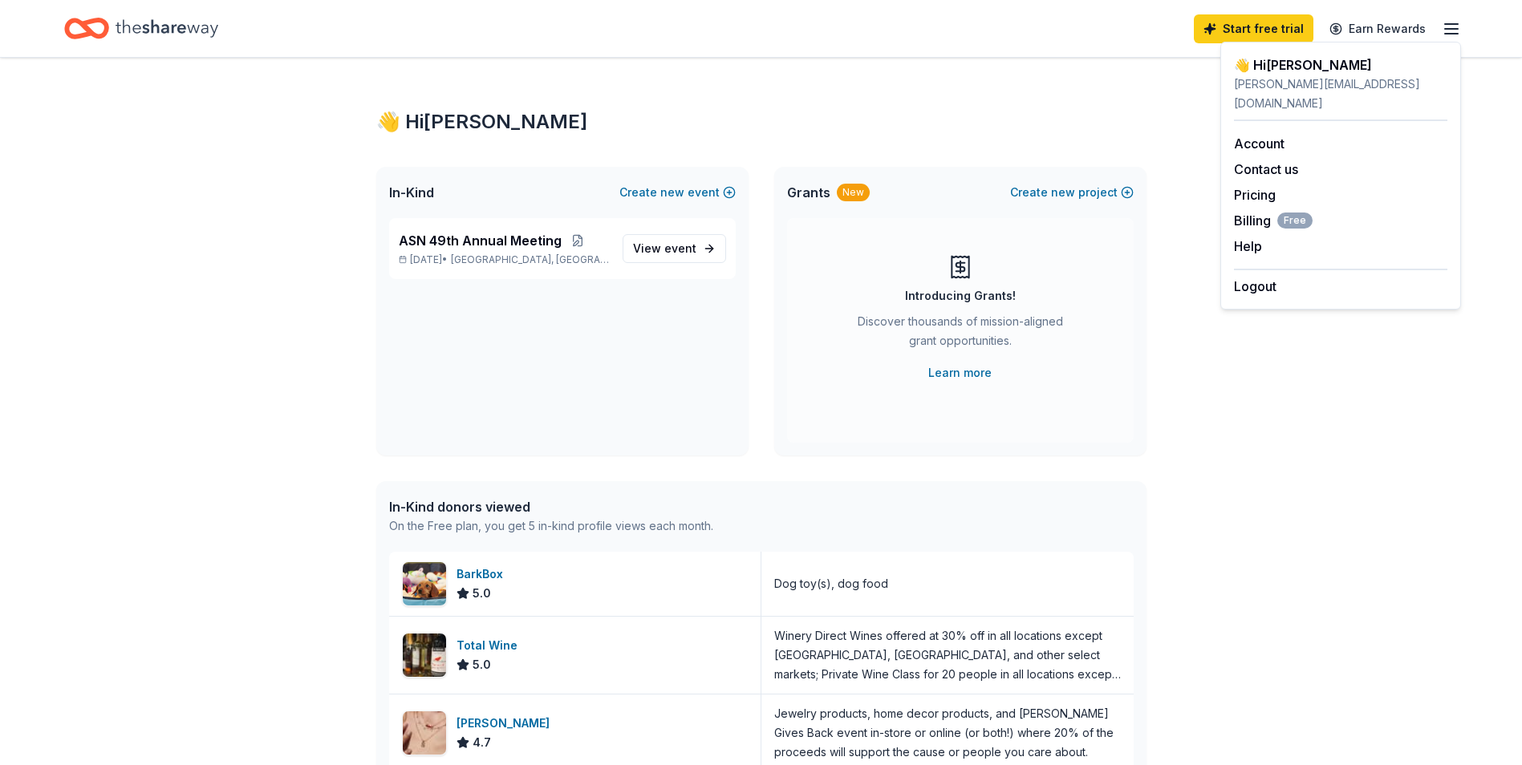
click at [1279, 271] on div "Logout" at bounding box center [1340, 282] width 213 height 27
click at [1262, 277] on button "Logout" at bounding box center [1255, 286] width 43 height 19
